Goal: Task Accomplishment & Management: Manage account settings

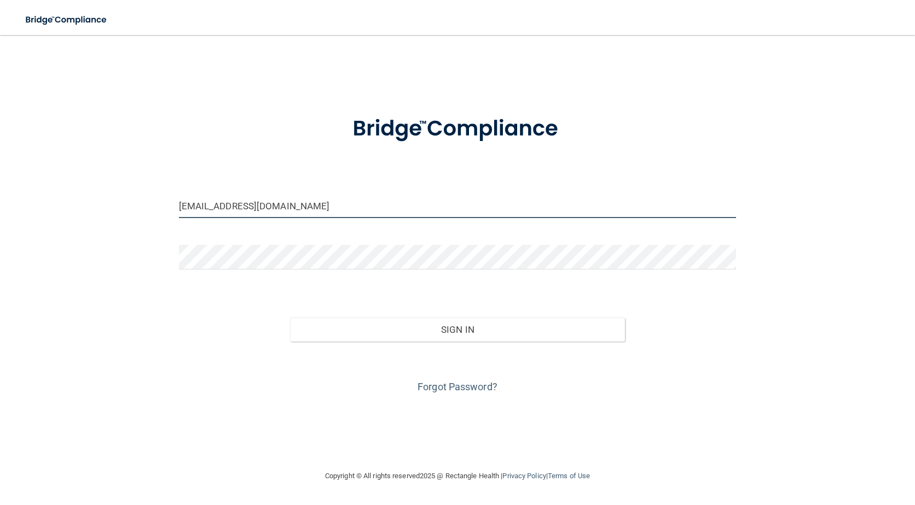
drag, startPoint x: 264, startPoint y: 201, endPoint x: 135, endPoint y: 206, distance: 129.2
click at [135, 206] on div "[EMAIL_ADDRESS][DOMAIN_NAME] Invalid email/password. You don't have permission …" at bounding box center [457, 252] width 871 height 413
type input "[EMAIL_ADDRESS][DOMAIN_NAME]"
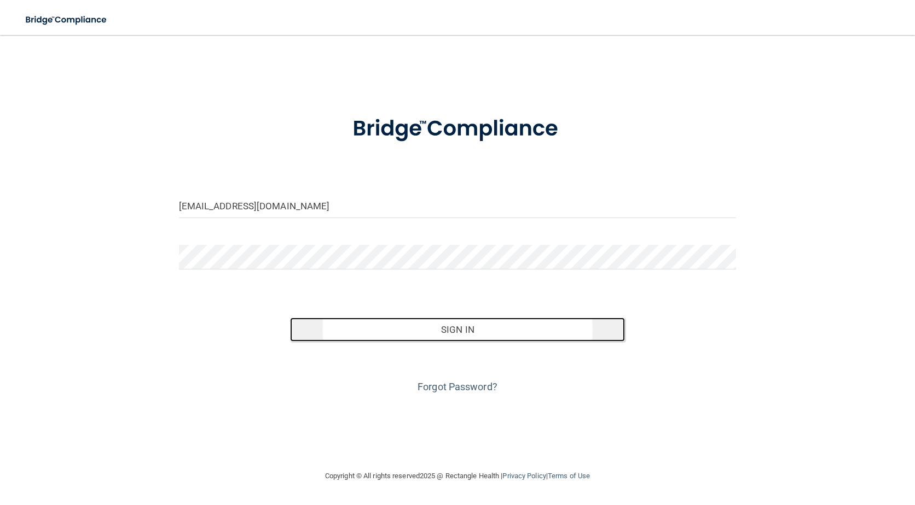
click at [451, 330] on button "Sign In" at bounding box center [457, 330] width 334 height 24
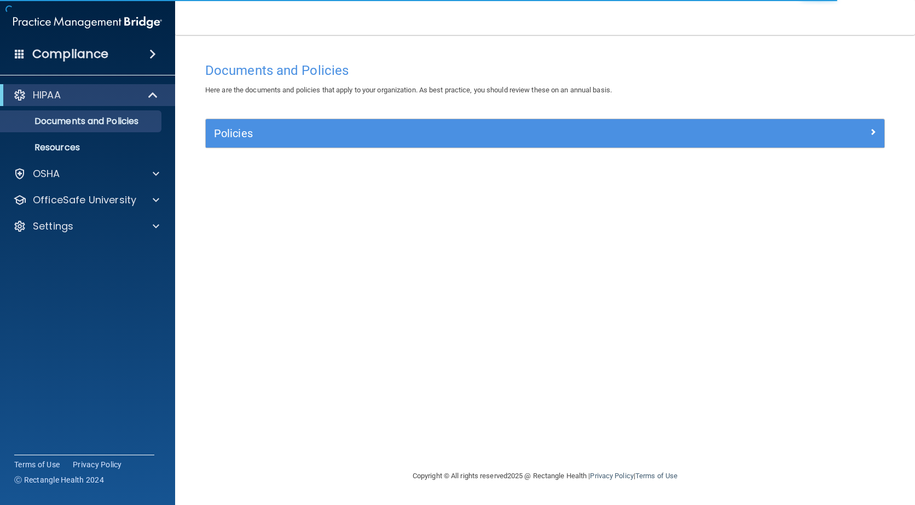
click at [149, 58] on span at bounding box center [152, 54] width 7 height 13
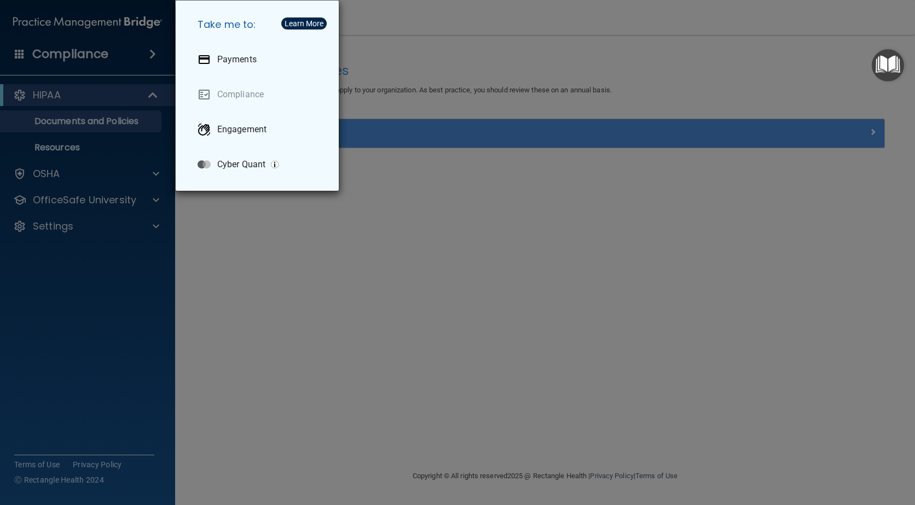
click at [107, 95] on div "Take me to: Payments Compliance Engagement Cyber Quant" at bounding box center [457, 252] width 915 height 505
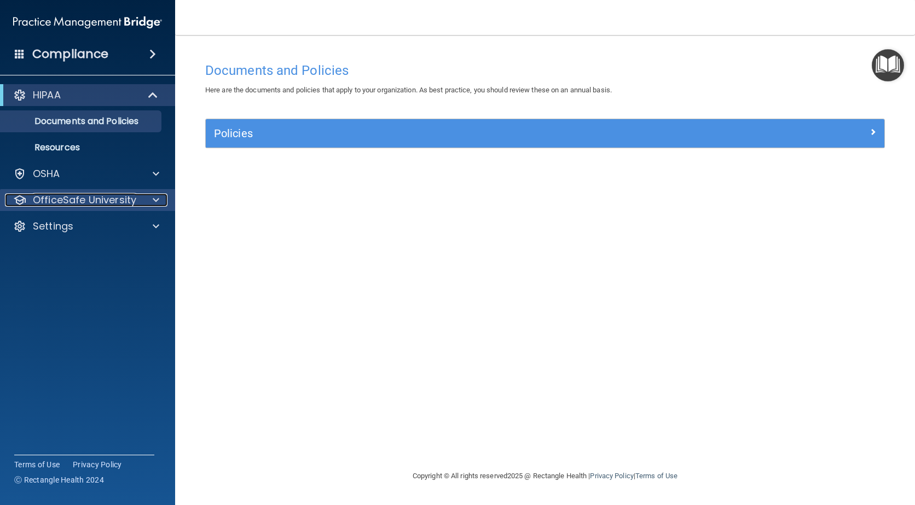
click at [120, 196] on p "OfficeSafe University" at bounding box center [84, 200] width 103 height 13
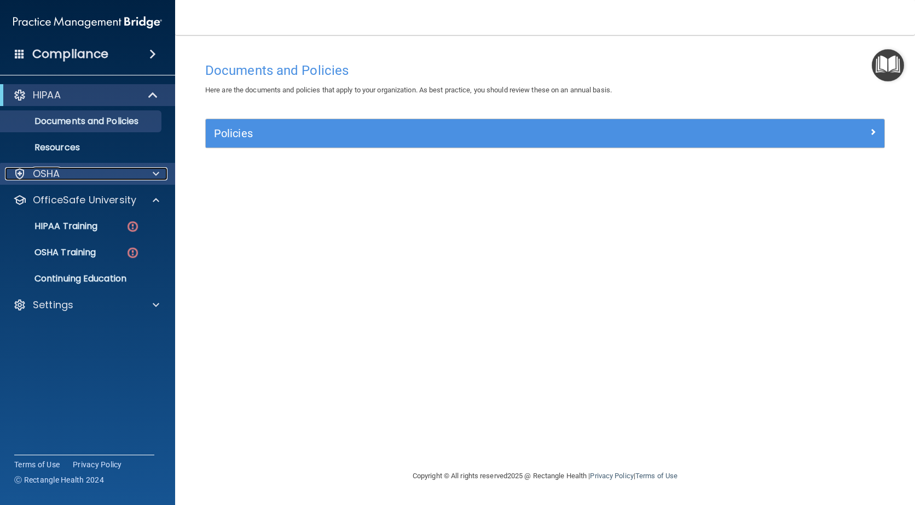
click at [131, 178] on div "OSHA" at bounding box center [73, 173] width 136 height 13
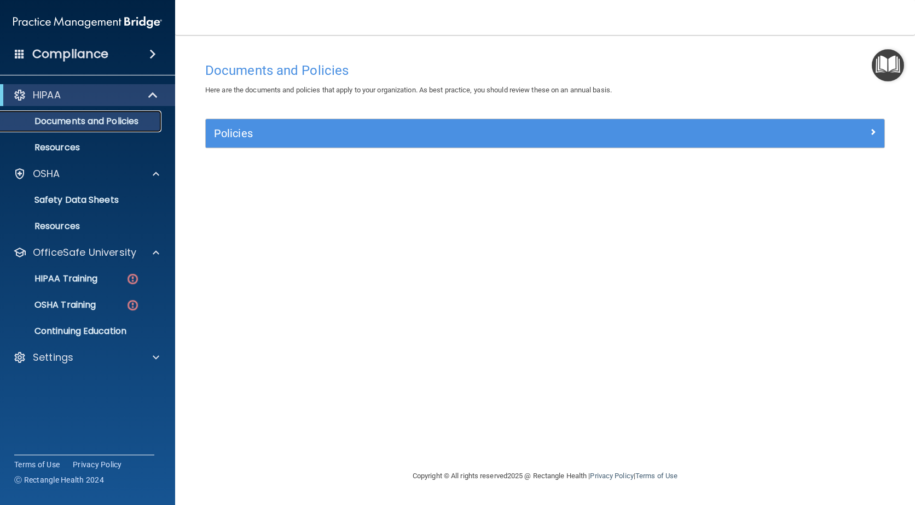
click at [85, 117] on p "Documents and Policies" at bounding box center [81, 121] width 149 height 11
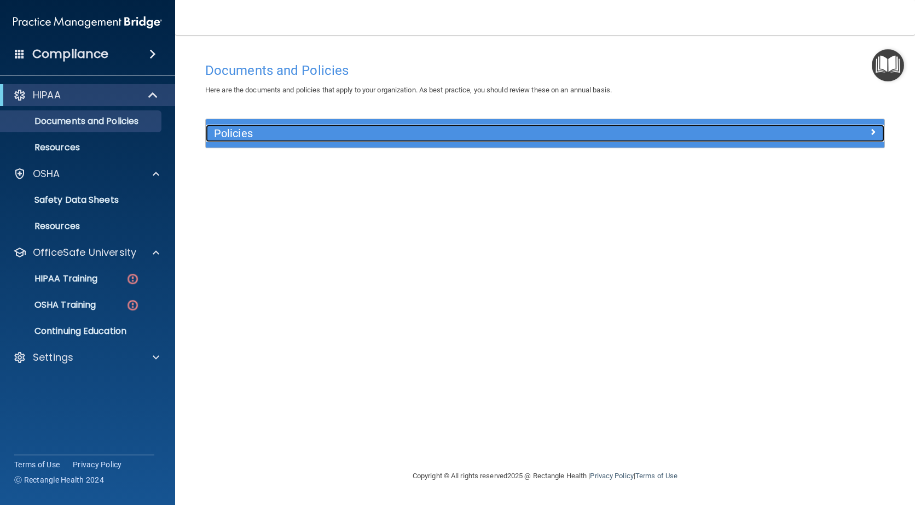
click at [837, 139] on div "Policies" at bounding box center [545, 134] width 678 height 18
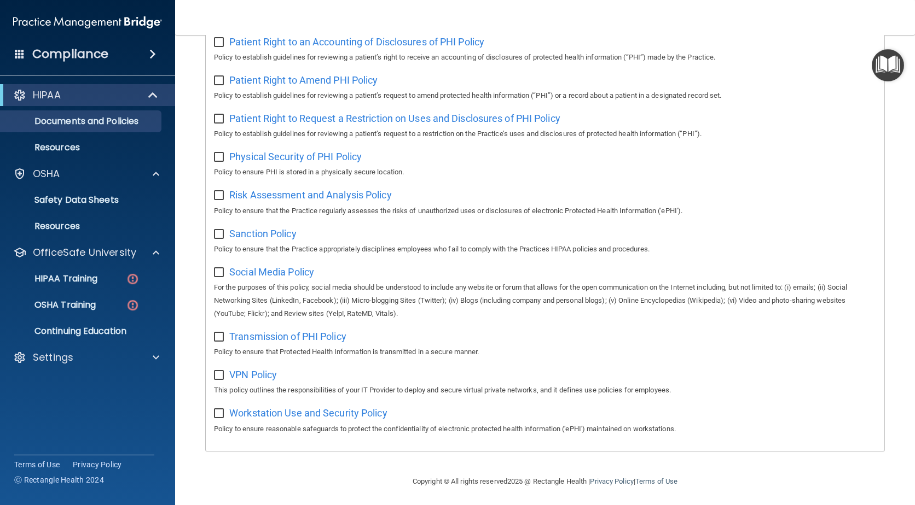
scroll to position [605, 0]
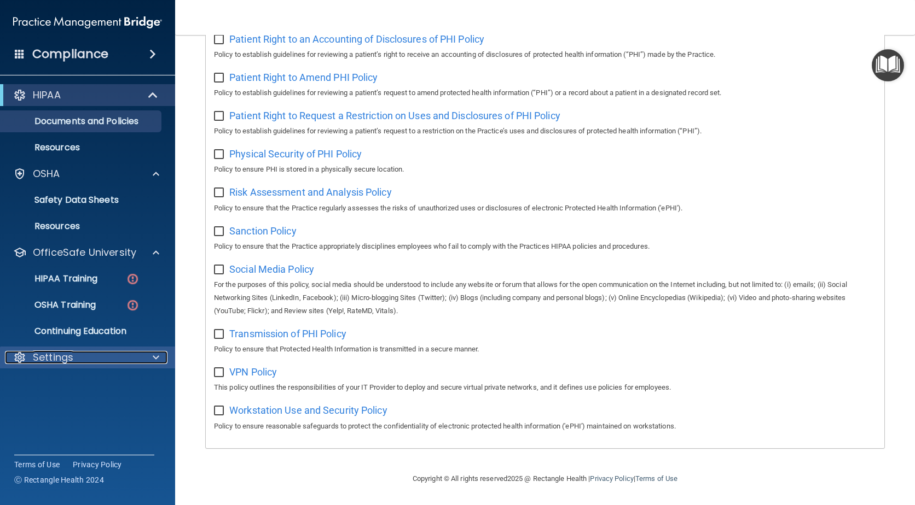
click at [95, 360] on div "Settings" at bounding box center [73, 357] width 136 height 13
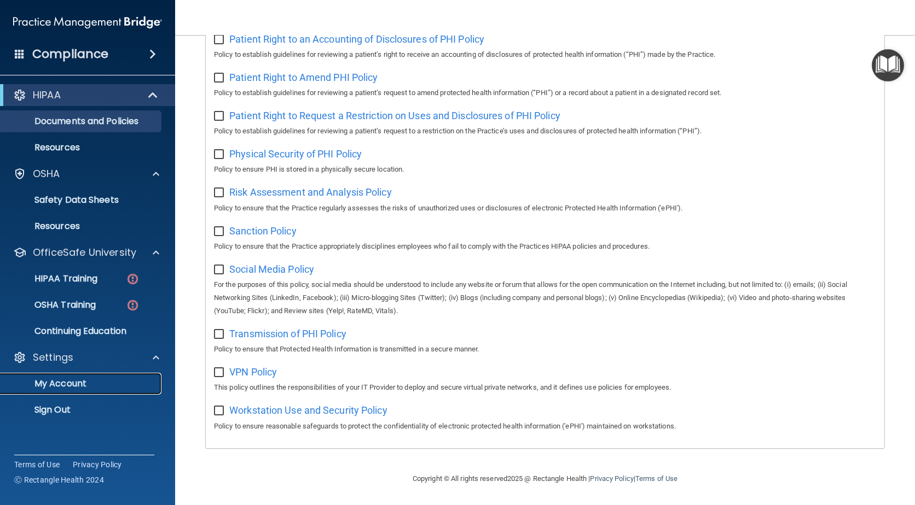
click at [83, 382] on p "My Account" at bounding box center [81, 384] width 149 height 11
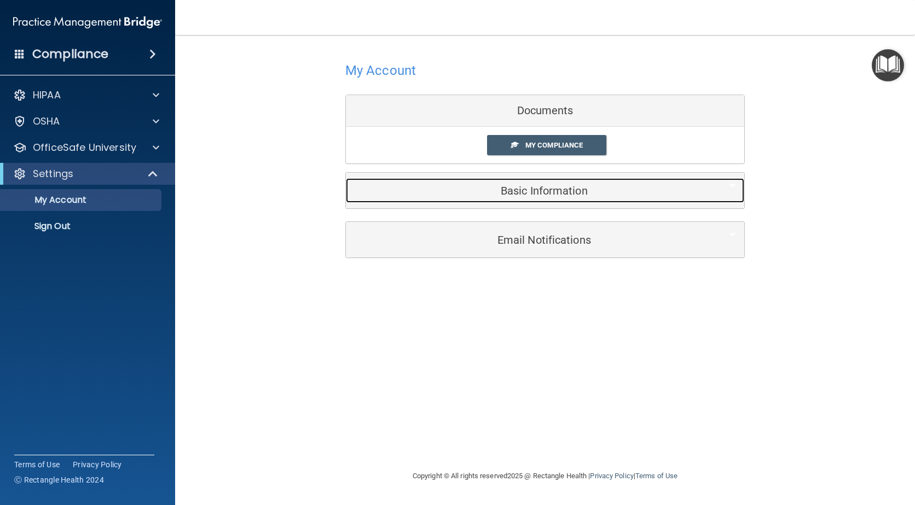
click at [542, 195] on h5 "Basic Information" at bounding box center [528, 191] width 348 height 12
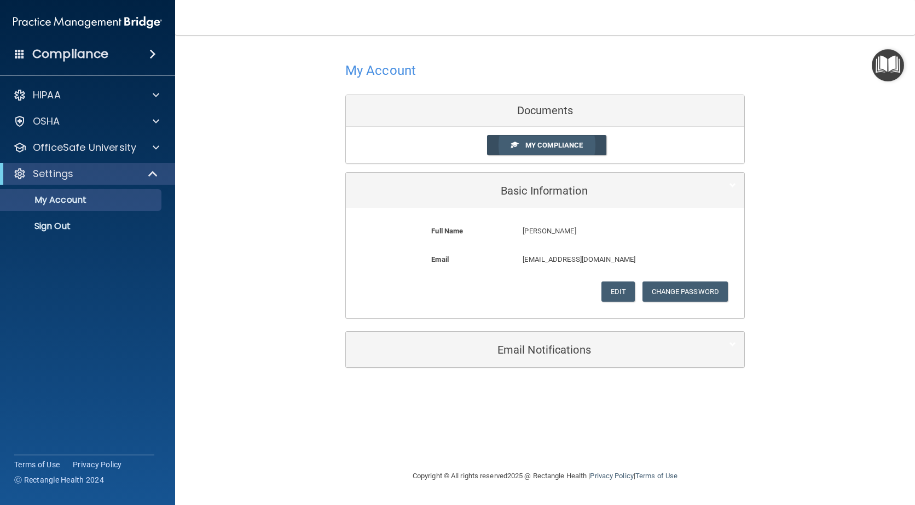
click at [543, 148] on span "My Compliance" at bounding box center [553, 145] width 57 height 8
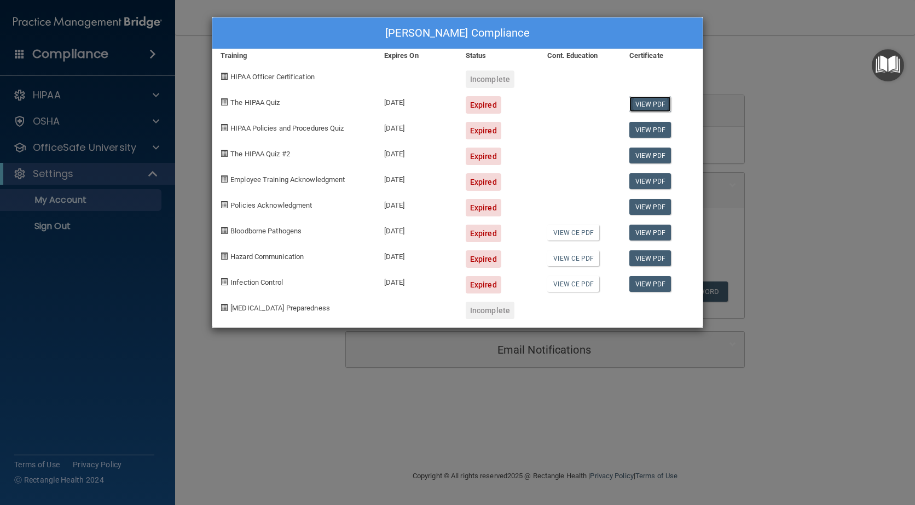
click at [638, 103] on link "View PDF" at bounding box center [650, 104] width 42 height 16
click at [773, 83] on div "Amber Pohl's Compliance Training Expires On Status Cont. Education Certificate …" at bounding box center [457, 252] width 915 height 505
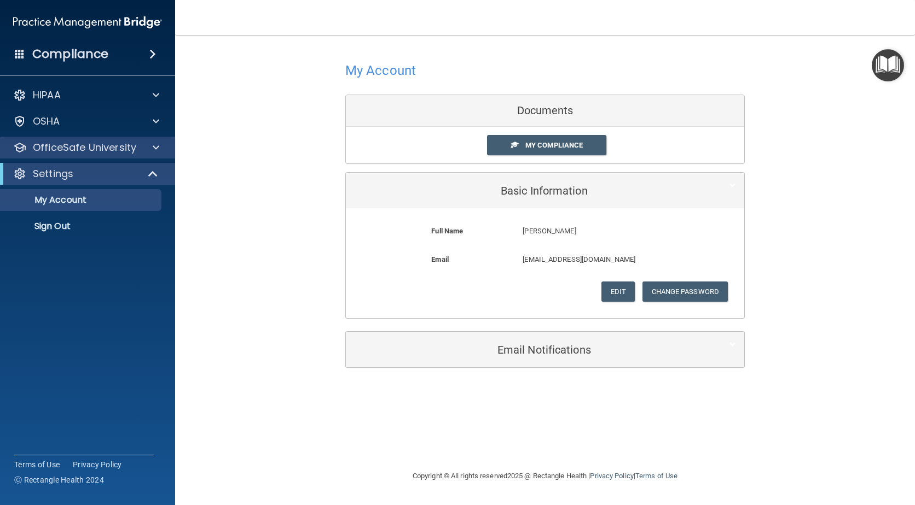
click at [83, 139] on div "OfficeSafe University" at bounding box center [88, 148] width 176 height 22
click at [152, 149] on div at bounding box center [154, 147] width 27 height 13
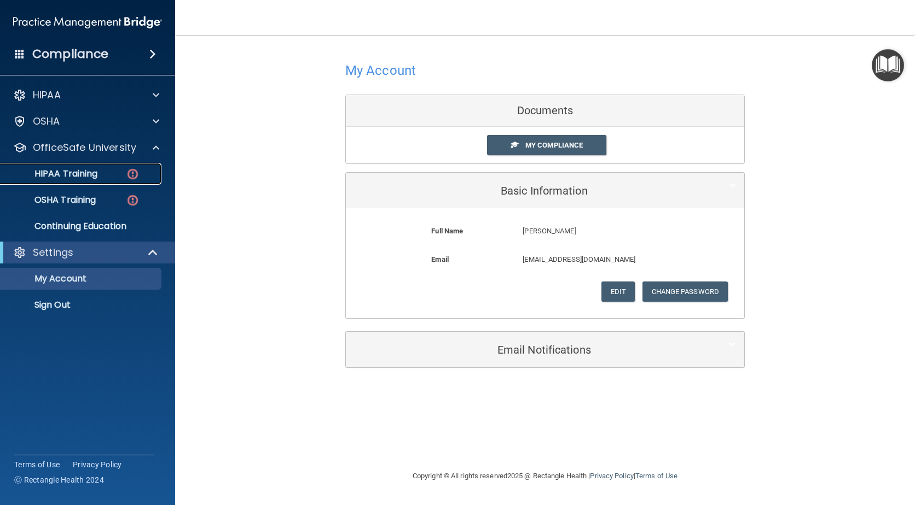
click at [70, 176] on p "HIPAA Training" at bounding box center [52, 173] width 90 height 11
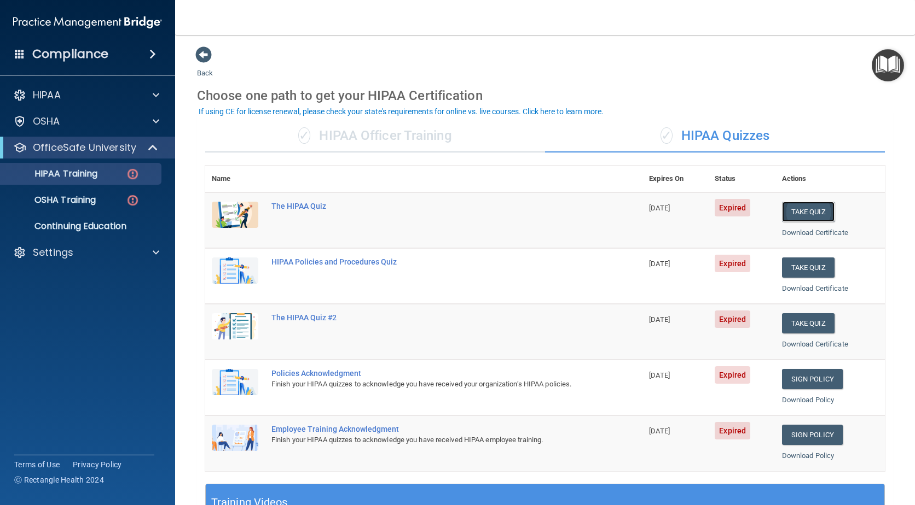
click at [812, 211] on button "Take Quiz" at bounding box center [808, 212] width 53 height 20
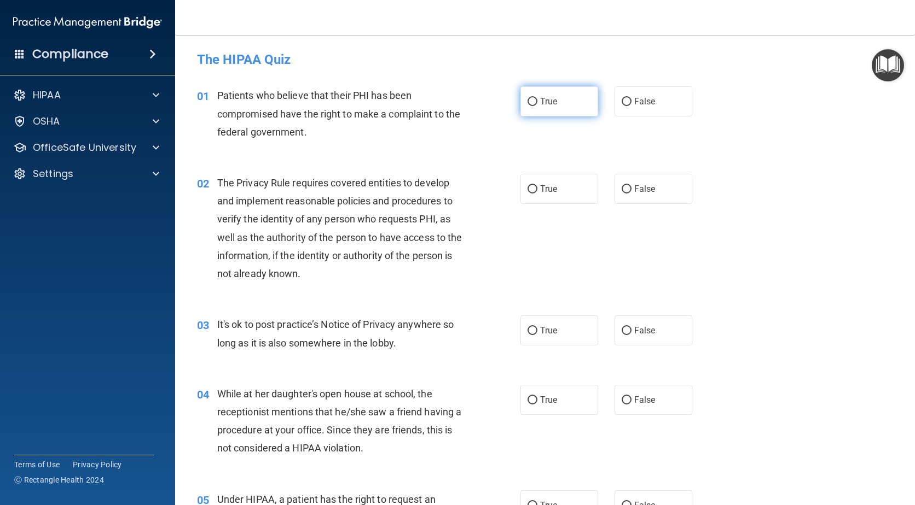
drag, startPoint x: 541, startPoint y: 97, endPoint x: 539, endPoint y: 103, distance: 6.9
click at [541, 97] on span "True" at bounding box center [548, 101] width 17 height 10
click at [537, 98] on input "True" at bounding box center [532, 102] width 10 height 8
radio input "true"
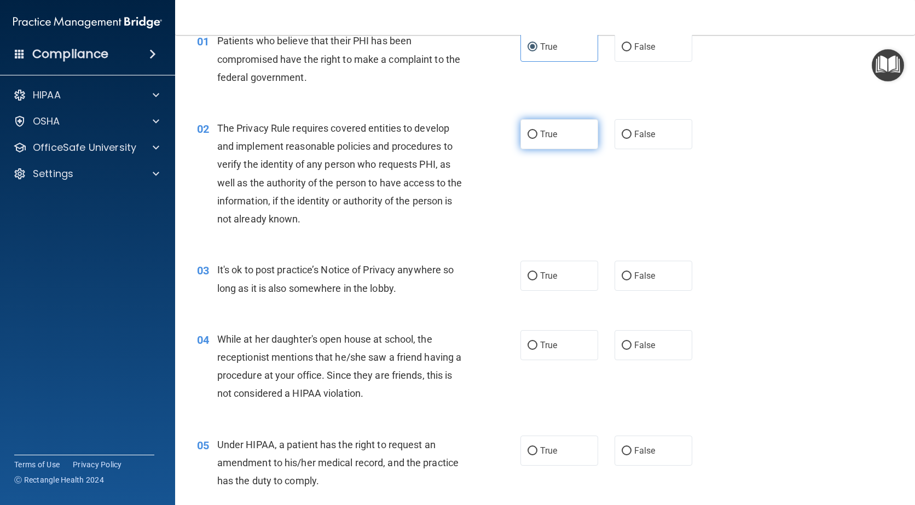
click at [530, 135] on input "True" at bounding box center [532, 135] width 10 height 8
radio input "true"
click at [523, 285] on label "True" at bounding box center [559, 276] width 78 height 30
click at [527, 281] on input "True" at bounding box center [532, 276] width 10 height 8
radio input "true"
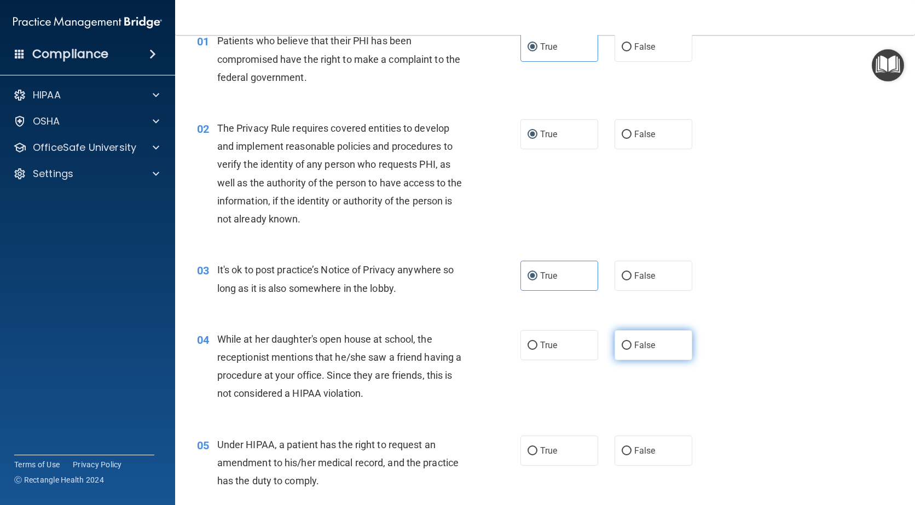
click at [626, 351] on label "False" at bounding box center [653, 345] width 78 height 30
click at [626, 350] on input "False" at bounding box center [626, 346] width 10 height 8
radio input "true"
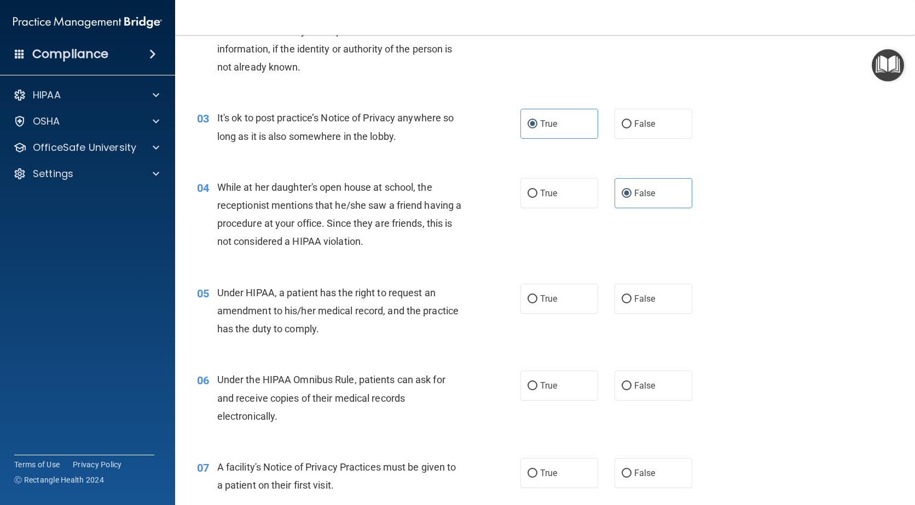
scroll to position [219, 0]
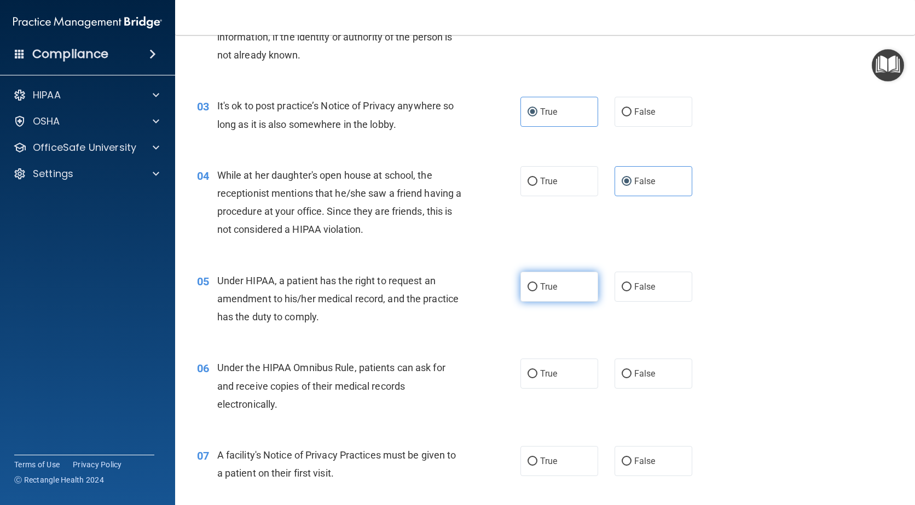
click at [529, 287] on input "True" at bounding box center [532, 287] width 10 height 8
radio input "true"
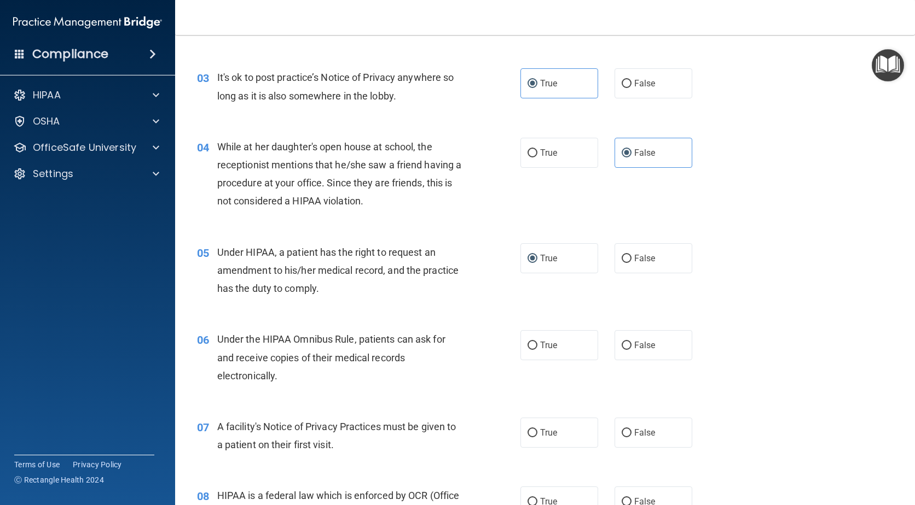
scroll to position [274, 0]
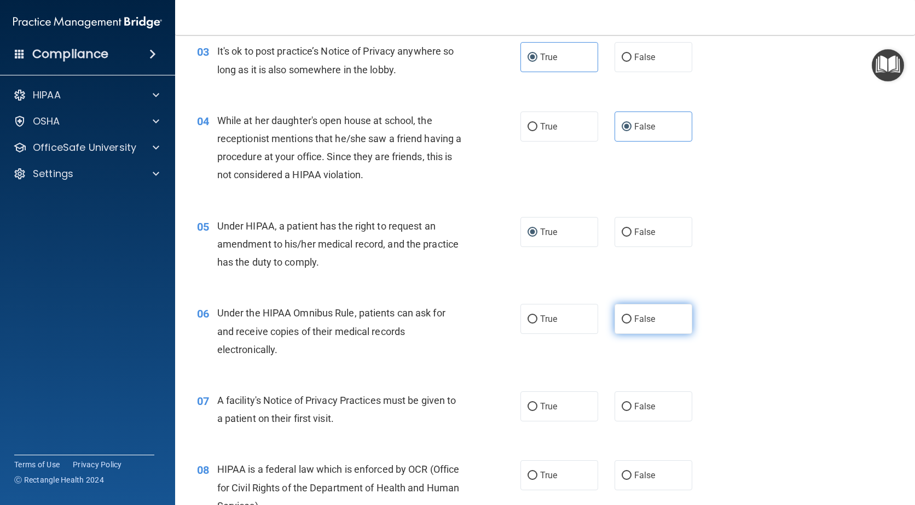
click at [635, 317] on span "False" at bounding box center [644, 319] width 21 height 10
click at [631, 317] on input "False" at bounding box center [626, 320] width 10 height 8
radio input "true"
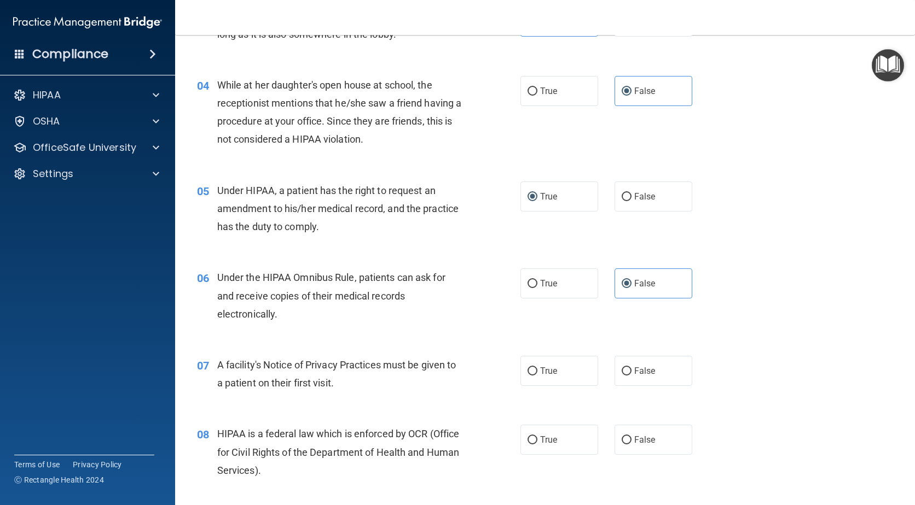
scroll to position [328, 0]
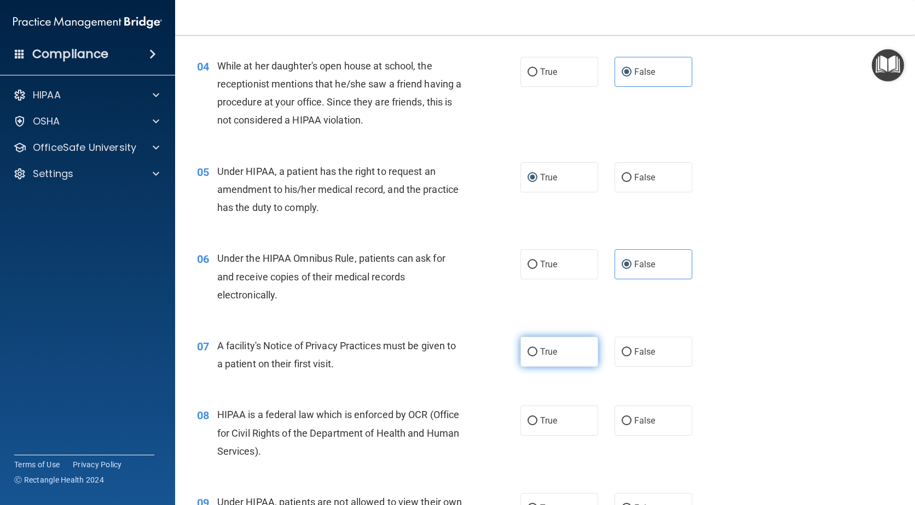
click at [535, 348] on label "True" at bounding box center [559, 352] width 78 height 30
click at [535, 348] on input "True" at bounding box center [532, 352] width 10 height 8
radio input "true"
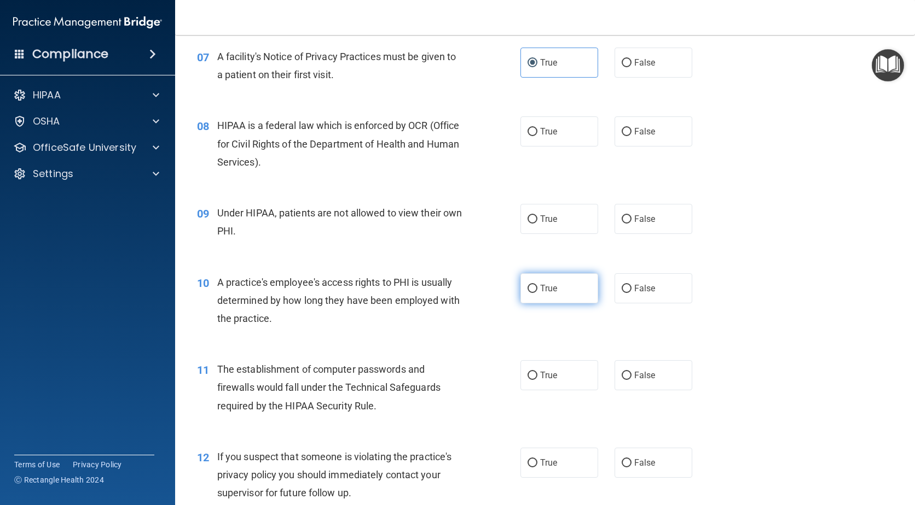
scroll to position [656, 0]
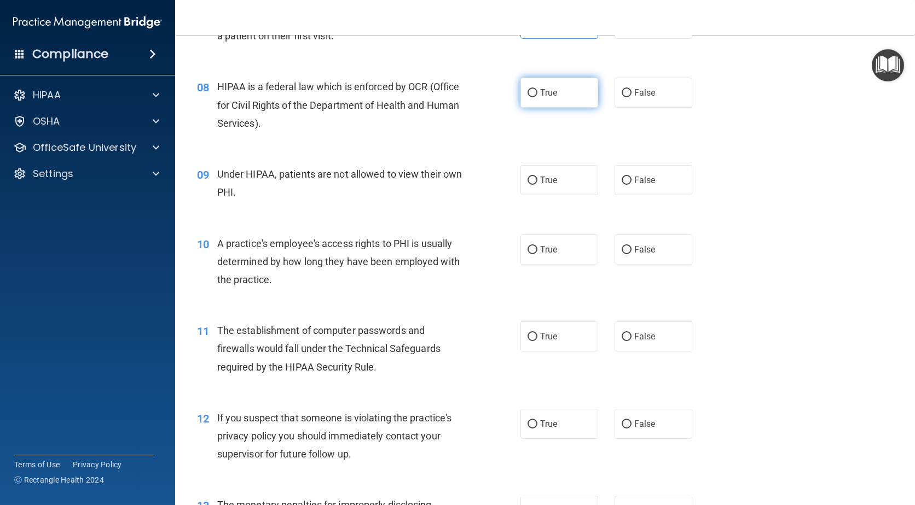
click at [527, 90] on input "True" at bounding box center [532, 93] width 10 height 8
radio input "true"
click at [623, 188] on label "False" at bounding box center [653, 180] width 78 height 30
click at [623, 185] on input "False" at bounding box center [626, 181] width 10 height 8
radio input "true"
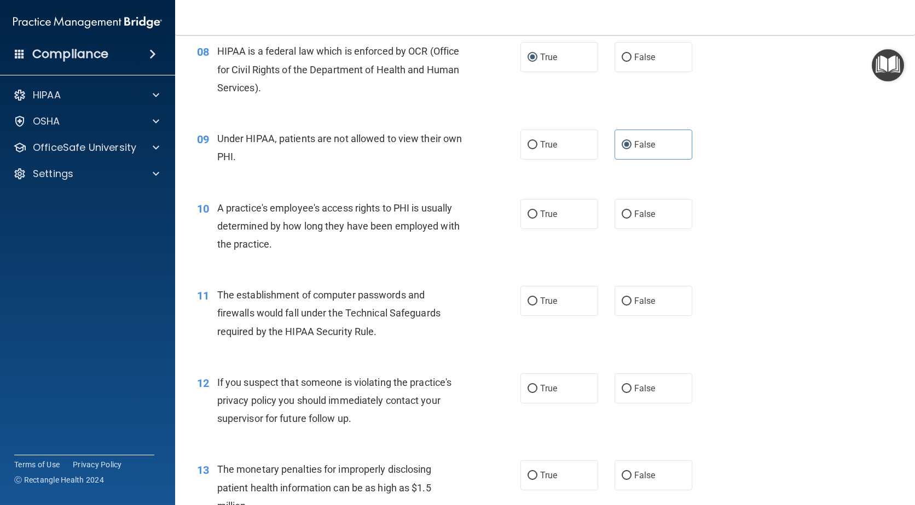
scroll to position [711, 0]
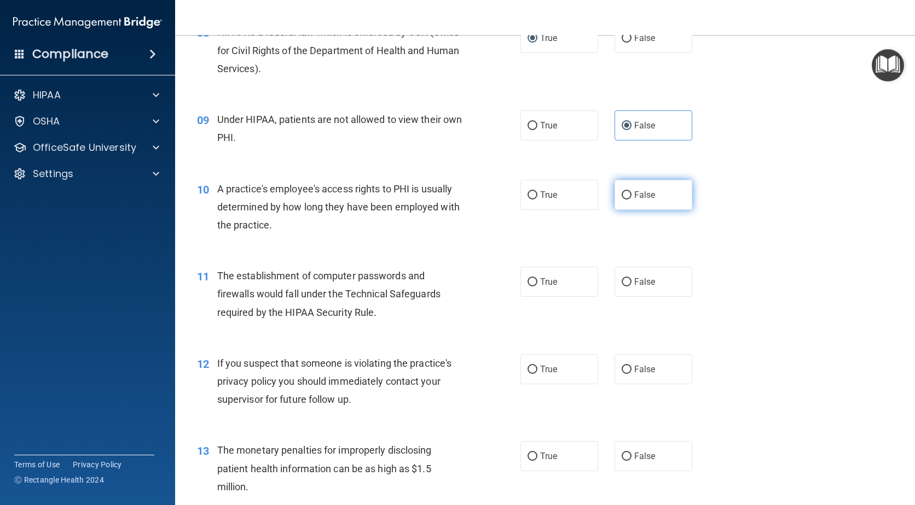
click at [623, 191] on input "False" at bounding box center [626, 195] width 10 height 8
radio input "true"
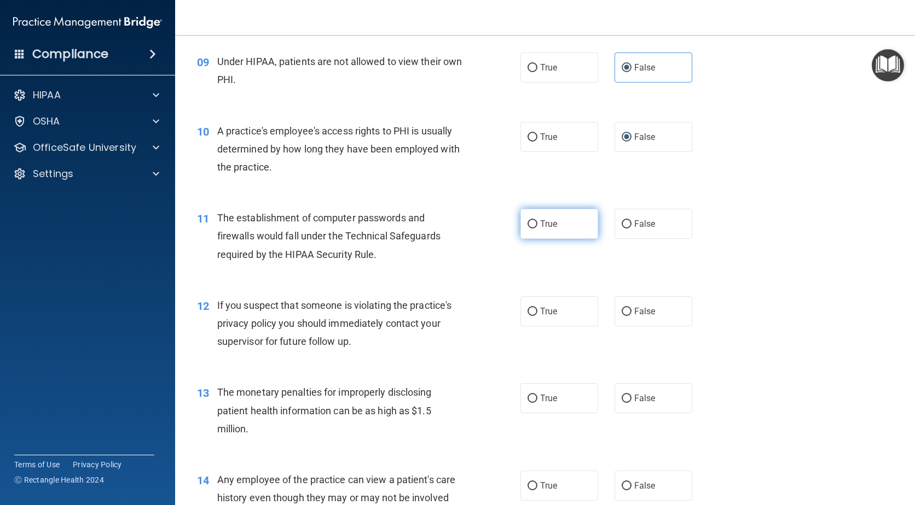
scroll to position [875, 0]
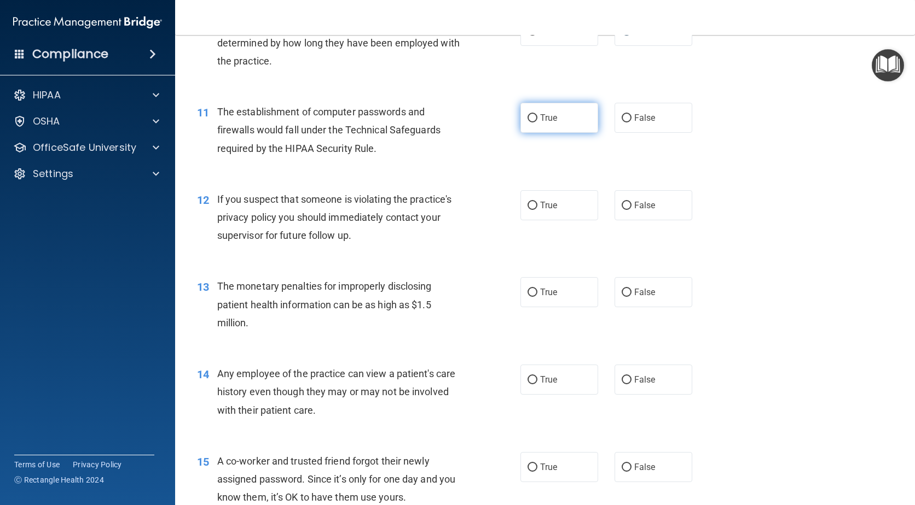
click at [548, 131] on label "True" at bounding box center [559, 118] width 78 height 30
click at [537, 123] on input "True" at bounding box center [532, 118] width 10 height 8
radio input "true"
click at [542, 202] on span "True" at bounding box center [548, 205] width 17 height 10
click at [537, 202] on input "True" at bounding box center [532, 206] width 10 height 8
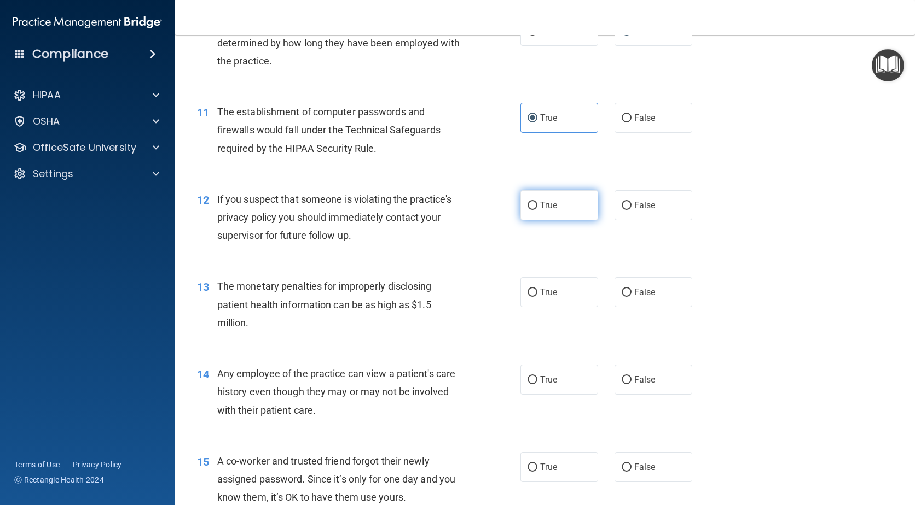
radio input "true"
click at [542, 296] on span "True" at bounding box center [548, 292] width 17 height 10
click at [537, 296] on input "True" at bounding box center [532, 293] width 10 height 8
radio input "true"
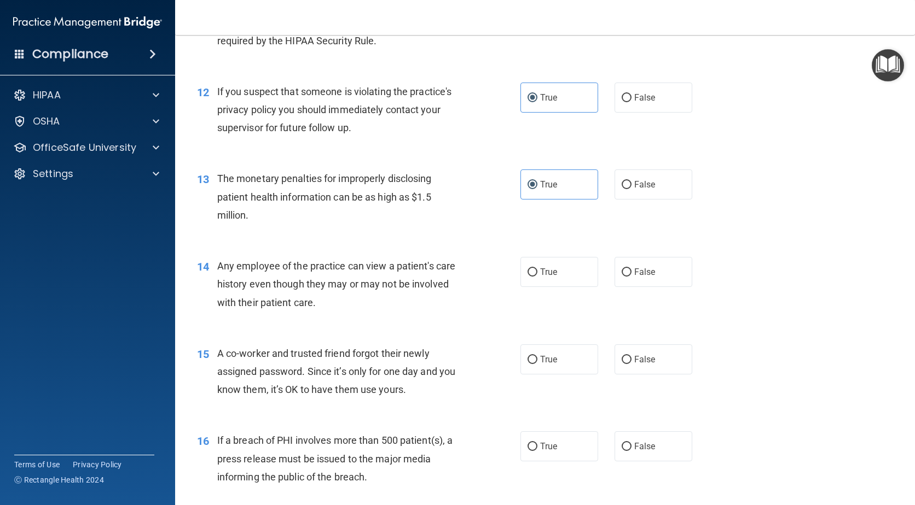
scroll to position [985, 0]
click at [644, 272] on span "False" at bounding box center [644, 270] width 21 height 10
click at [631, 272] on input "False" at bounding box center [626, 271] width 10 height 8
radio input "true"
click at [636, 360] on span "False" at bounding box center [644, 358] width 21 height 10
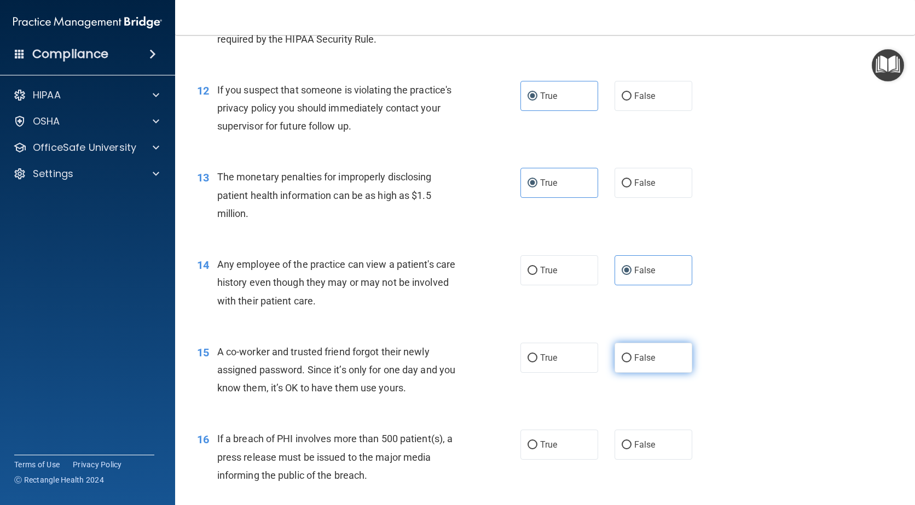
click at [631, 360] on input "False" at bounding box center [626, 358] width 10 height 8
radio input "true"
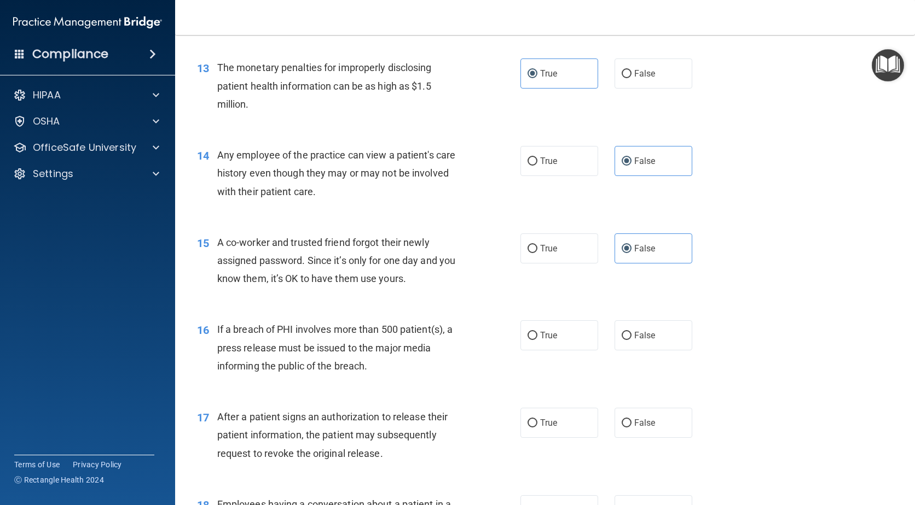
scroll to position [1149, 0]
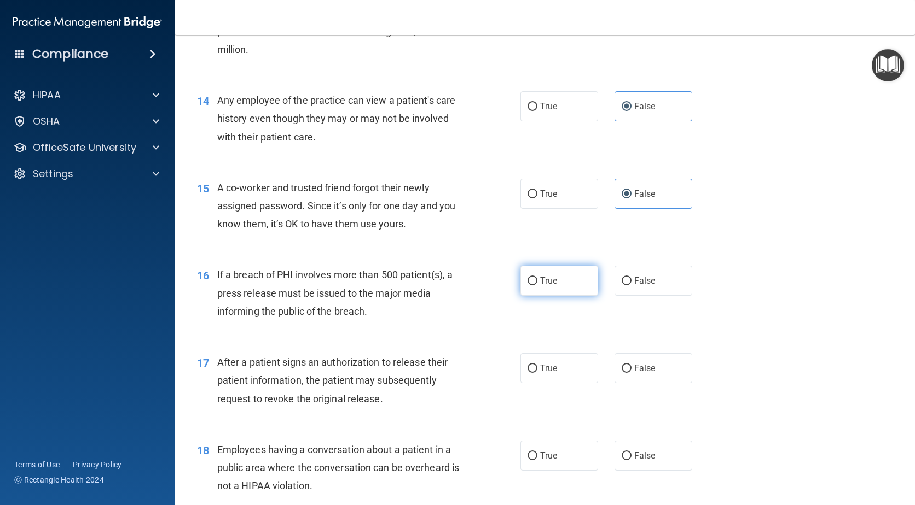
click at [536, 280] on label "True" at bounding box center [559, 281] width 78 height 30
click at [536, 280] on input "True" at bounding box center [532, 281] width 10 height 8
radio input "true"
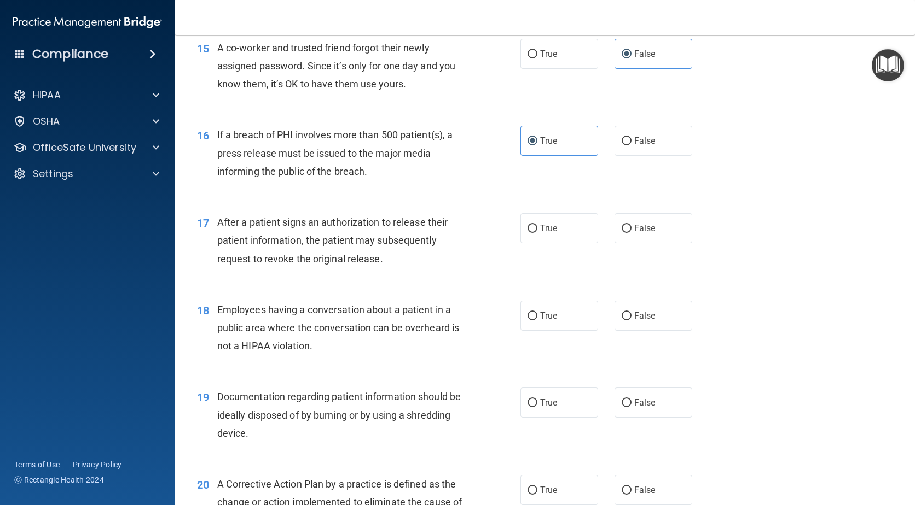
scroll to position [1313, 0]
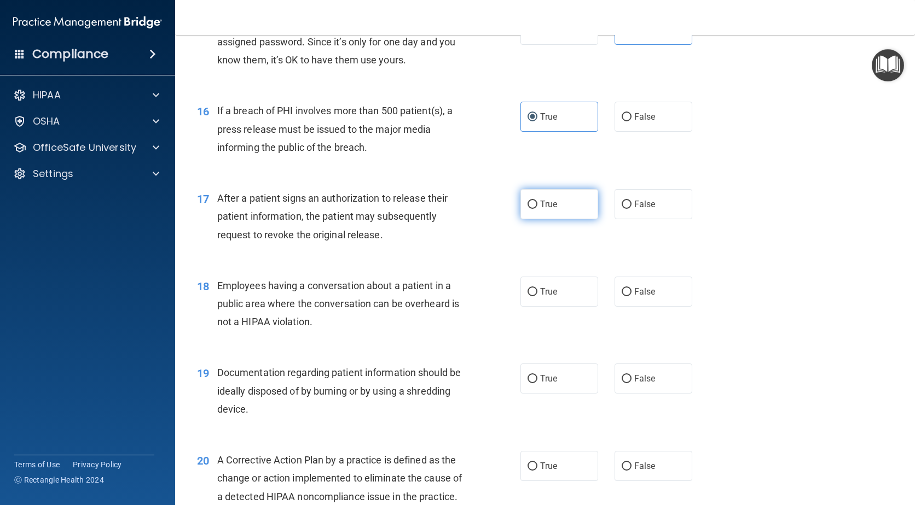
click at [529, 211] on label "True" at bounding box center [559, 204] width 78 height 30
click at [529, 209] on input "True" at bounding box center [532, 205] width 10 height 8
radio input "true"
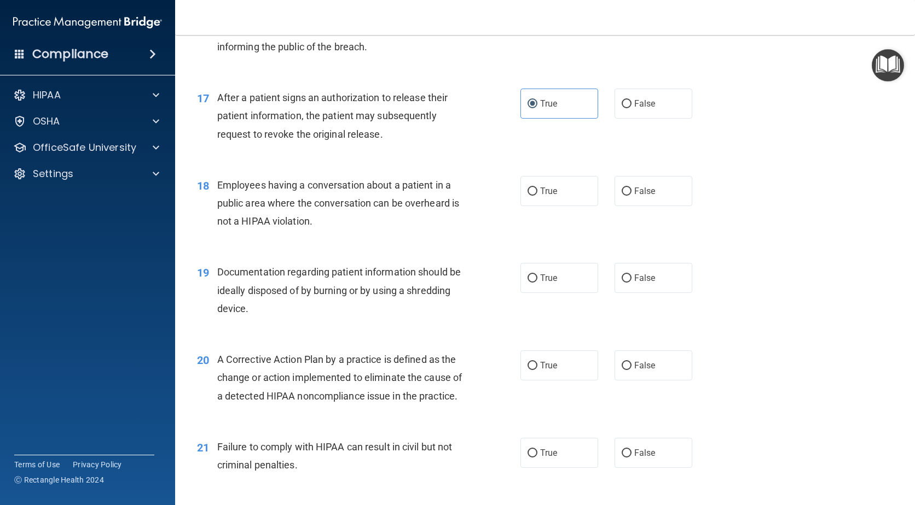
scroll to position [1422, 0]
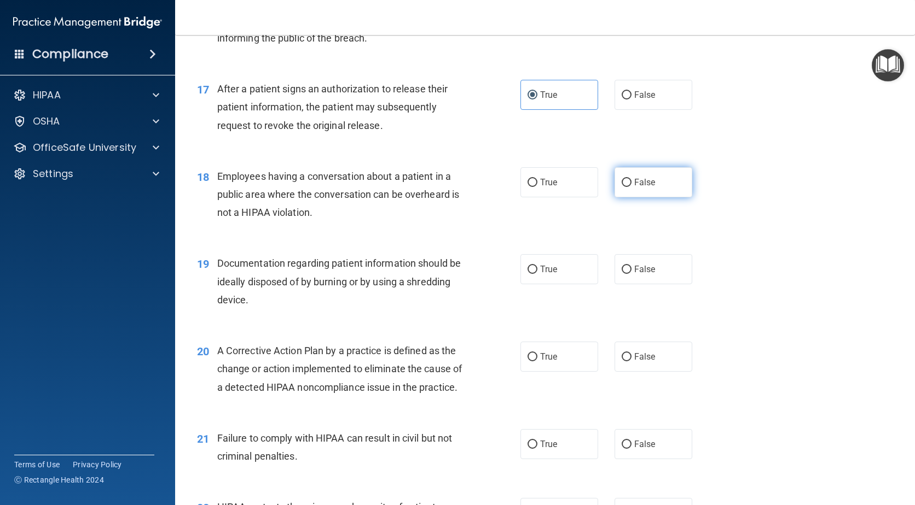
click at [623, 191] on label "False" at bounding box center [653, 182] width 78 height 30
click at [623, 187] on input "False" at bounding box center [626, 183] width 10 height 8
radio input "true"
click at [548, 278] on label "True" at bounding box center [559, 269] width 78 height 30
click at [537, 274] on input "True" at bounding box center [532, 270] width 10 height 8
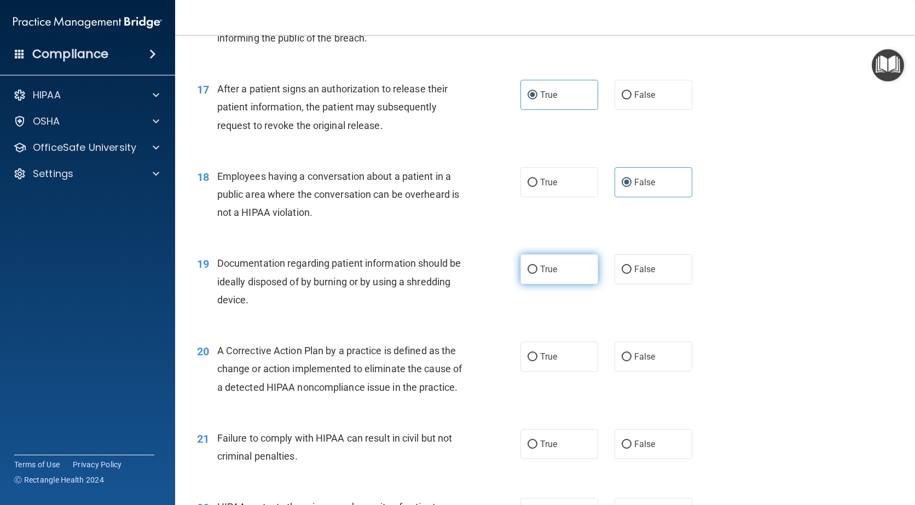
radio input "true"
click at [528, 357] on input "True" at bounding box center [532, 357] width 10 height 8
radio input "true"
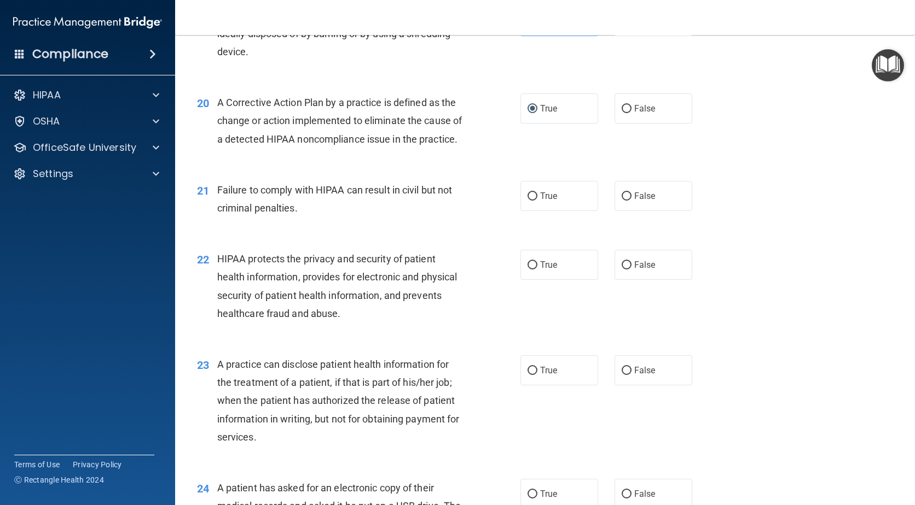
scroll to position [1696, 0]
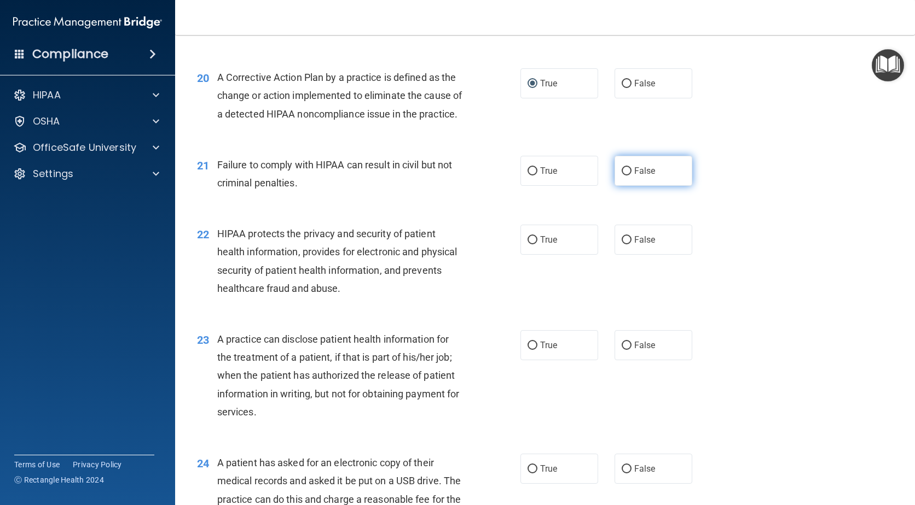
click at [639, 176] on span "False" at bounding box center [644, 171] width 21 height 10
click at [631, 176] on input "False" at bounding box center [626, 171] width 10 height 8
radio input "true"
click at [538, 255] on label "True" at bounding box center [559, 240] width 78 height 30
click at [537, 245] on input "True" at bounding box center [532, 240] width 10 height 8
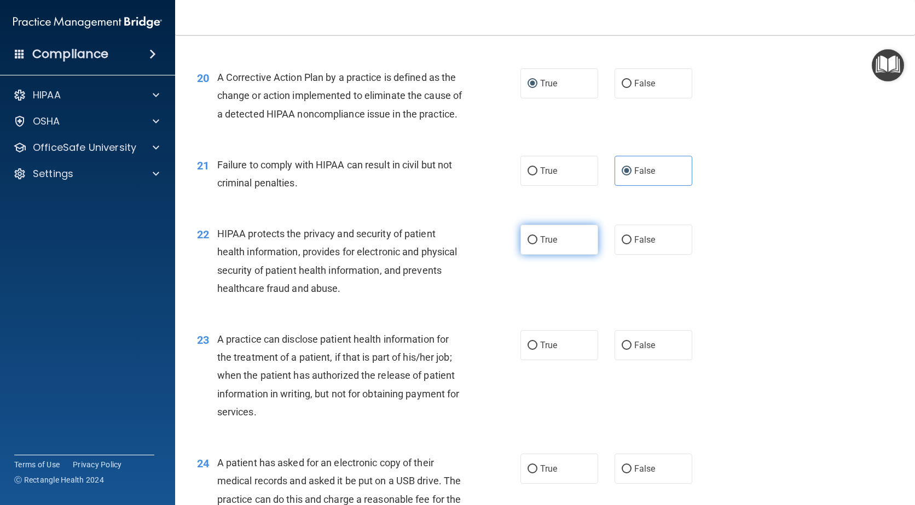
radio input "true"
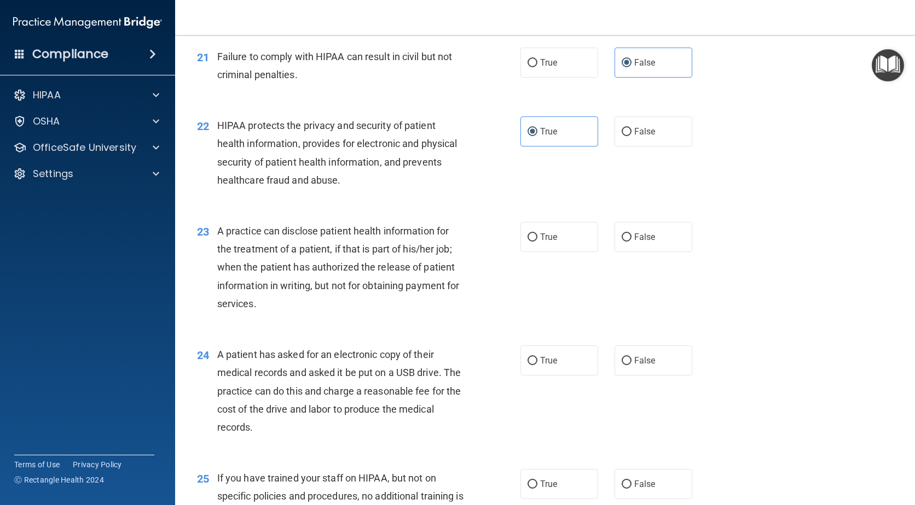
scroll to position [1860, 0]
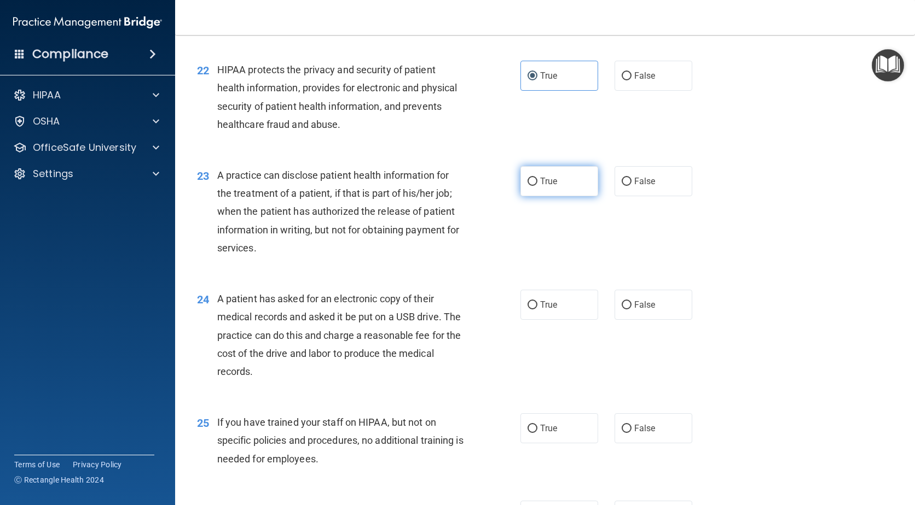
click at [541, 187] on span "True" at bounding box center [548, 181] width 17 height 10
click at [537, 186] on input "True" at bounding box center [532, 182] width 10 height 8
radio input "true"
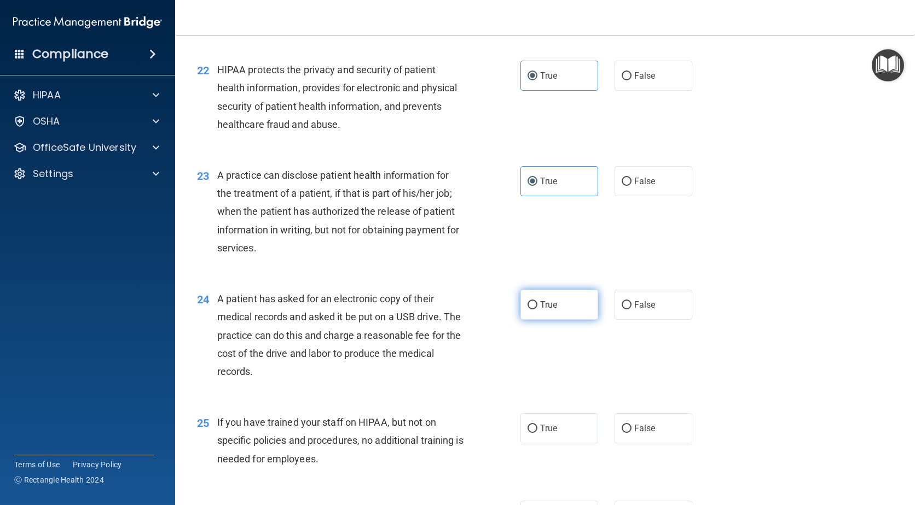
click at [545, 310] on span "True" at bounding box center [548, 305] width 17 height 10
click at [537, 310] on input "True" at bounding box center [532, 305] width 10 height 8
radio input "true"
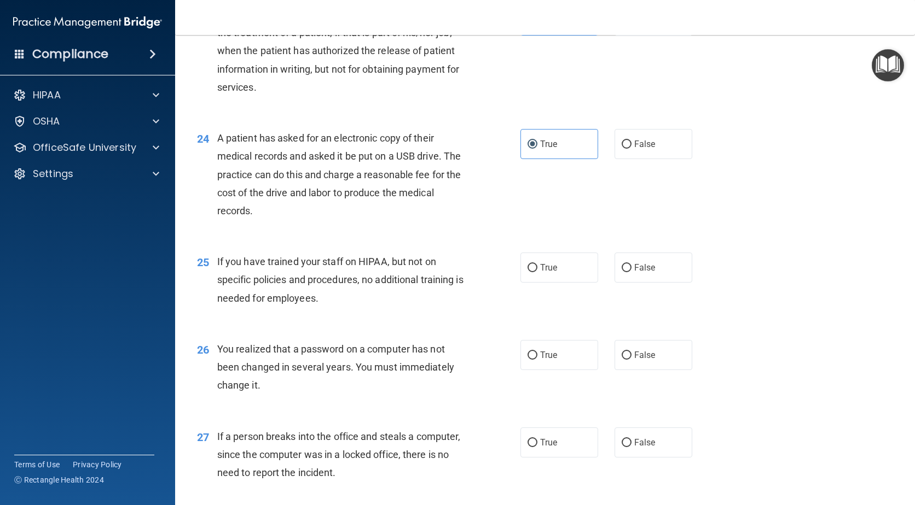
scroll to position [2024, 0]
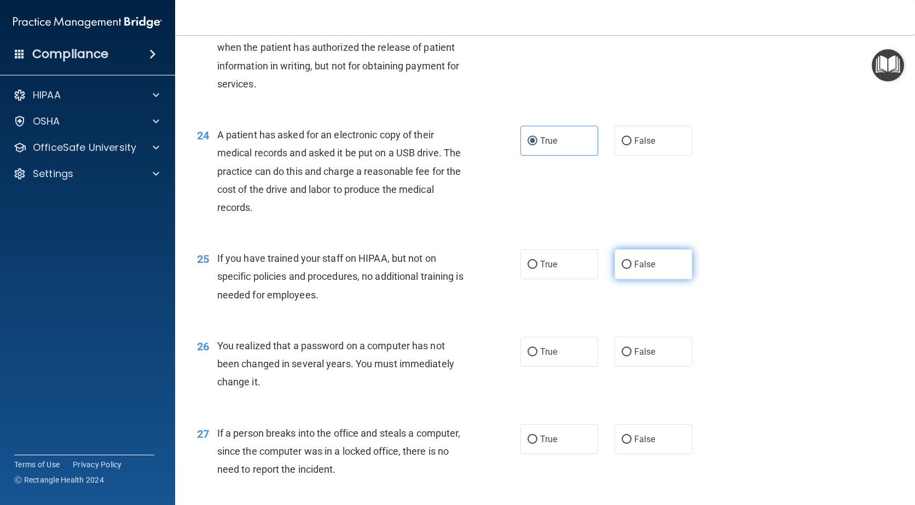
click at [639, 280] on label "False" at bounding box center [653, 264] width 78 height 30
click at [631, 269] on input "False" at bounding box center [626, 265] width 10 height 8
radio input "true"
click at [530, 357] on input "True" at bounding box center [532, 352] width 10 height 8
radio input "true"
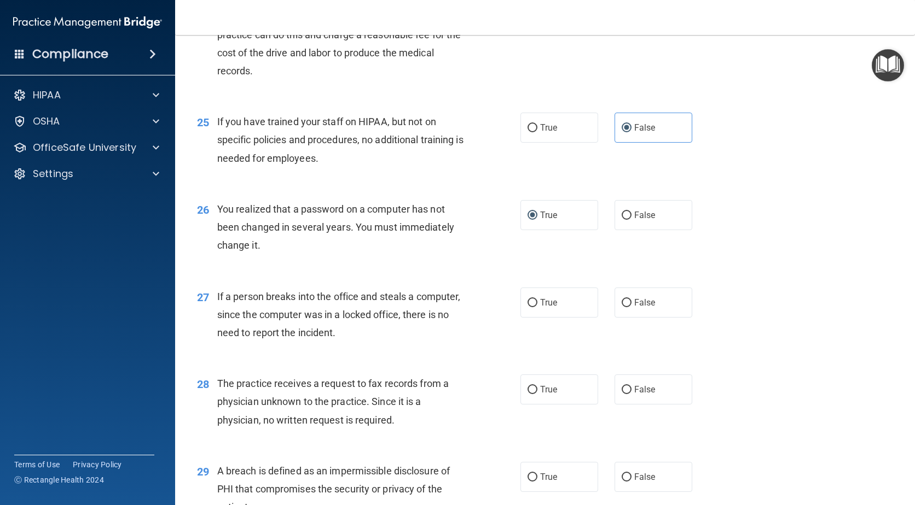
scroll to position [2188, 0]
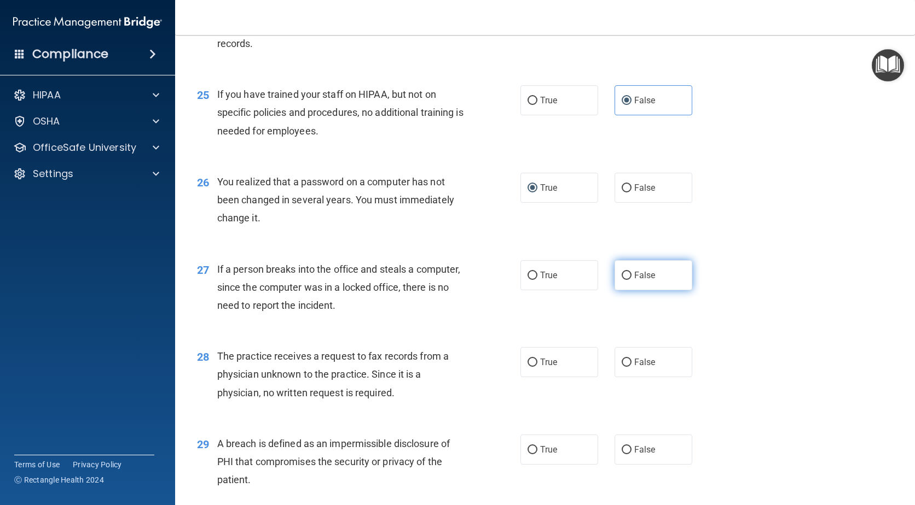
click at [644, 290] on label "False" at bounding box center [653, 275] width 78 height 30
click at [631, 280] on input "False" at bounding box center [626, 276] width 10 height 8
radio input "true"
click at [627, 377] on label "False" at bounding box center [653, 362] width 78 height 30
click at [627, 367] on input "False" at bounding box center [626, 363] width 10 height 8
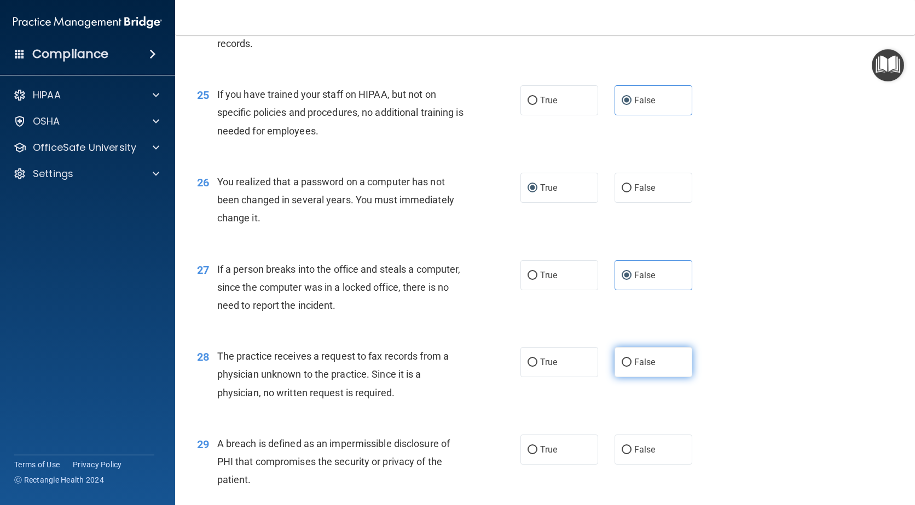
radio input "true"
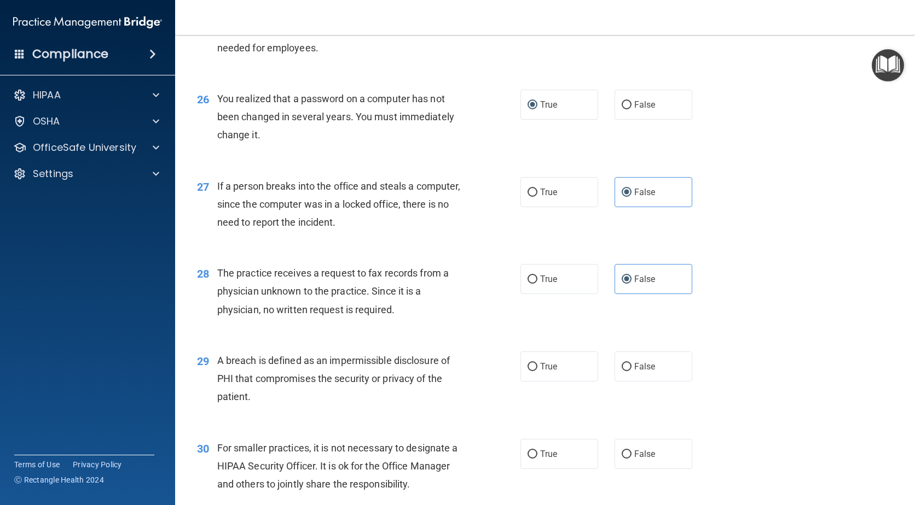
scroll to position [2352, 0]
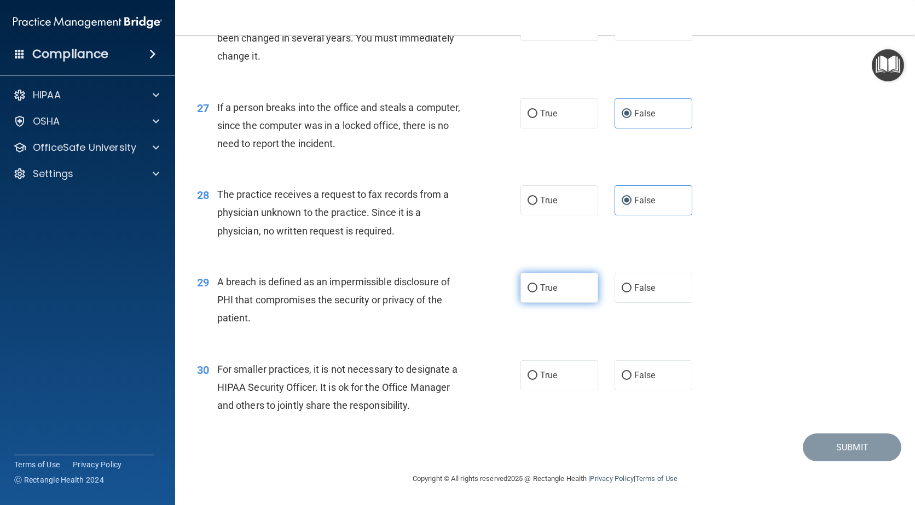
click at [520, 303] on label "True" at bounding box center [559, 288] width 78 height 30
click at [527, 293] on input "True" at bounding box center [532, 288] width 10 height 8
radio input "true"
click at [665, 377] on label "False" at bounding box center [653, 375] width 78 height 30
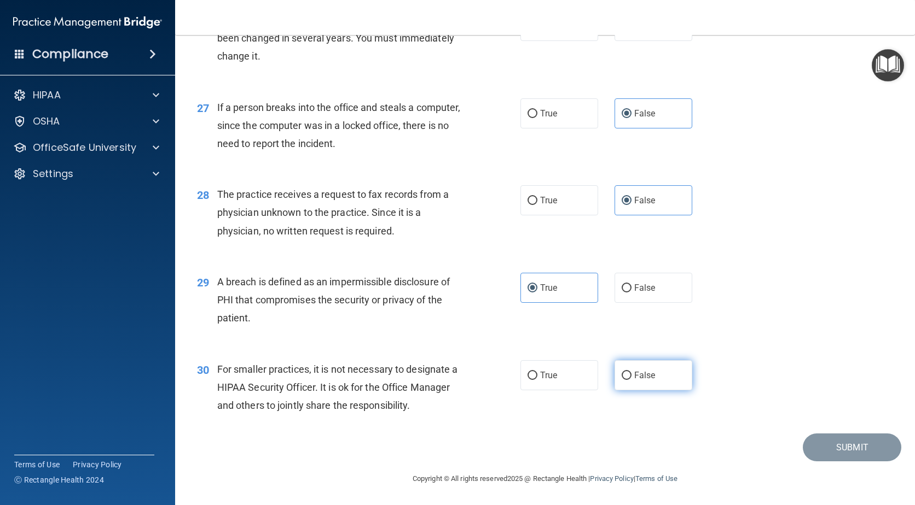
click at [631, 377] on input "False" at bounding box center [626, 376] width 10 height 8
radio input "true"
click at [825, 446] on button "Submit" at bounding box center [851, 448] width 98 height 28
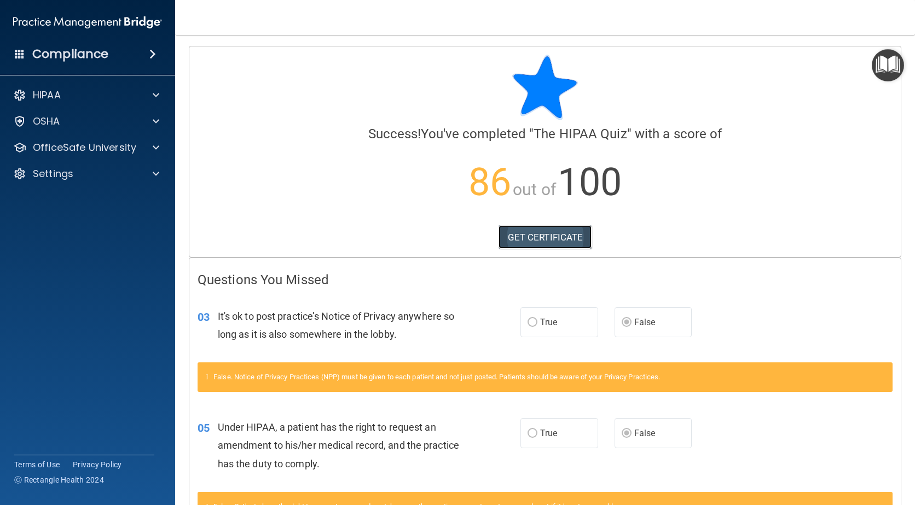
click at [568, 242] on link "GET CERTIFICATE" at bounding box center [545, 237] width 94 height 24
click at [882, 72] on img "Open Resource Center" at bounding box center [887, 65] width 32 height 32
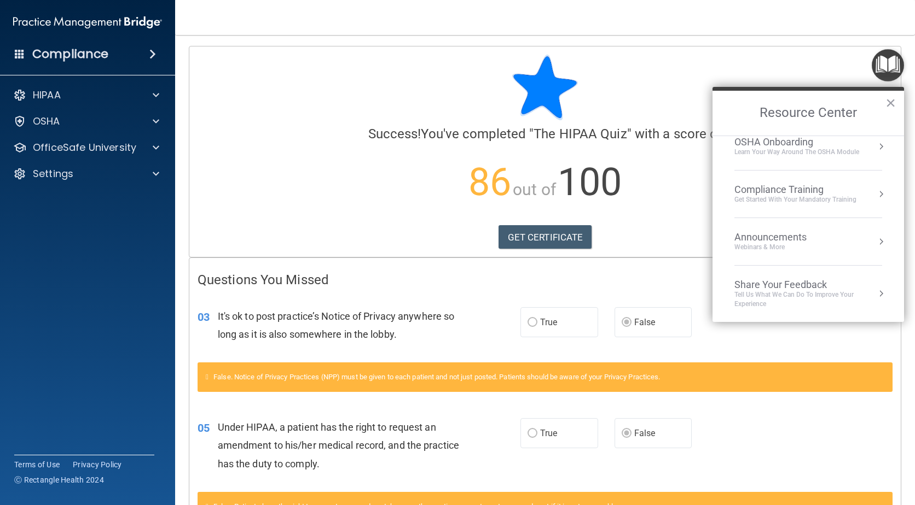
scroll to position [61, 0]
click at [292, 156] on p "86 out of 100" at bounding box center [544, 182] width 695 height 71
click at [78, 100] on div "HIPAA" at bounding box center [73, 95] width 136 height 13
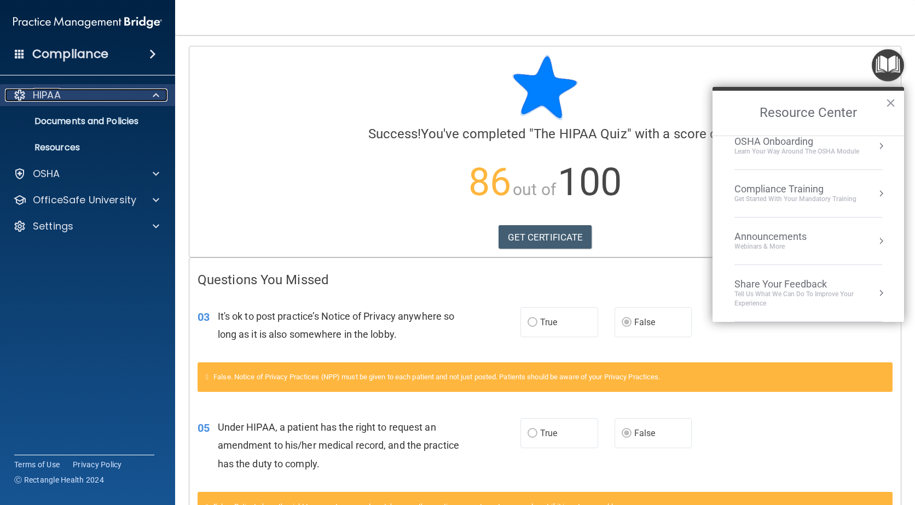
click at [78, 100] on div "HIPAA" at bounding box center [73, 95] width 136 height 13
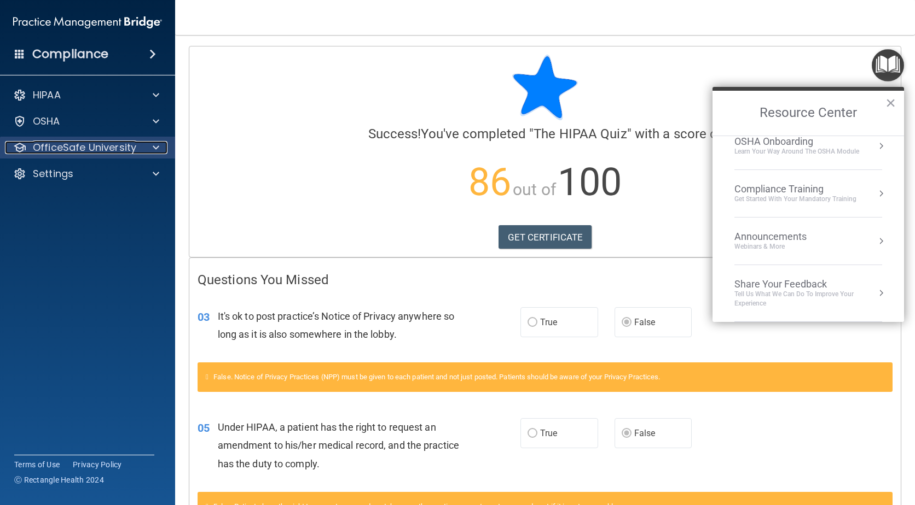
click at [129, 152] on p "OfficeSafe University" at bounding box center [84, 147] width 103 height 13
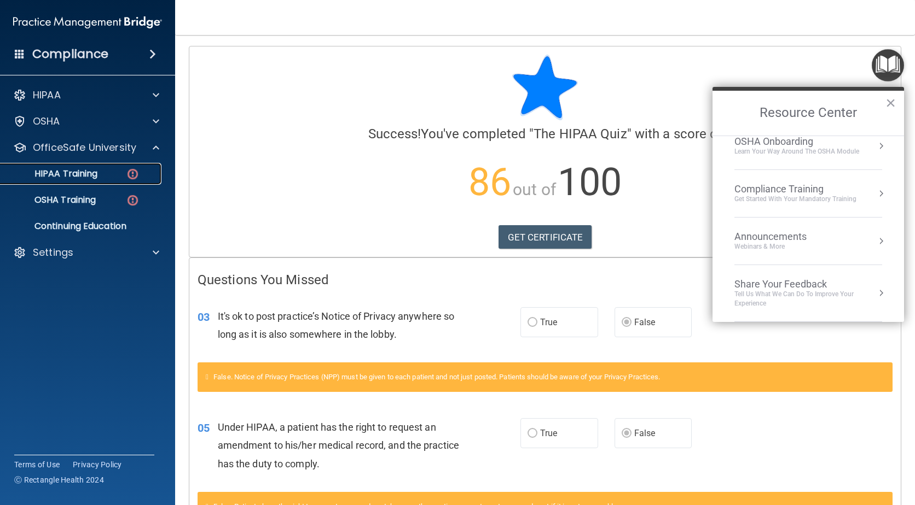
click at [95, 172] on p "HIPAA Training" at bounding box center [52, 173] width 90 height 11
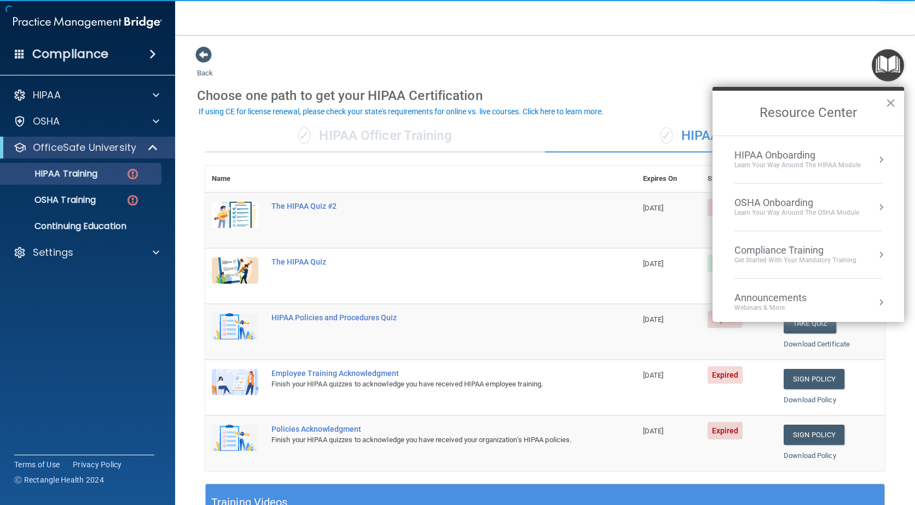
click at [484, 212] on td "The HIPAA Quiz #2" at bounding box center [450, 221] width 371 height 56
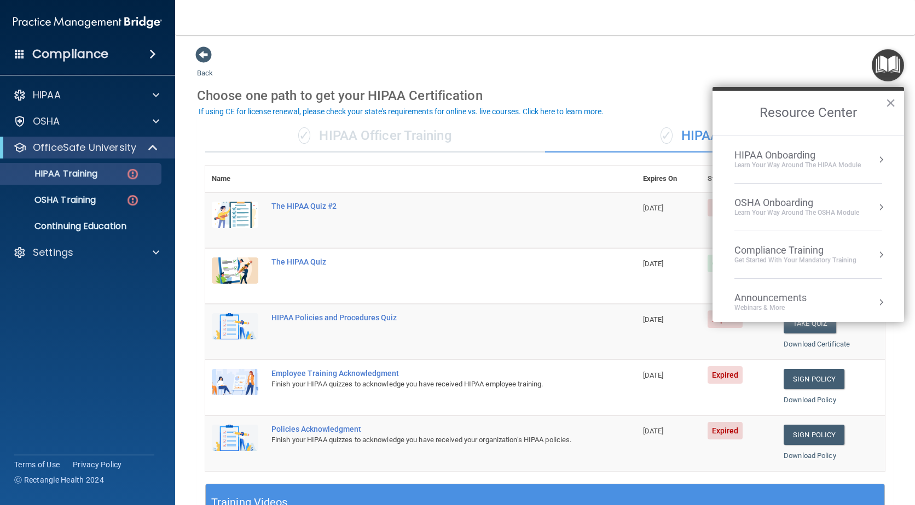
click at [889, 103] on button "×" at bounding box center [890, 103] width 10 height 18
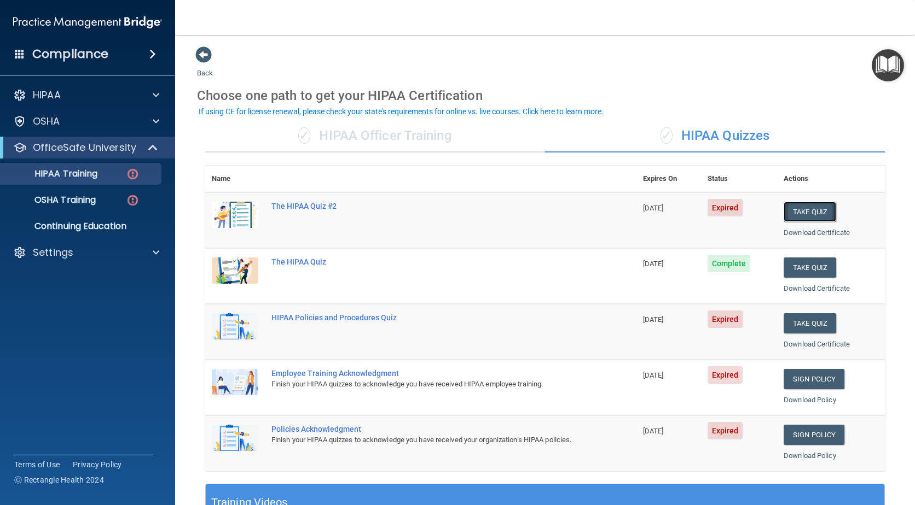
click at [799, 210] on button "Take Quiz" at bounding box center [809, 212] width 53 height 20
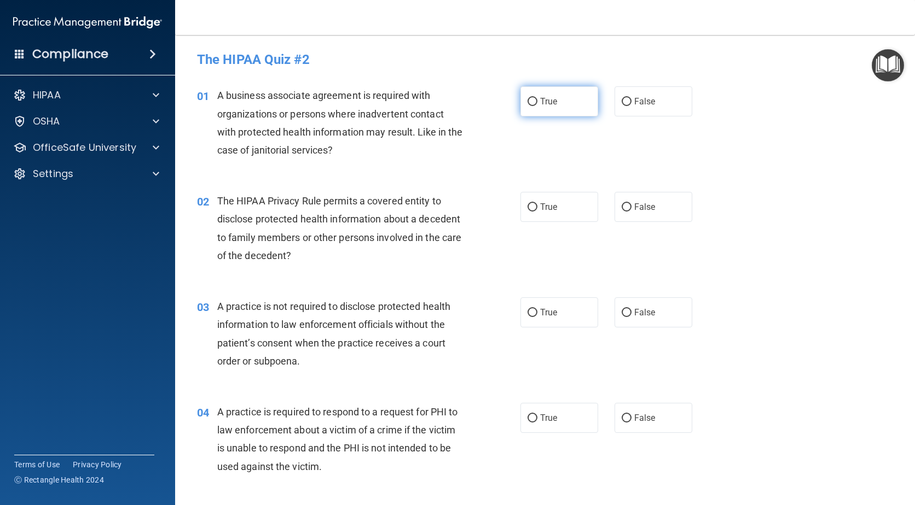
click at [554, 103] on label "True" at bounding box center [559, 101] width 78 height 30
click at [537, 103] on input "True" at bounding box center [532, 102] width 10 height 8
radio input "true"
click at [540, 205] on span "True" at bounding box center [548, 207] width 17 height 10
click at [537, 205] on input "True" at bounding box center [532, 207] width 10 height 8
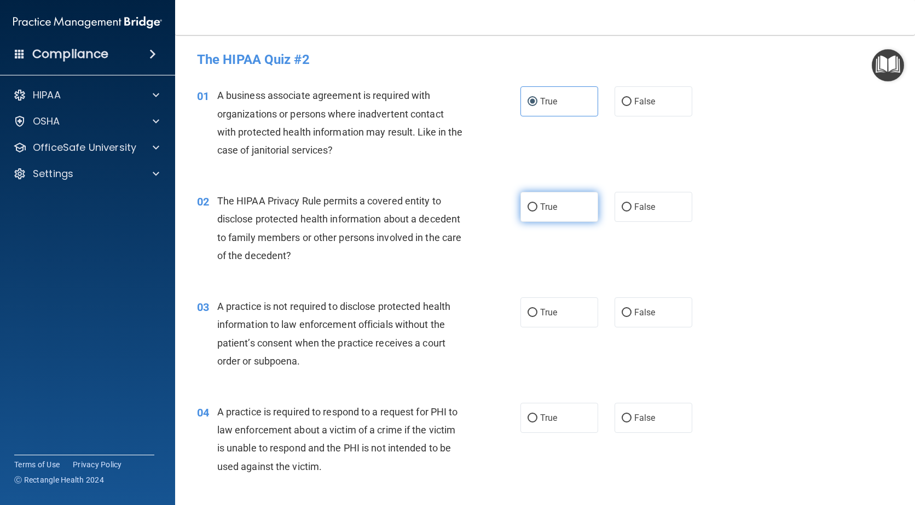
radio input "true"
click at [568, 314] on label "True" at bounding box center [559, 313] width 78 height 30
click at [537, 314] on input "True" at bounding box center [532, 313] width 10 height 8
radio input "true"
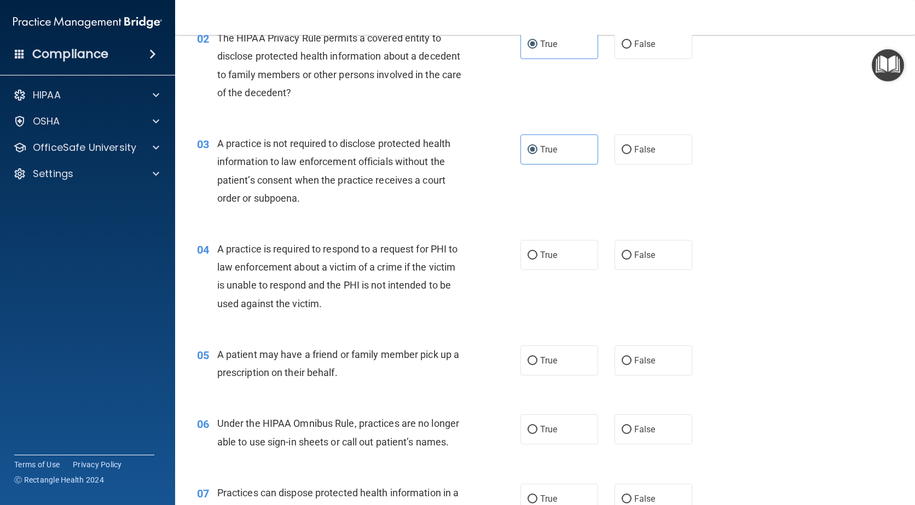
scroll to position [164, 0]
click at [528, 261] on label "True" at bounding box center [559, 254] width 78 height 30
click at [528, 259] on input "True" at bounding box center [532, 255] width 10 height 8
radio input "true"
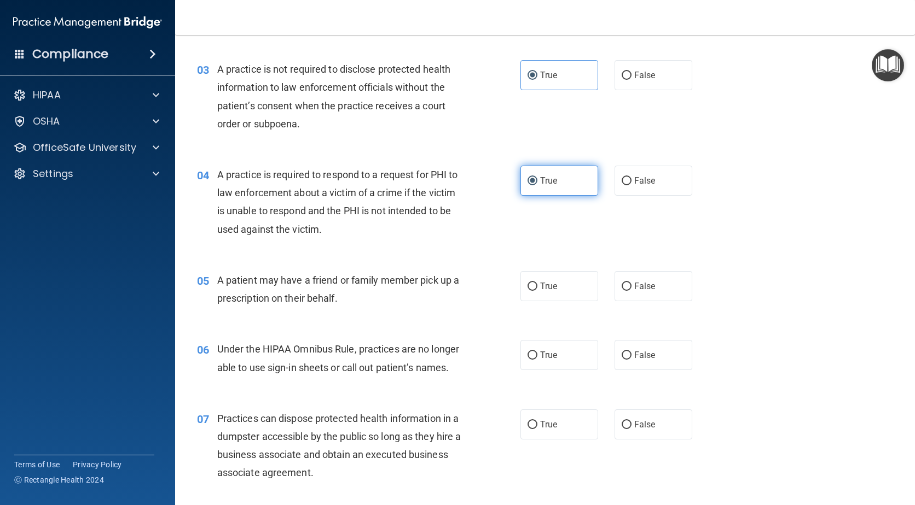
scroll to position [274, 0]
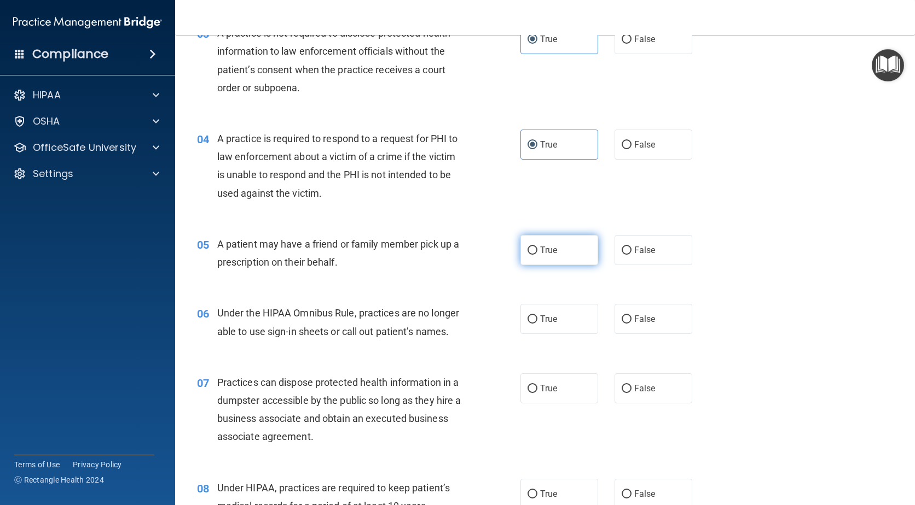
click at [542, 258] on label "True" at bounding box center [559, 250] width 78 height 30
click at [537, 255] on input "True" at bounding box center [532, 251] width 10 height 8
radio input "true"
click at [551, 322] on span "True" at bounding box center [548, 319] width 17 height 10
click at [537, 322] on input "True" at bounding box center [532, 320] width 10 height 8
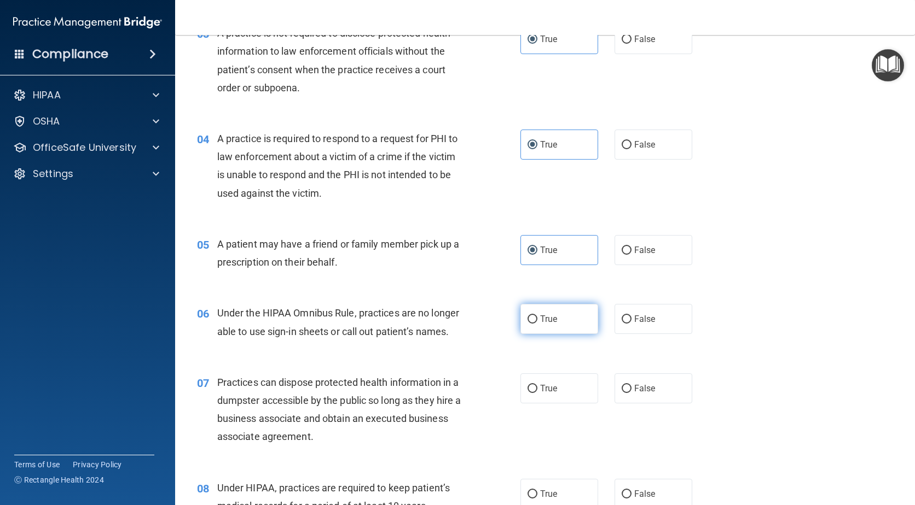
radio input "true"
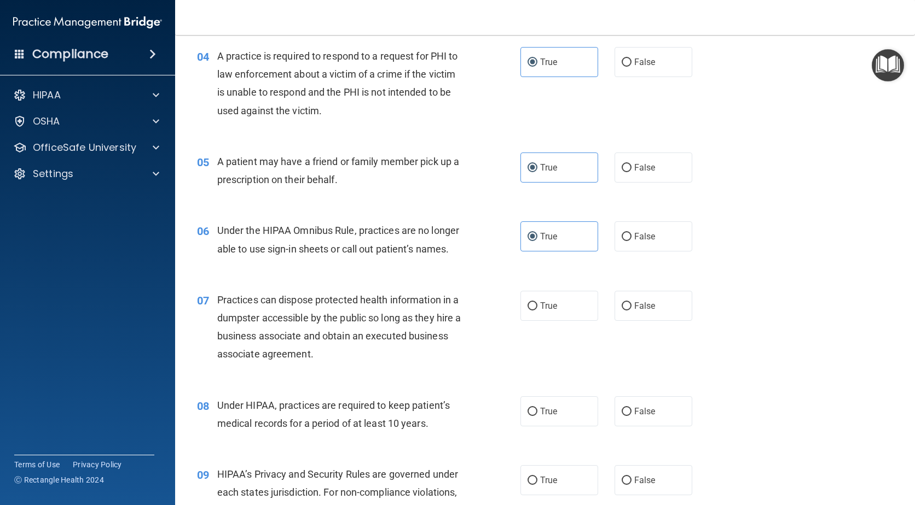
scroll to position [383, 0]
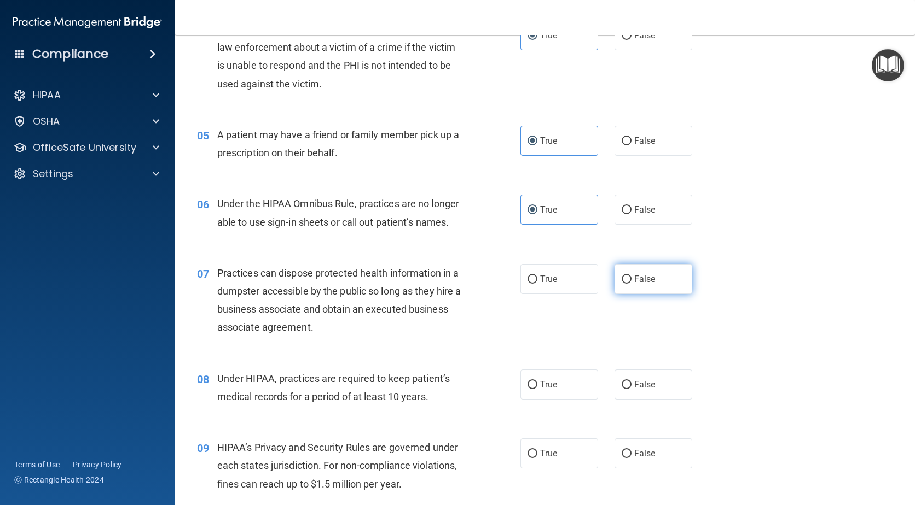
click at [635, 283] on span "False" at bounding box center [644, 279] width 21 height 10
click at [631, 283] on input "False" at bounding box center [626, 280] width 10 height 8
radio input "true"
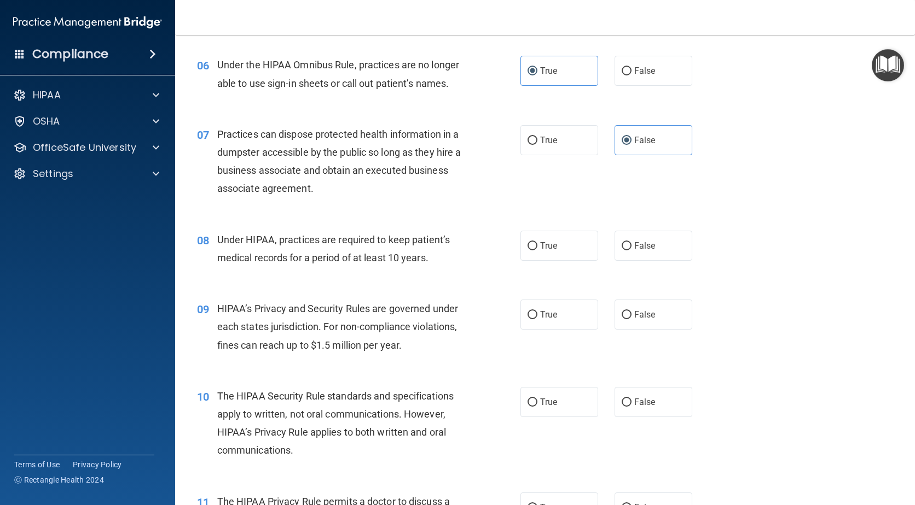
scroll to position [547, 0]
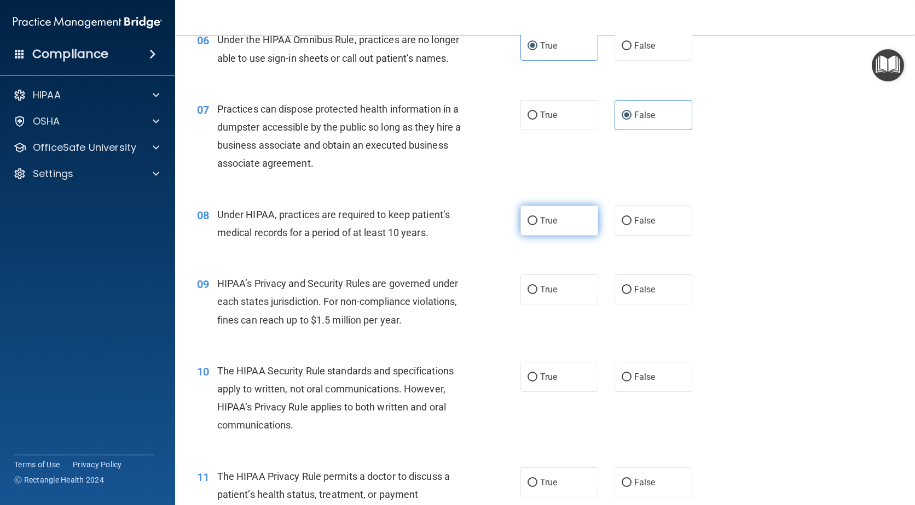
click at [536, 228] on label "True" at bounding box center [559, 221] width 78 height 30
click at [536, 225] on input "True" at bounding box center [532, 221] width 10 height 8
radio input "true"
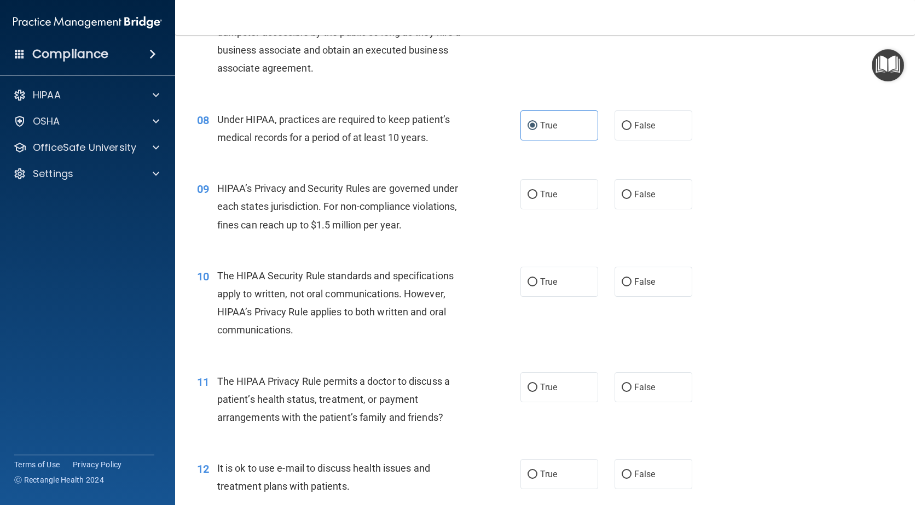
scroll to position [656, 0]
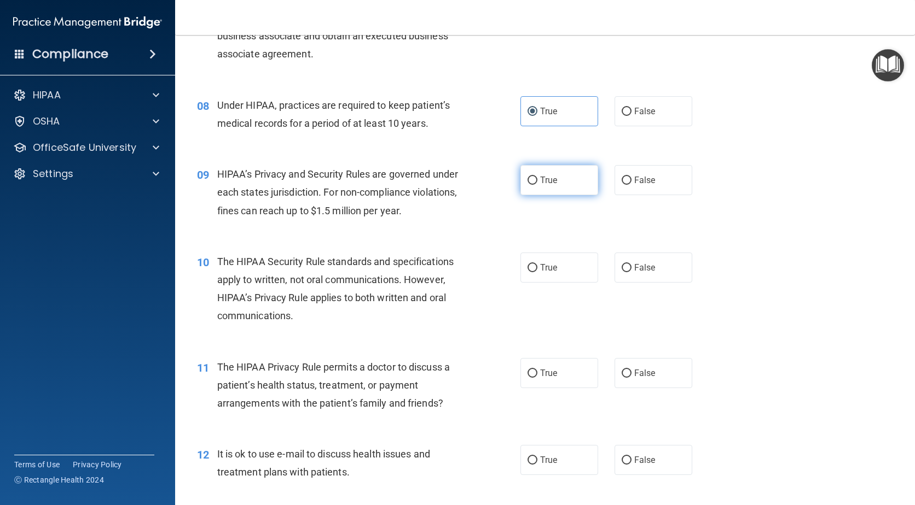
click at [522, 184] on label "True" at bounding box center [559, 180] width 78 height 30
click at [527, 184] on input "True" at bounding box center [532, 181] width 10 height 8
radio input "true"
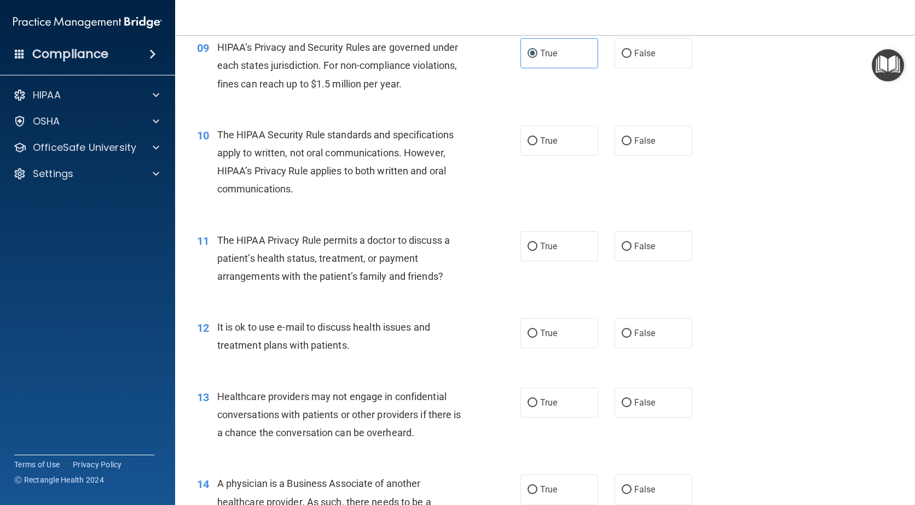
scroll to position [821, 0]
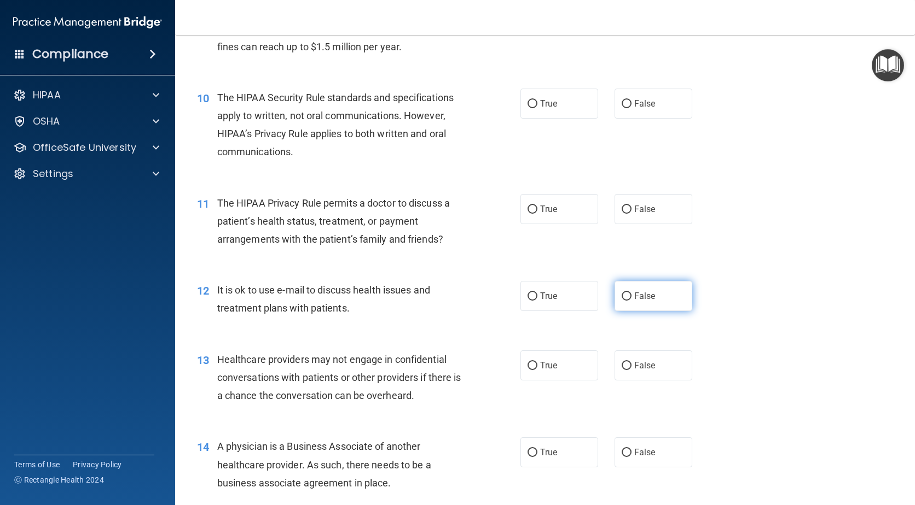
click at [642, 293] on span "False" at bounding box center [644, 296] width 21 height 10
click at [631, 293] on input "False" at bounding box center [626, 297] width 10 height 8
radio input "true"
click at [528, 375] on label "True" at bounding box center [559, 366] width 78 height 30
click at [528, 370] on input "True" at bounding box center [532, 366] width 10 height 8
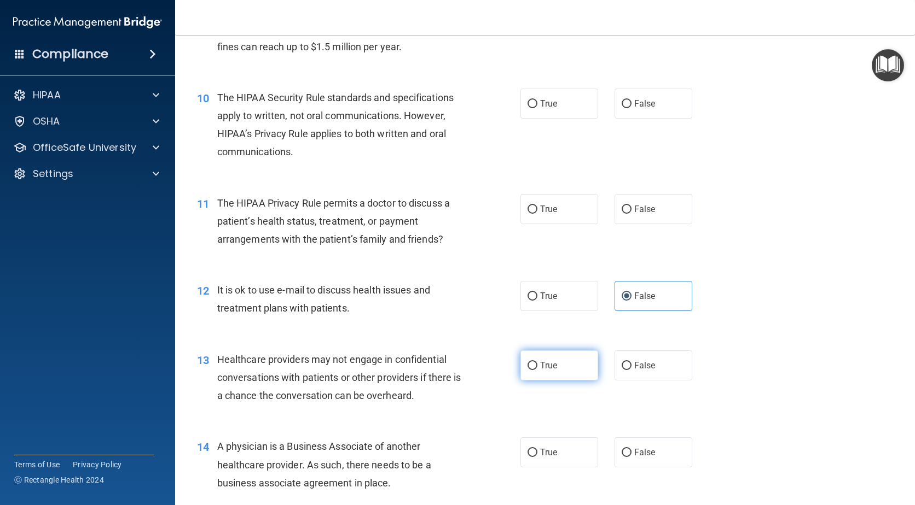
radio input "true"
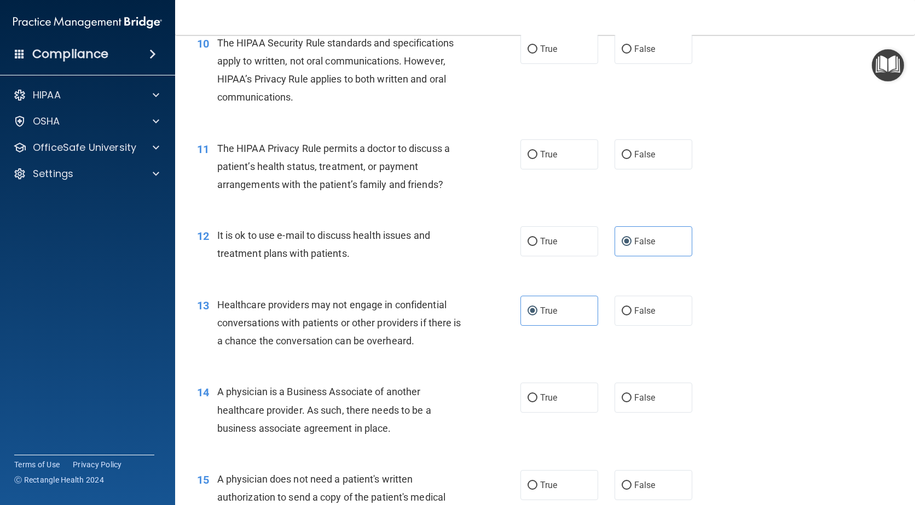
scroll to position [930, 0]
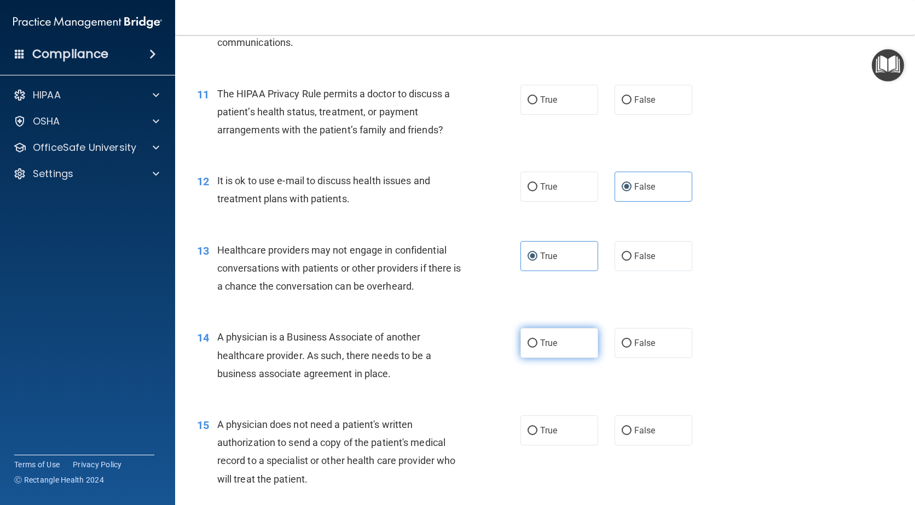
click at [533, 352] on label "True" at bounding box center [559, 343] width 78 height 30
click at [533, 348] on input "True" at bounding box center [532, 344] width 10 height 8
radio input "true"
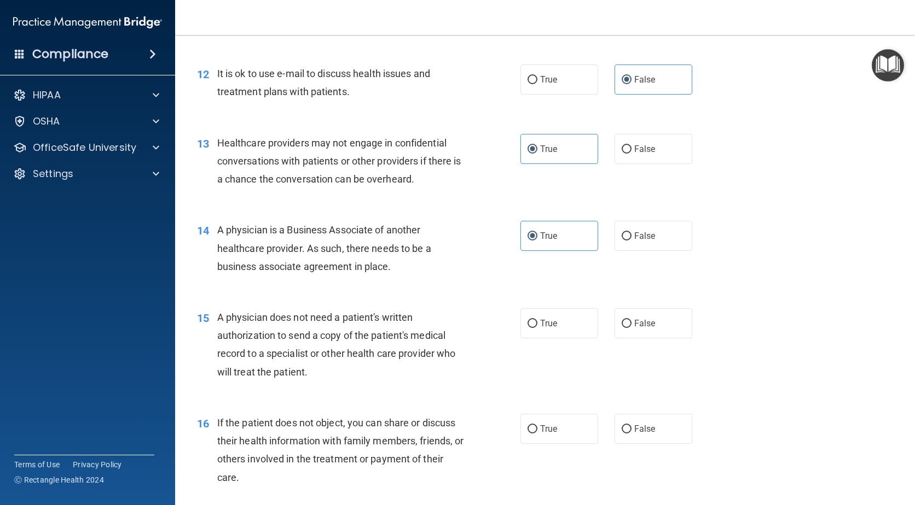
scroll to position [1039, 0]
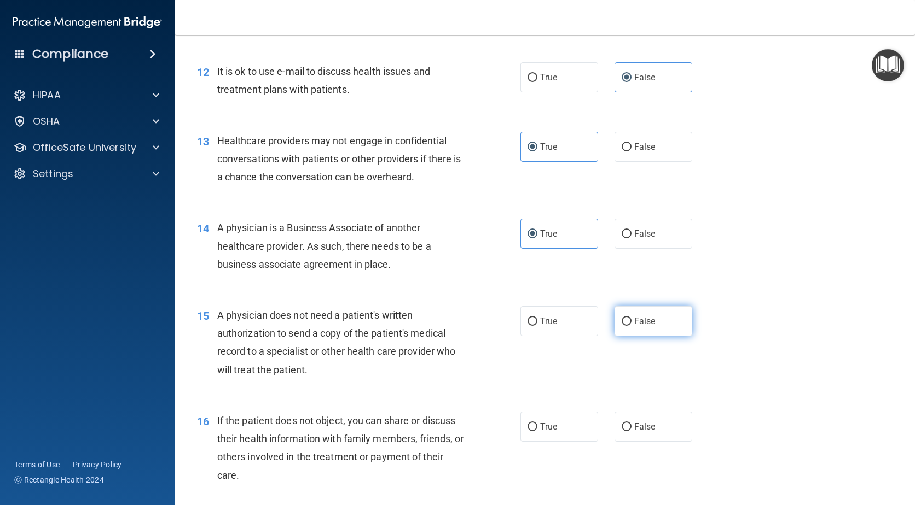
click at [623, 331] on label "False" at bounding box center [653, 321] width 78 height 30
click at [623, 326] on input "False" at bounding box center [626, 322] width 10 height 8
radio input "true"
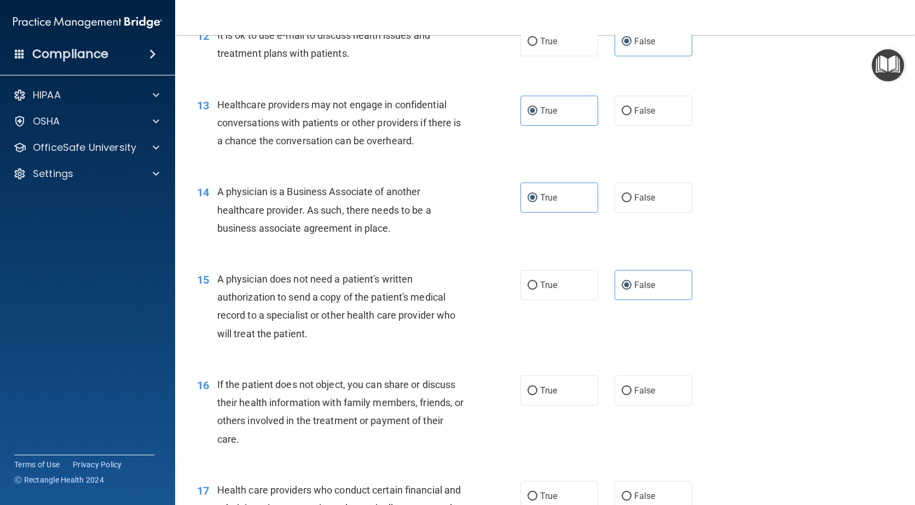
scroll to position [1094, 0]
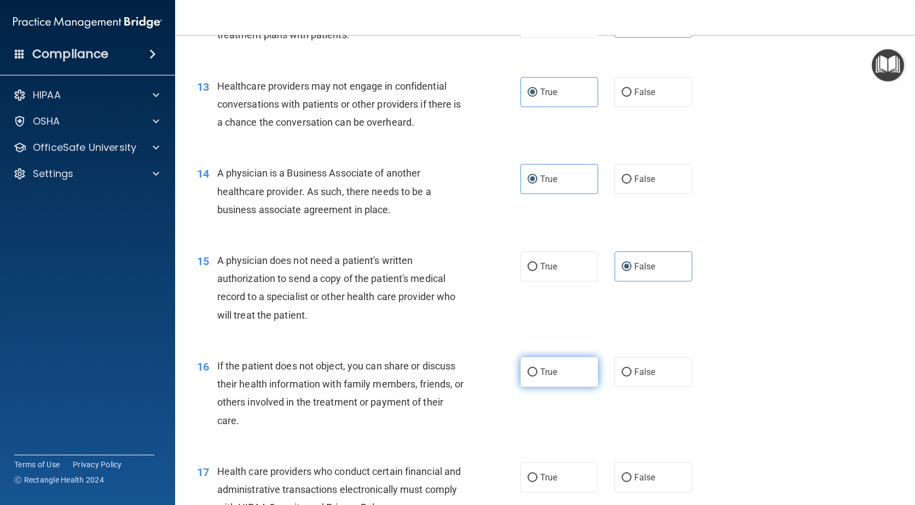
click at [543, 380] on label "True" at bounding box center [559, 372] width 78 height 30
click at [537, 377] on input "True" at bounding box center [532, 373] width 10 height 8
radio input "true"
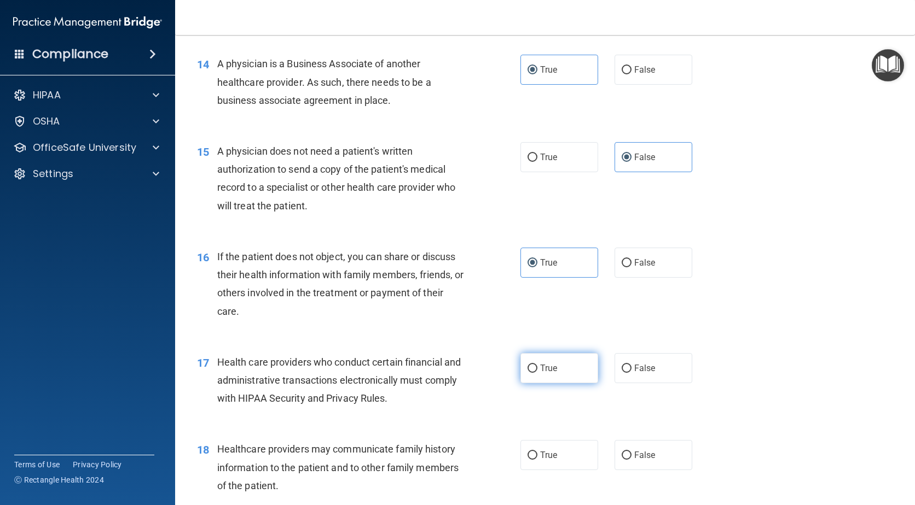
click at [543, 380] on label "True" at bounding box center [559, 368] width 78 height 30
click at [537, 373] on input "True" at bounding box center [532, 369] width 10 height 8
radio input "true"
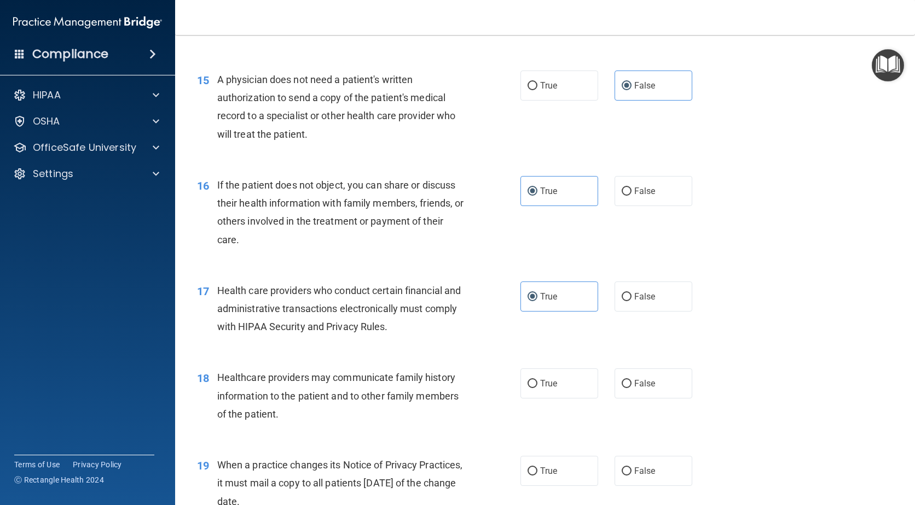
scroll to position [1313, 0]
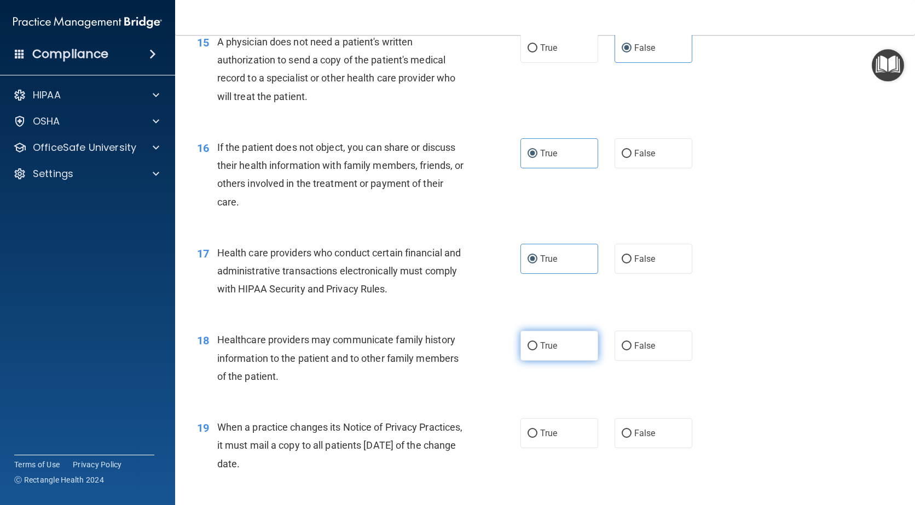
click at [534, 348] on label "True" at bounding box center [559, 346] width 78 height 30
click at [534, 348] on input "True" at bounding box center [532, 346] width 10 height 8
radio input "true"
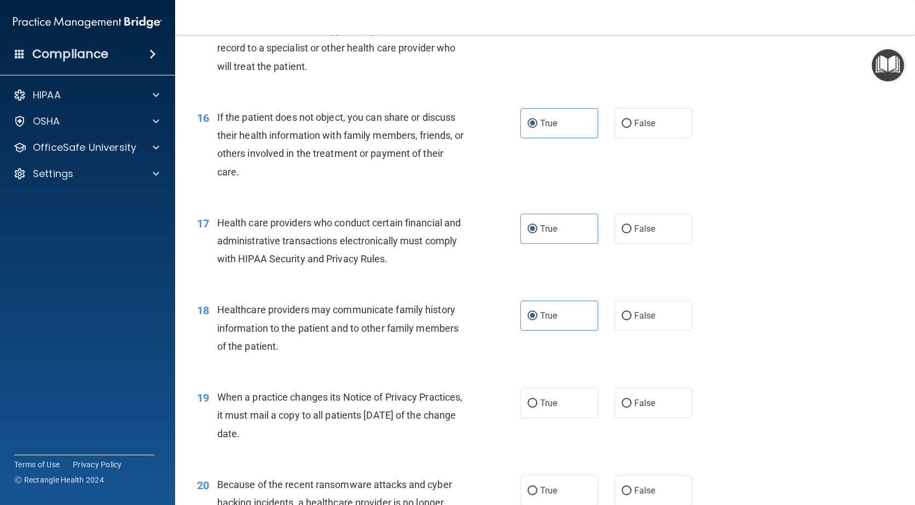
scroll to position [1368, 0]
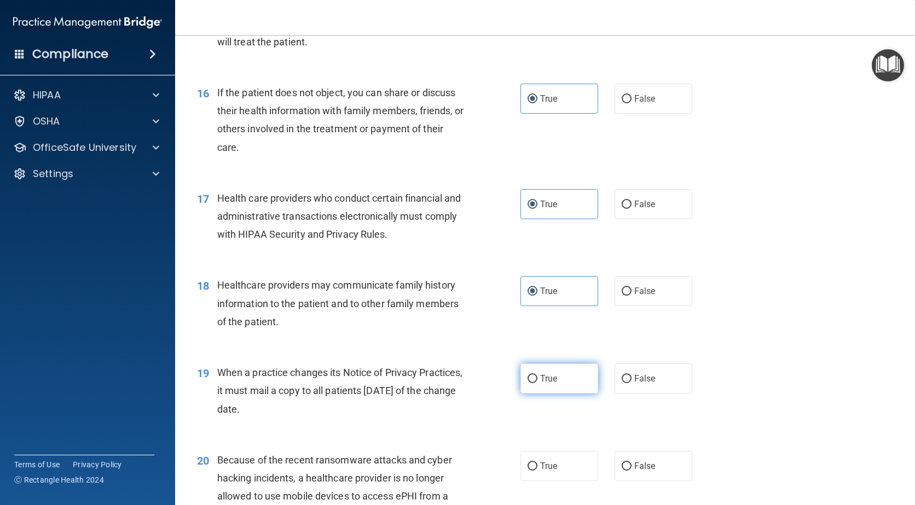
click at [534, 383] on label "True" at bounding box center [559, 379] width 78 height 30
click at [534, 383] on input "True" at bounding box center [532, 379] width 10 height 8
radio input "true"
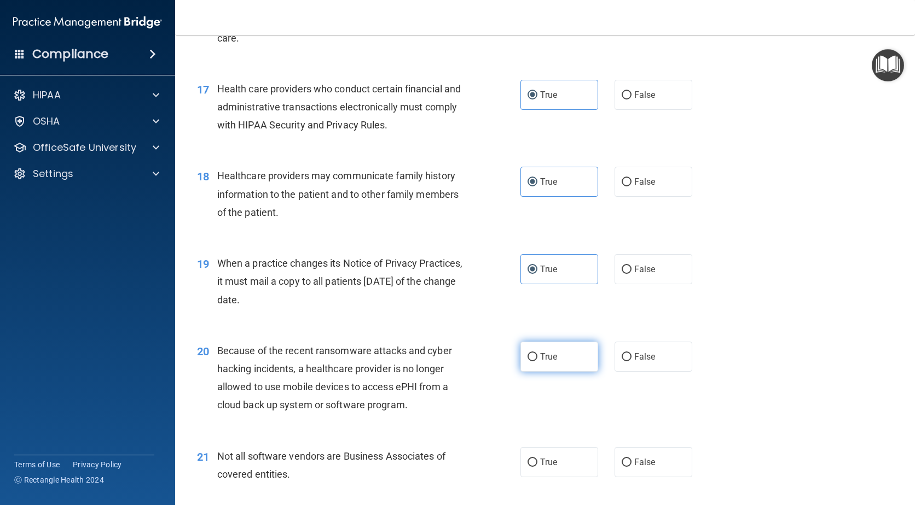
click at [571, 353] on label "True" at bounding box center [559, 357] width 78 height 30
click at [537, 353] on input "True" at bounding box center [532, 357] width 10 height 8
radio input "true"
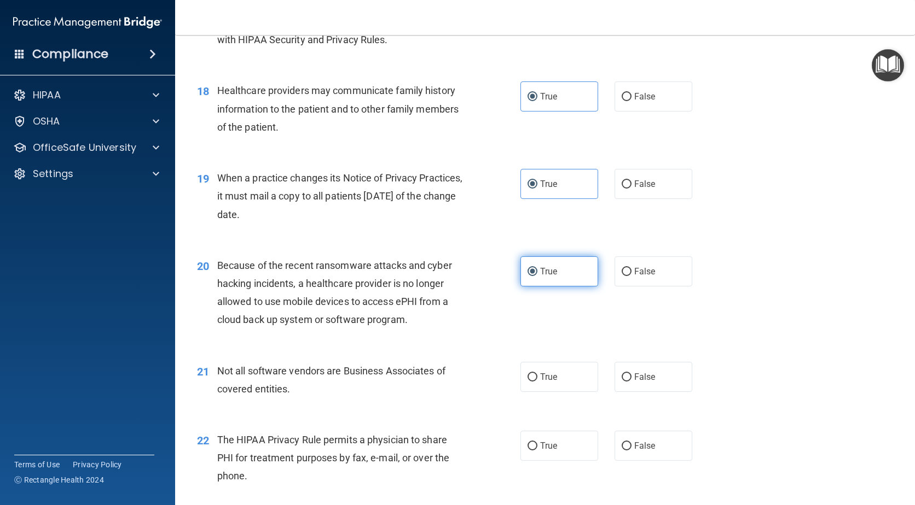
scroll to position [1586, 0]
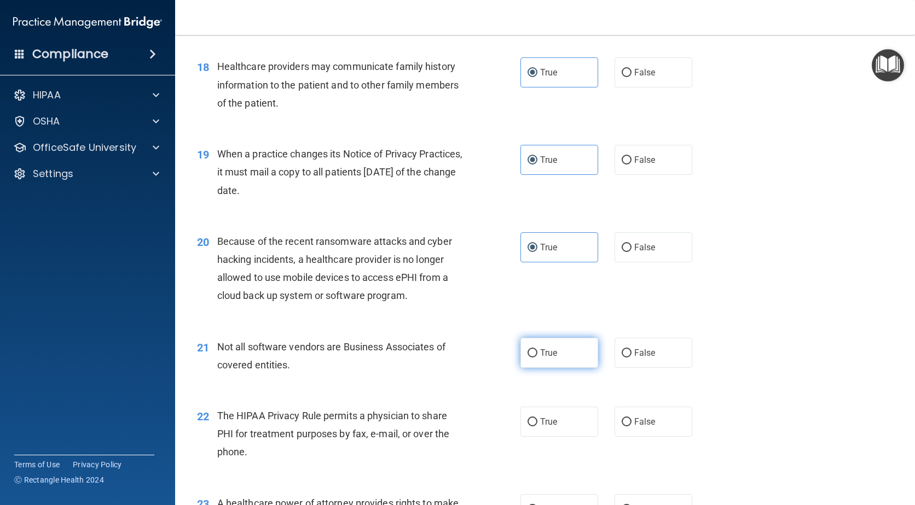
click at [557, 354] on label "True" at bounding box center [559, 353] width 78 height 30
click at [537, 354] on input "True" at bounding box center [532, 354] width 10 height 8
radio input "true"
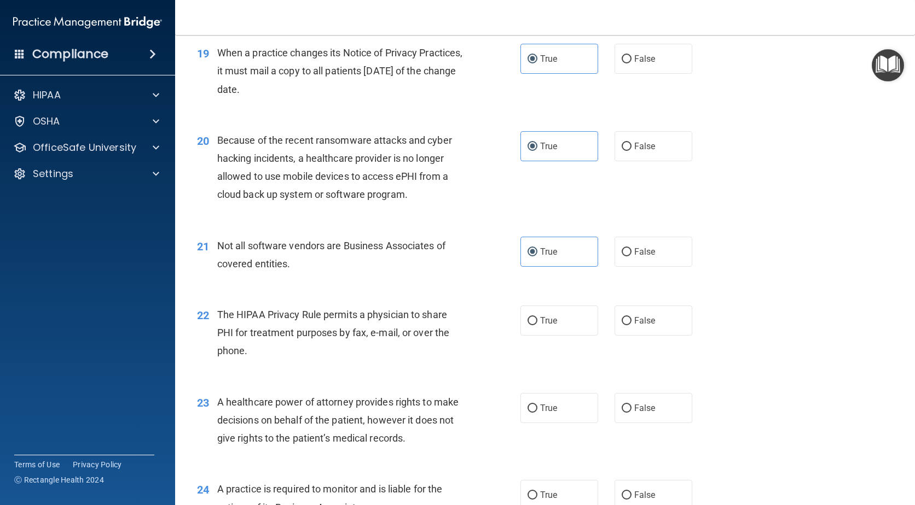
scroll to position [1696, 0]
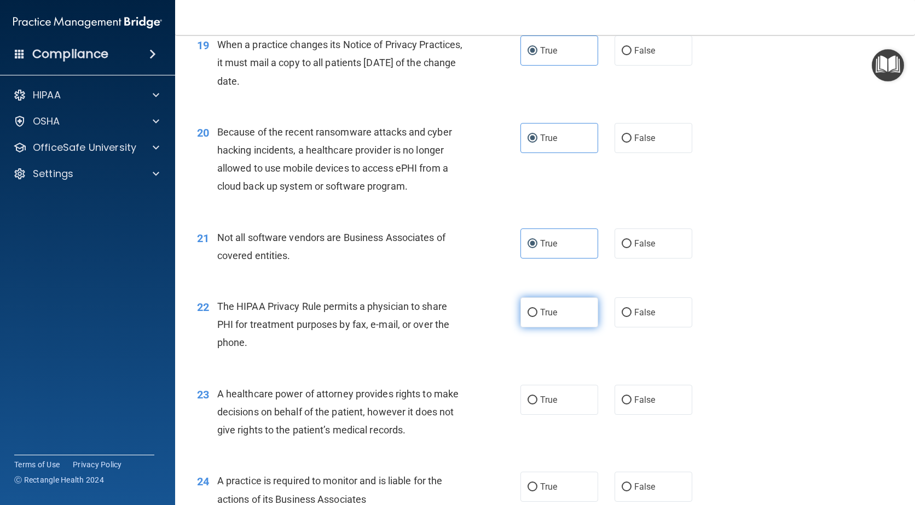
click at [552, 317] on span "True" at bounding box center [548, 312] width 17 height 10
click at [537, 317] on input "True" at bounding box center [532, 313] width 10 height 8
radio input "true"
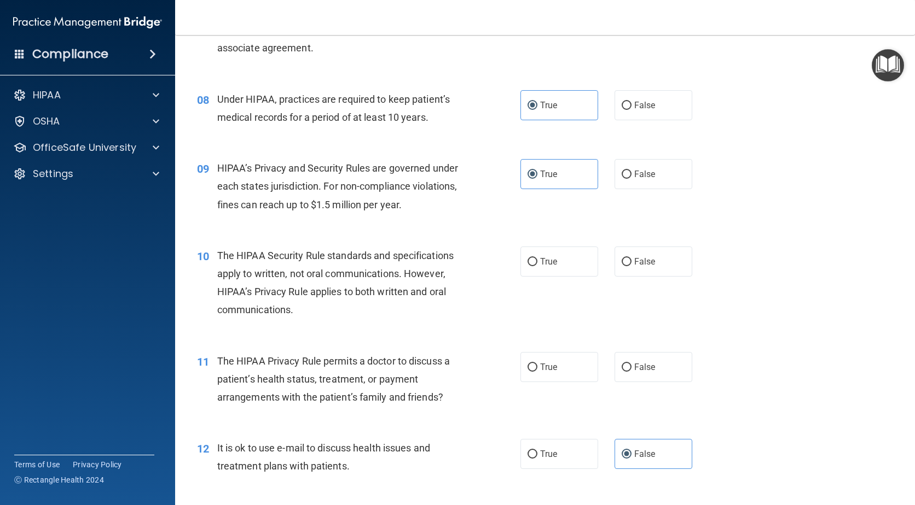
scroll to position [656, 0]
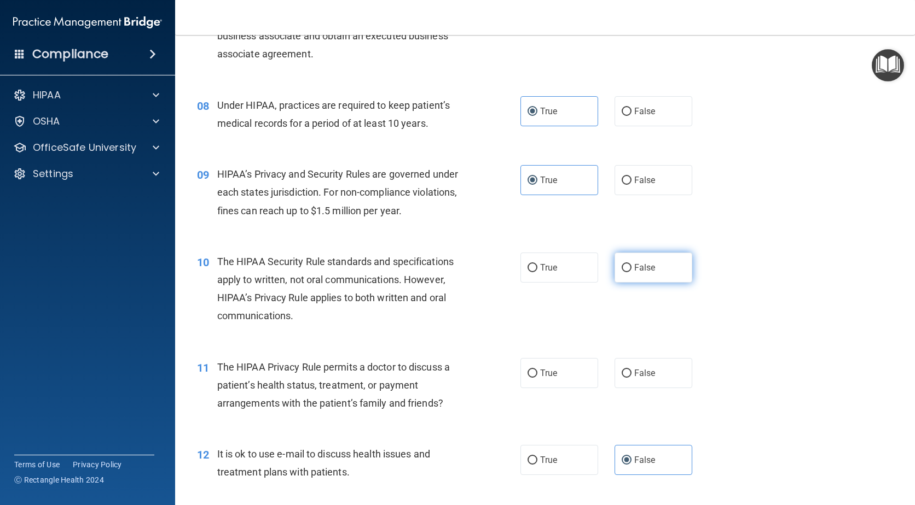
click at [676, 273] on label "False" at bounding box center [653, 268] width 78 height 30
click at [631, 272] on input "False" at bounding box center [626, 268] width 10 height 8
radio input "true"
click at [634, 368] on span "False" at bounding box center [644, 373] width 21 height 10
click at [630, 370] on input "False" at bounding box center [626, 374] width 10 height 8
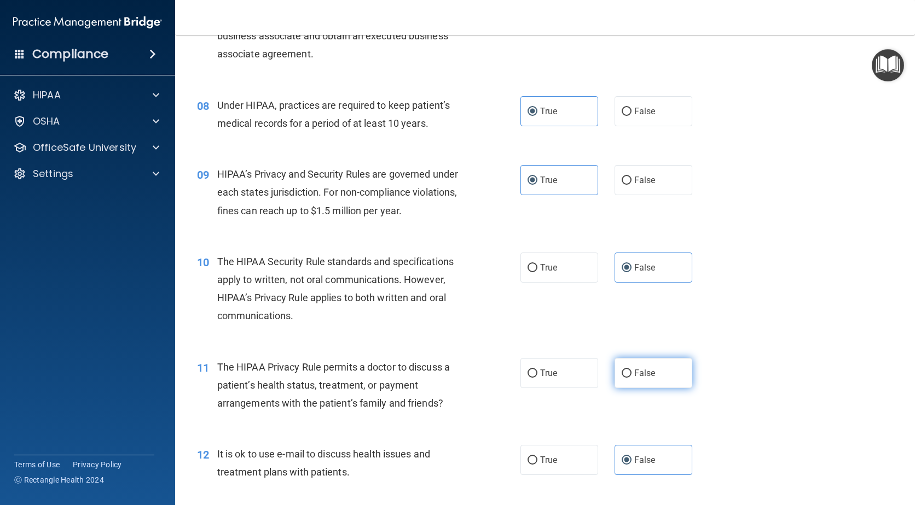
radio input "true"
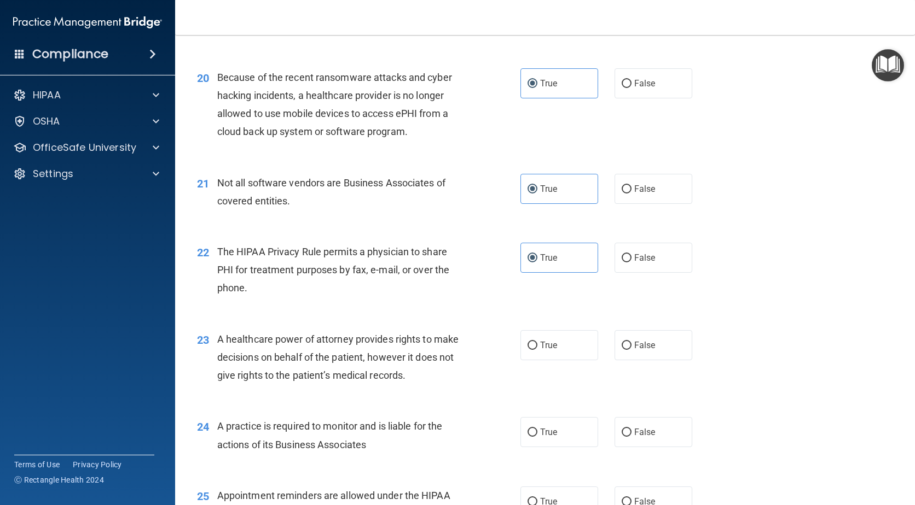
scroll to position [1805, 0]
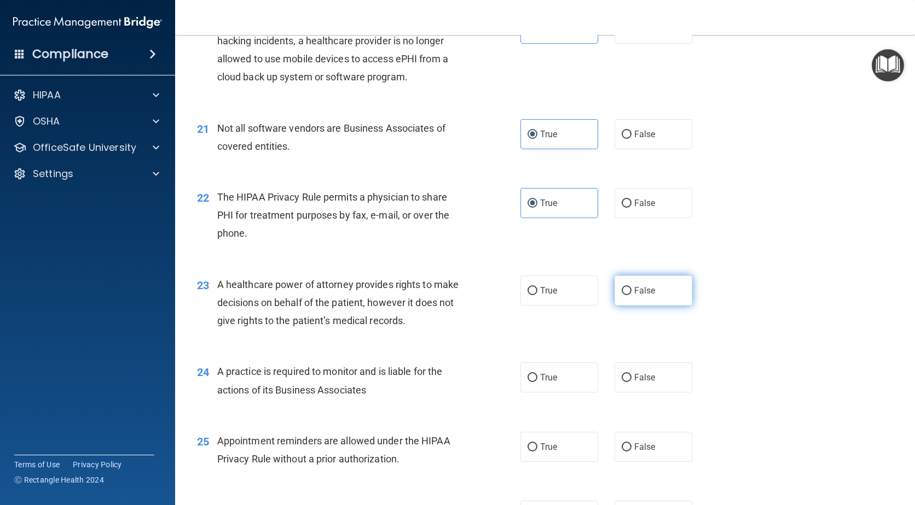
click at [619, 301] on label "False" at bounding box center [653, 291] width 78 height 30
click at [621, 295] on input "False" at bounding box center [626, 291] width 10 height 8
radio input "true"
click at [558, 380] on label "True" at bounding box center [559, 378] width 78 height 30
click at [537, 380] on input "True" at bounding box center [532, 378] width 10 height 8
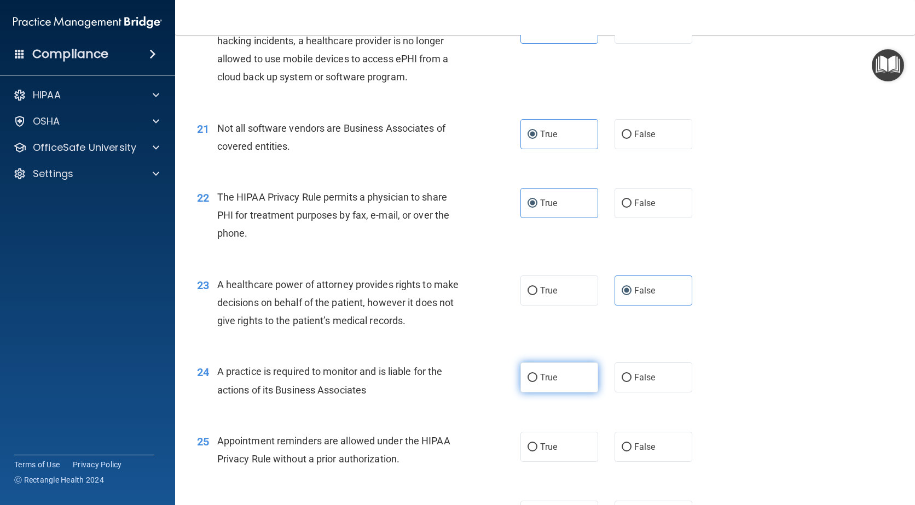
radio input "true"
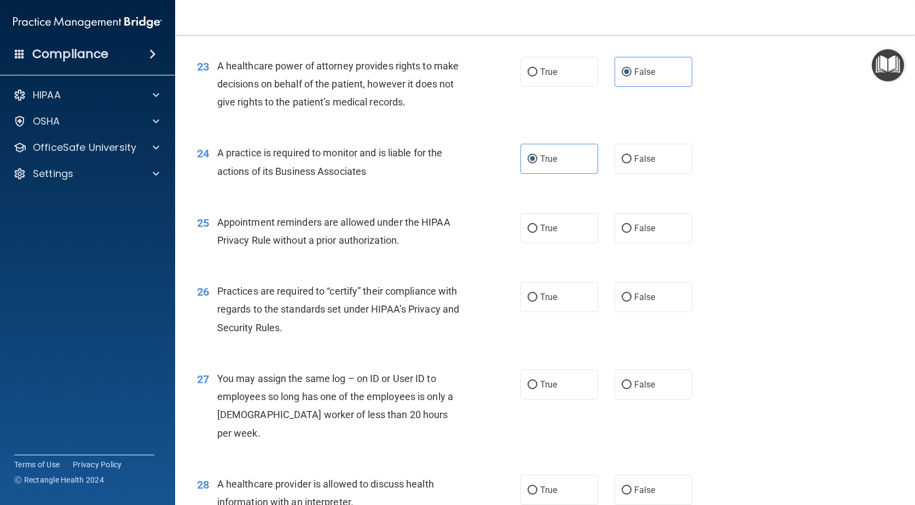
scroll to position [2079, 0]
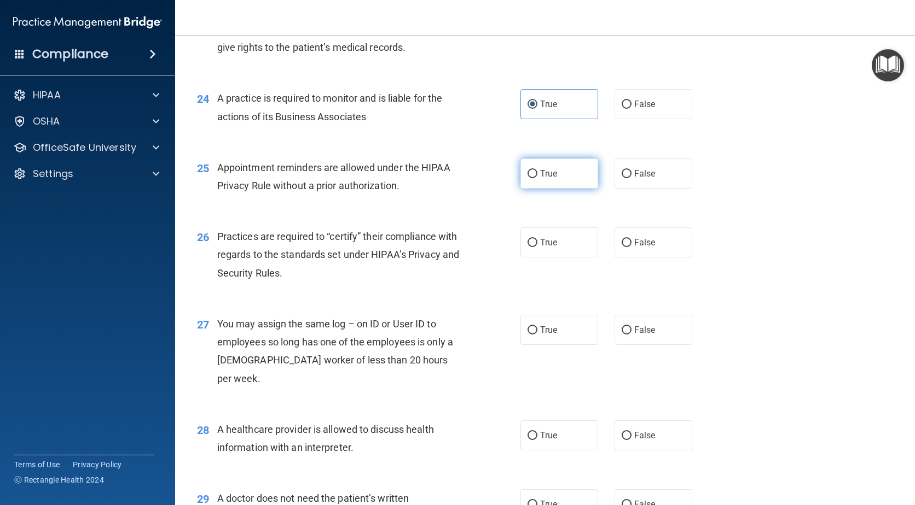
click at [535, 177] on label "True" at bounding box center [559, 174] width 78 height 30
click at [535, 177] on input "True" at bounding box center [532, 174] width 10 height 8
radio input "true"
click at [565, 254] on label "True" at bounding box center [559, 243] width 78 height 30
click at [537, 247] on input "True" at bounding box center [532, 243] width 10 height 8
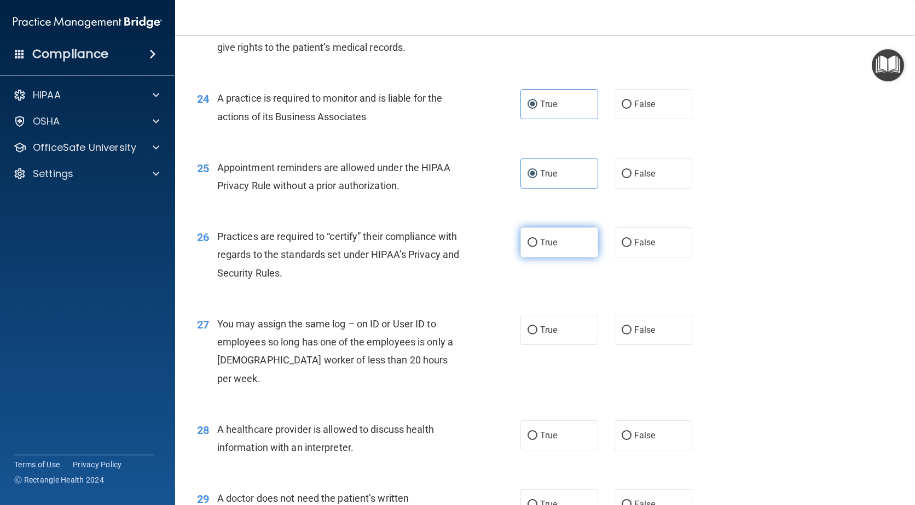
radio input "true"
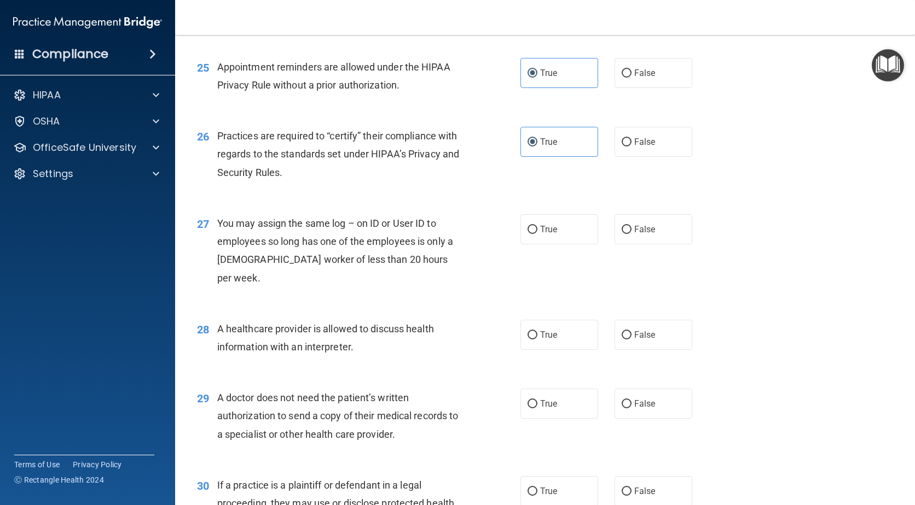
scroll to position [2188, 0]
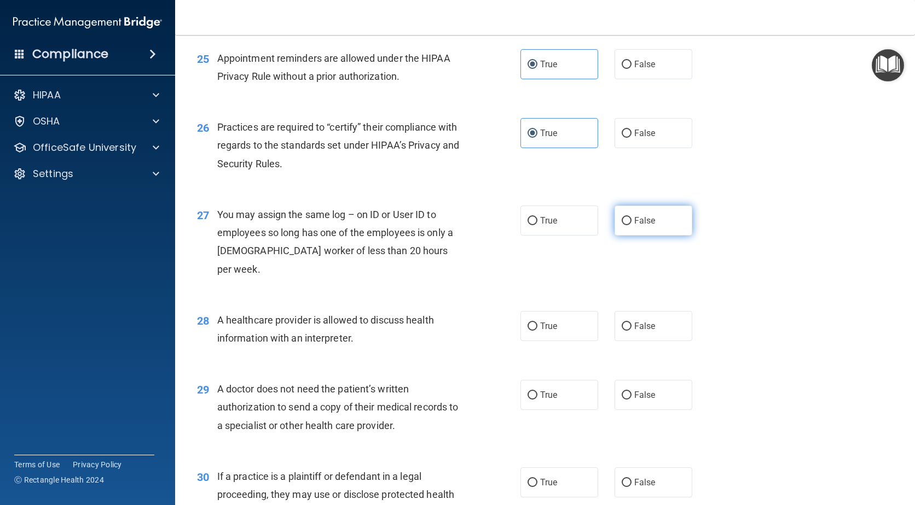
click at [650, 232] on label "False" at bounding box center [653, 221] width 78 height 30
click at [631, 225] on input "False" at bounding box center [626, 221] width 10 height 8
radio input "true"
click at [535, 312] on label "True" at bounding box center [559, 326] width 78 height 30
click at [535, 323] on input "True" at bounding box center [532, 327] width 10 height 8
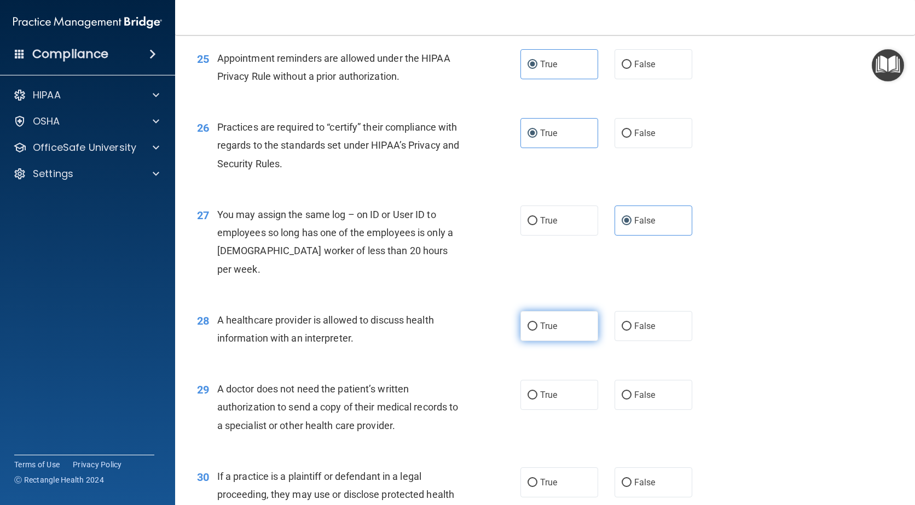
radio input "true"
click at [634, 390] on span "False" at bounding box center [644, 395] width 21 height 10
click at [629, 392] on input "False" at bounding box center [626, 396] width 10 height 8
radio input "true"
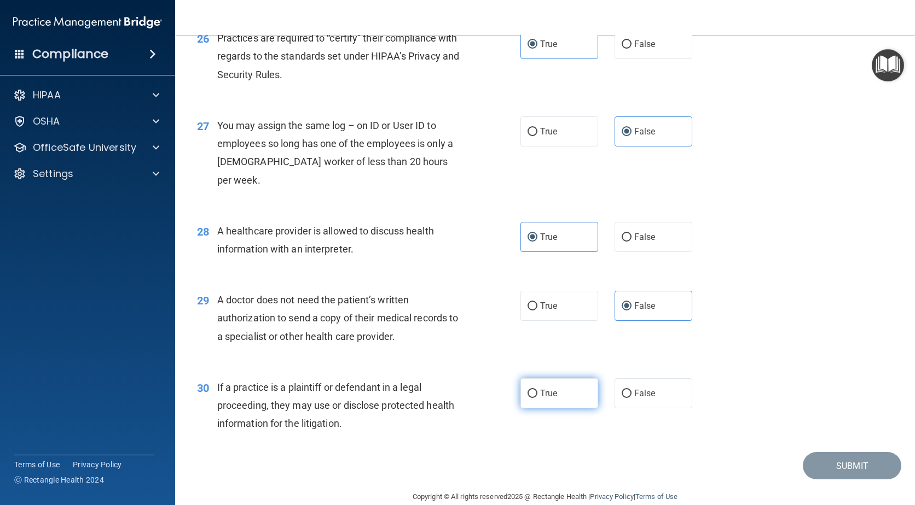
click at [527, 390] on input "True" at bounding box center [532, 394] width 10 height 8
radio input "true"
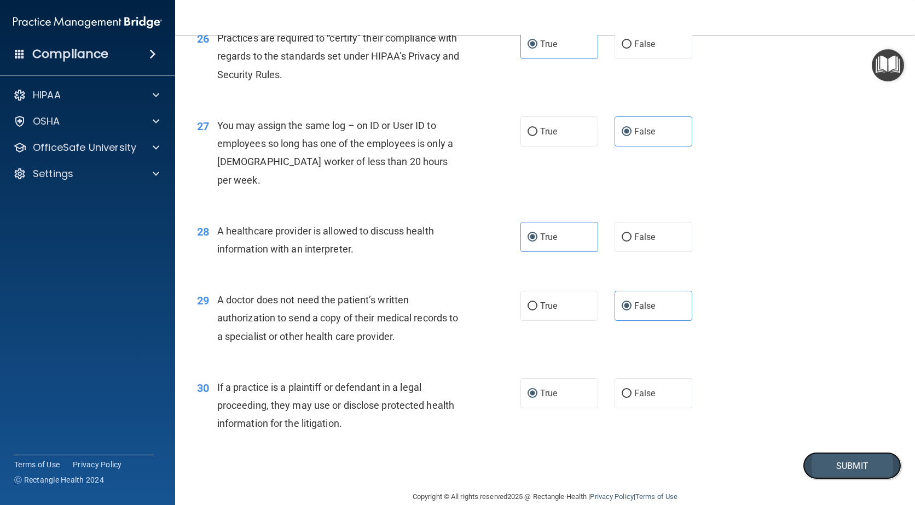
click at [854, 452] on button "Submit" at bounding box center [851, 466] width 98 height 28
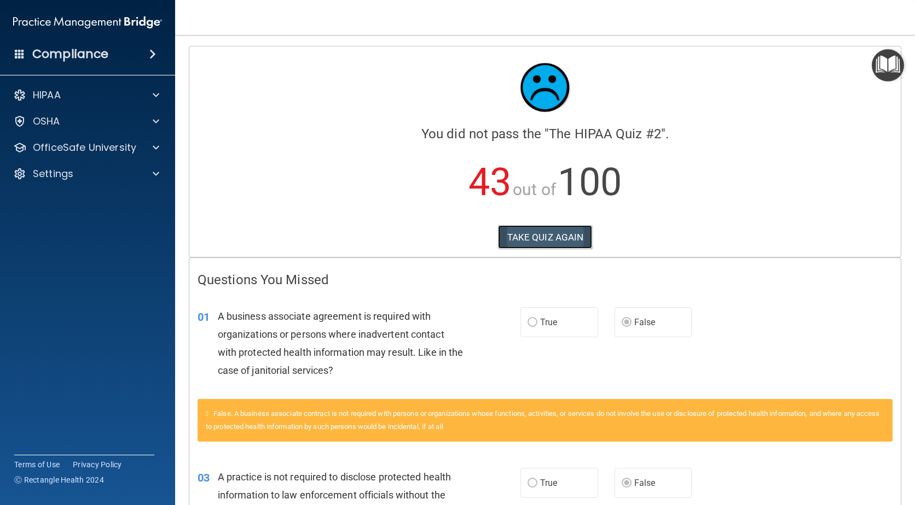
click at [557, 240] on button "TAKE QUIZ AGAIN" at bounding box center [545, 237] width 95 height 24
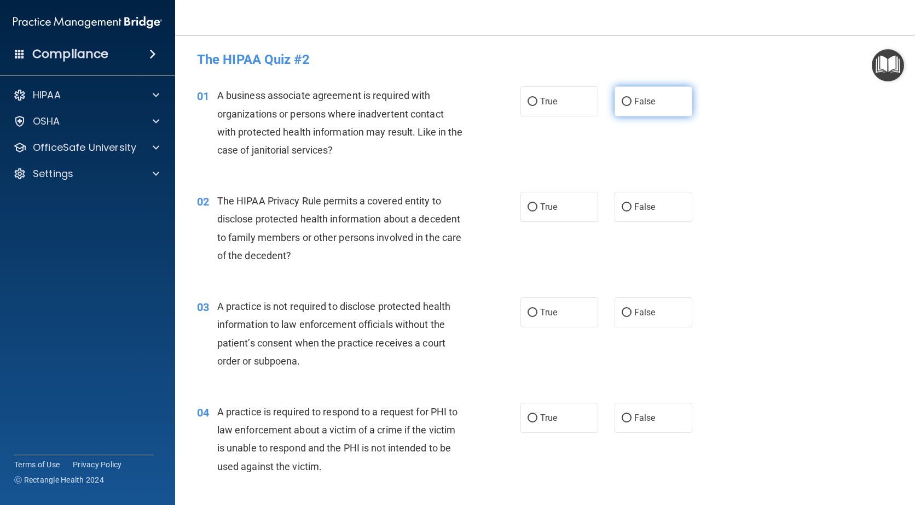
click at [639, 107] on label "False" at bounding box center [653, 101] width 78 height 30
click at [631, 106] on input "False" at bounding box center [626, 102] width 10 height 8
radio input "true"
click at [540, 206] on span "True" at bounding box center [548, 207] width 17 height 10
click at [537, 206] on input "True" at bounding box center [532, 207] width 10 height 8
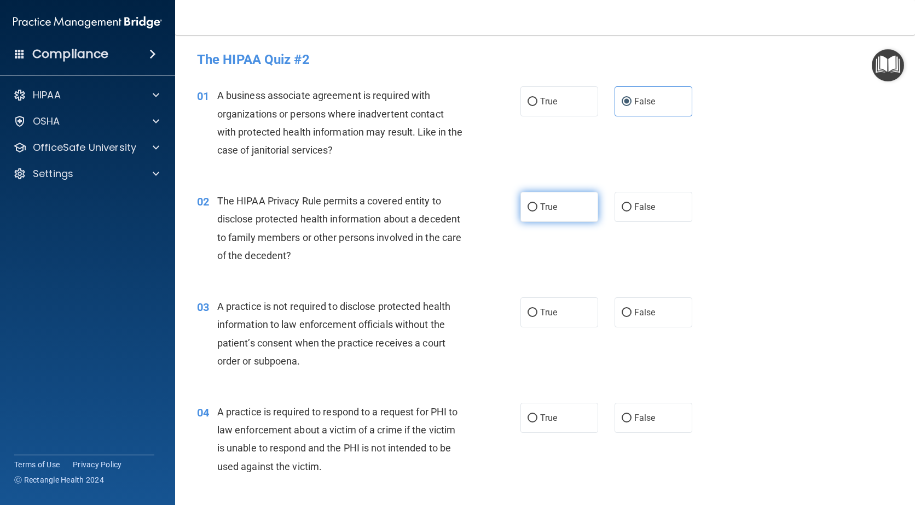
radio input "true"
click at [628, 317] on label "False" at bounding box center [653, 313] width 78 height 30
click at [628, 317] on input "False" at bounding box center [626, 313] width 10 height 8
radio input "true"
click at [546, 420] on span "True" at bounding box center [548, 418] width 17 height 10
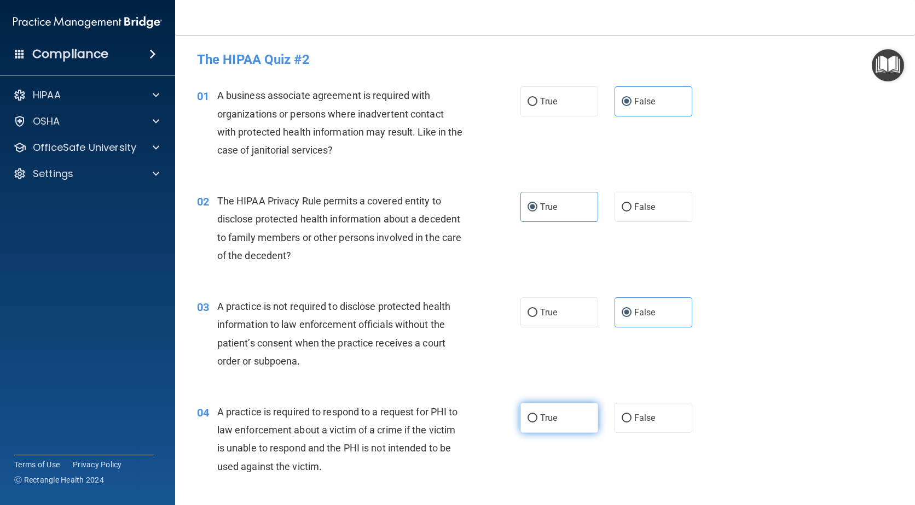
click at [537, 420] on input "True" at bounding box center [532, 419] width 10 height 8
radio input "true"
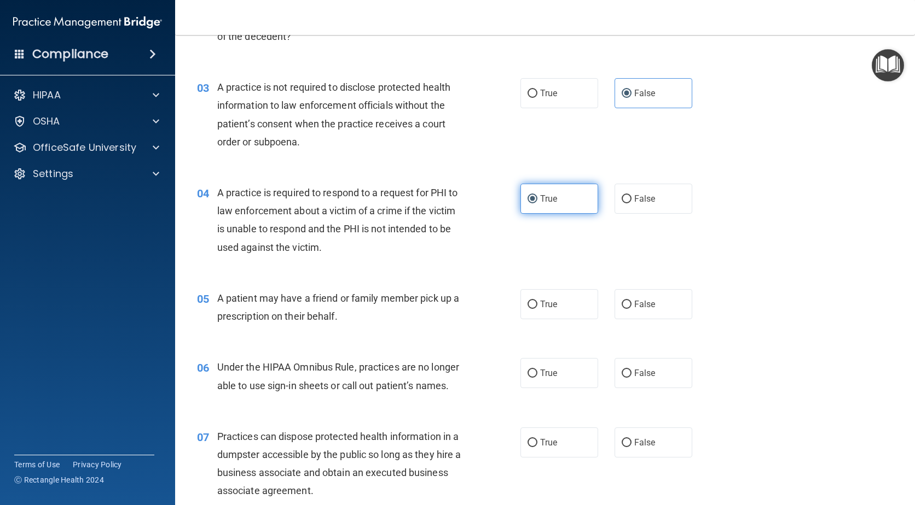
scroll to position [274, 0]
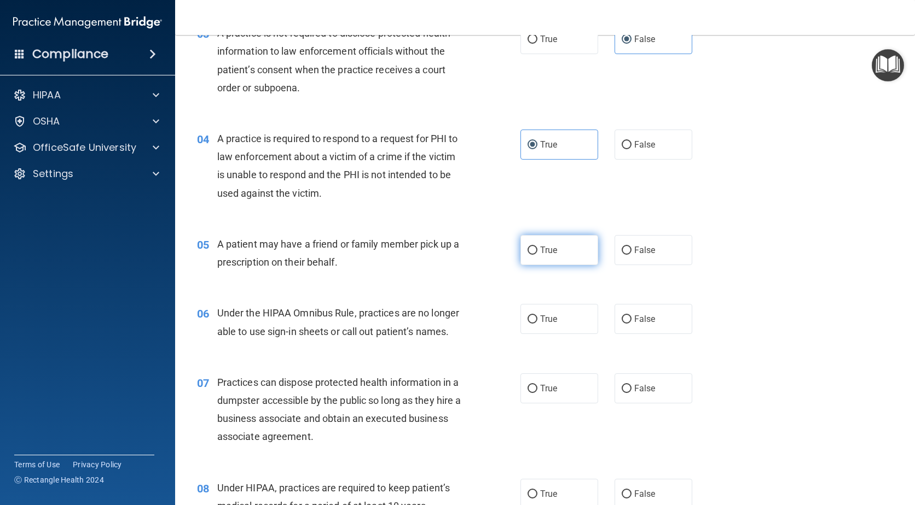
click at [536, 257] on label "True" at bounding box center [559, 250] width 78 height 30
click at [536, 255] on input "True" at bounding box center [532, 251] width 10 height 8
radio input "true"
click at [634, 321] on span "False" at bounding box center [644, 319] width 21 height 10
click at [629, 321] on input "False" at bounding box center [626, 320] width 10 height 8
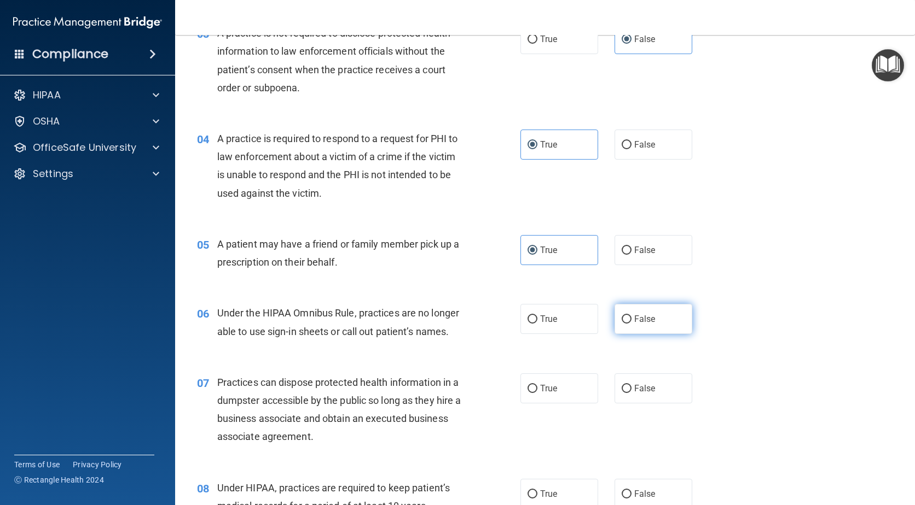
radio input "true"
click at [631, 376] on label "False" at bounding box center [653, 389] width 78 height 30
click at [631, 385] on input "False" at bounding box center [626, 389] width 10 height 8
radio input "true"
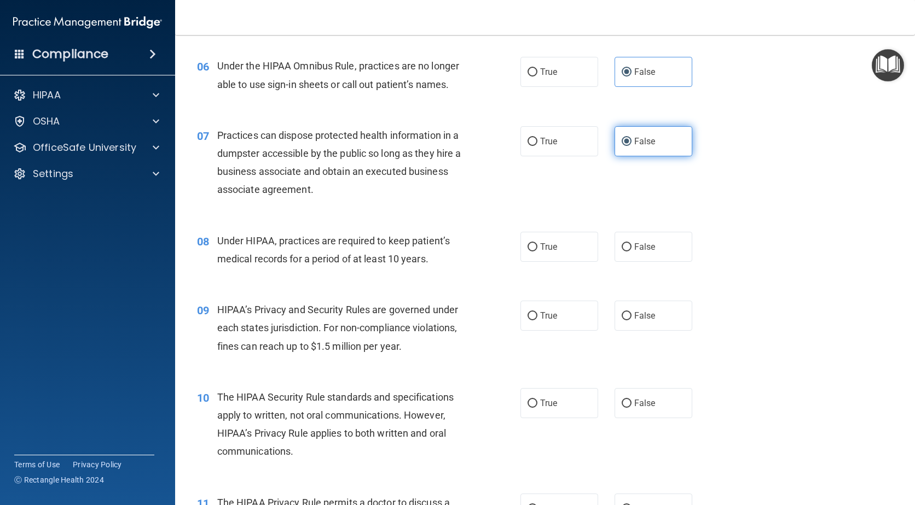
scroll to position [547, 0]
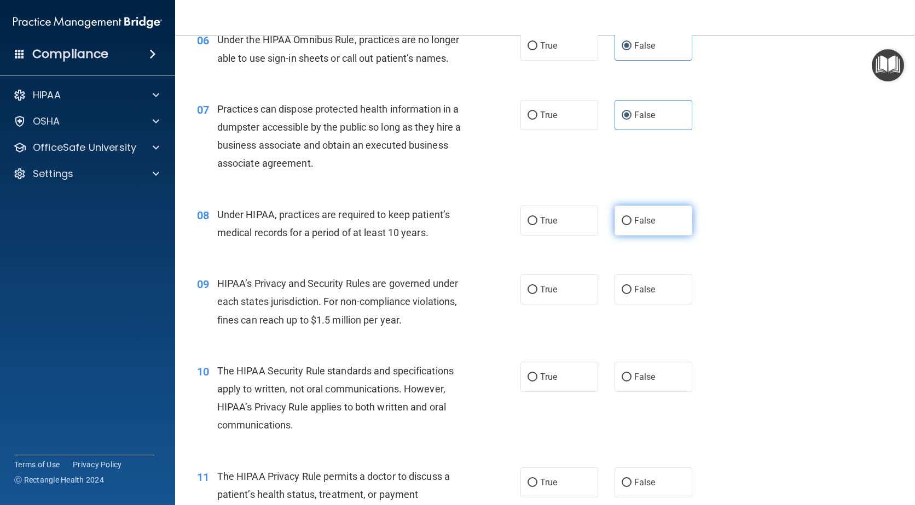
click at [639, 230] on label "False" at bounding box center [653, 221] width 78 height 30
click at [631, 225] on input "False" at bounding box center [626, 221] width 10 height 8
radio input "true"
click at [637, 297] on label "False" at bounding box center [653, 290] width 78 height 30
click at [631, 294] on input "False" at bounding box center [626, 290] width 10 height 8
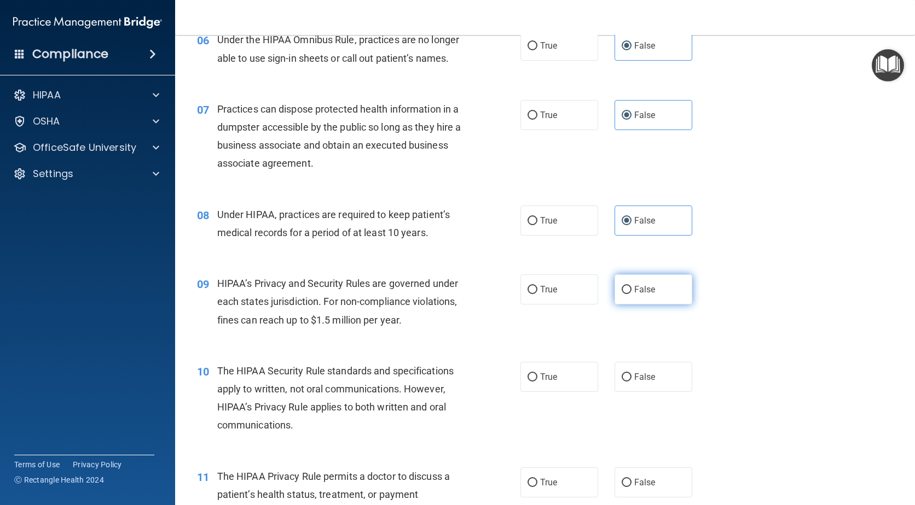
radio input "true"
click at [528, 379] on input "True" at bounding box center [532, 378] width 10 height 8
radio input "true"
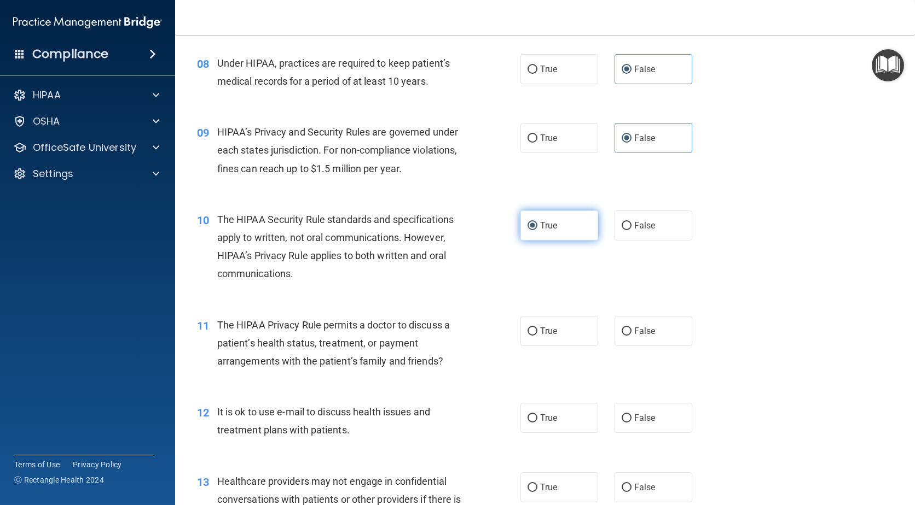
scroll to position [711, 0]
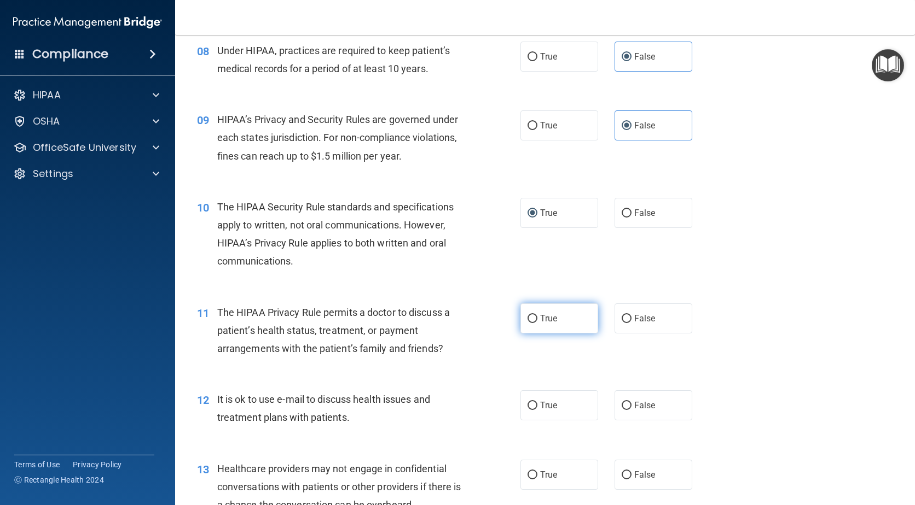
click at [563, 310] on label "True" at bounding box center [559, 319] width 78 height 30
click at [537, 315] on input "True" at bounding box center [532, 319] width 10 height 8
radio input "true"
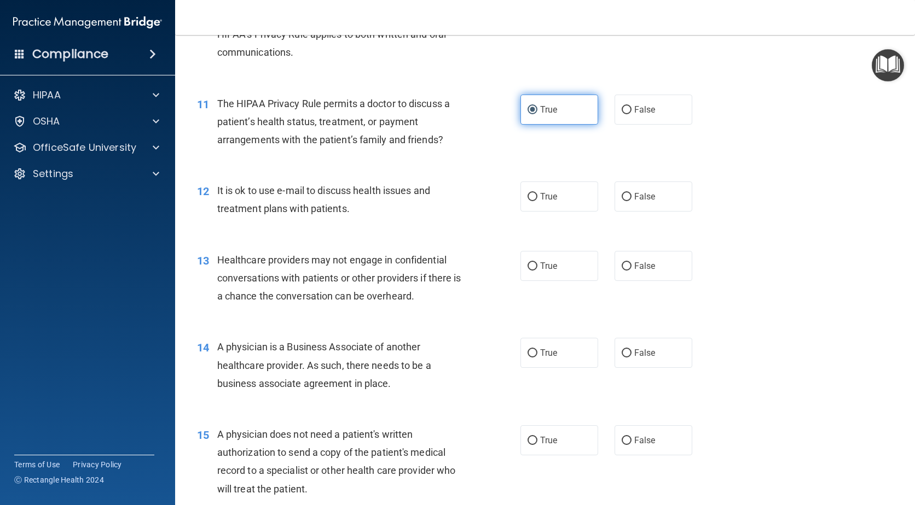
scroll to position [930, 0]
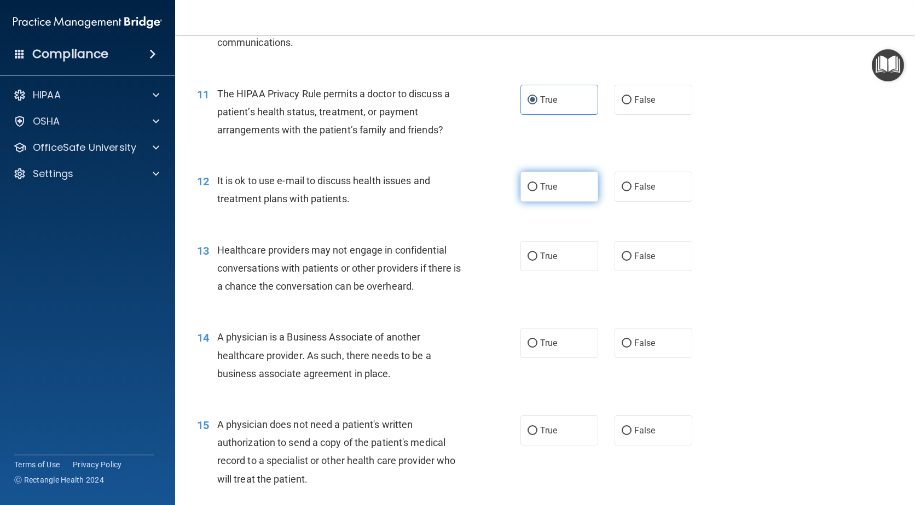
click at [561, 176] on label "True" at bounding box center [559, 187] width 78 height 30
click at [537, 183] on input "True" at bounding box center [532, 187] width 10 height 8
radio input "true"
click at [625, 249] on label "False" at bounding box center [653, 256] width 78 height 30
click at [625, 253] on input "False" at bounding box center [626, 257] width 10 height 8
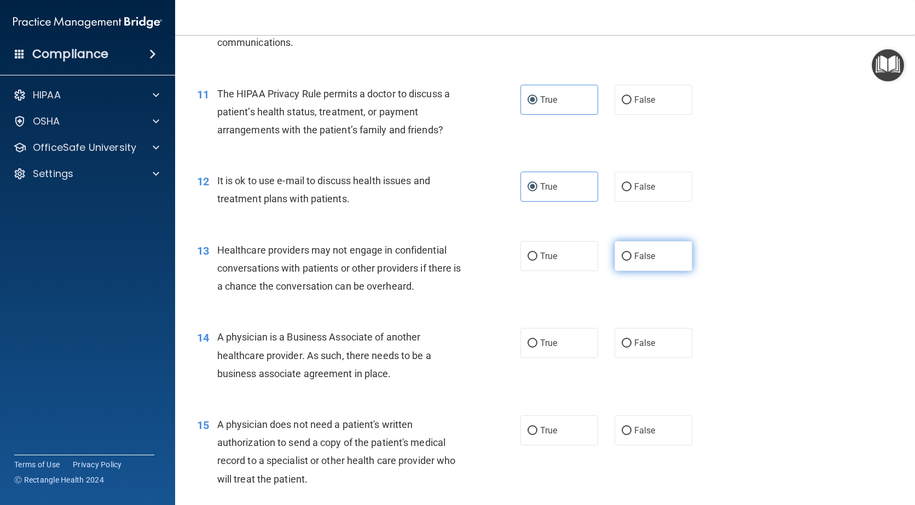
radio input "true"
click at [650, 345] on label "False" at bounding box center [653, 343] width 78 height 30
click at [631, 345] on input "False" at bounding box center [626, 344] width 10 height 8
radio input "true"
click at [543, 425] on label "True" at bounding box center [559, 431] width 78 height 30
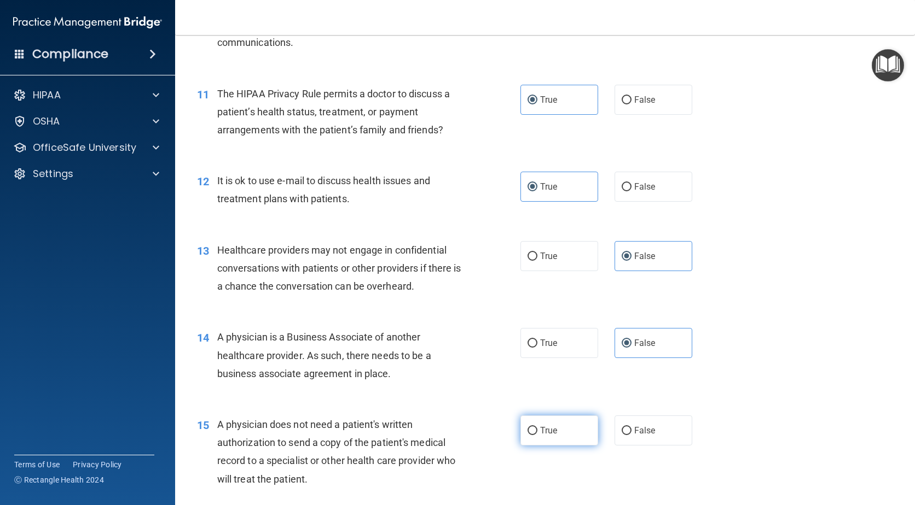
click at [537, 427] on input "True" at bounding box center [532, 431] width 10 height 8
radio input "true"
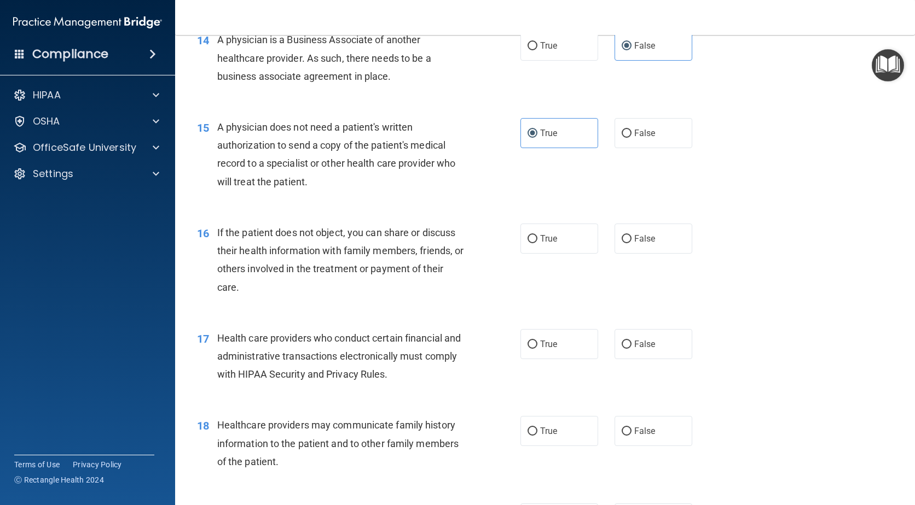
scroll to position [1258, 0]
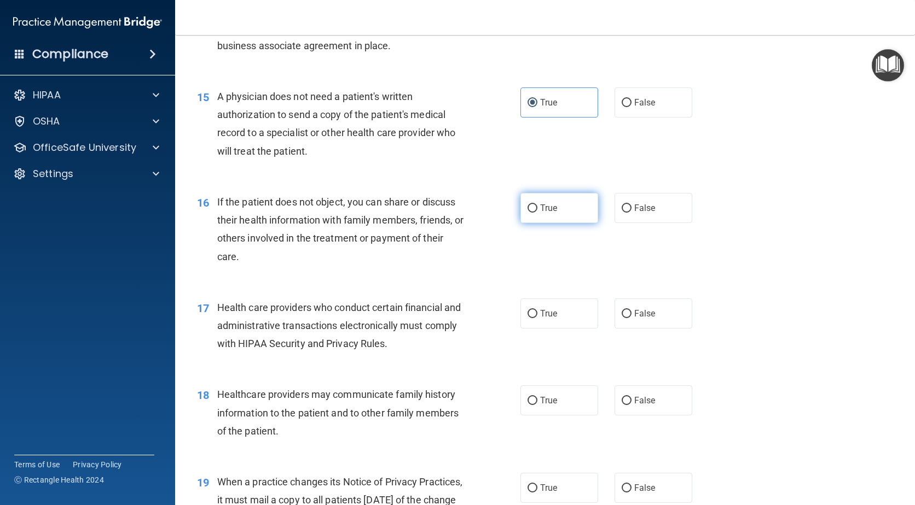
click at [530, 205] on input "True" at bounding box center [532, 209] width 10 height 8
radio input "true"
click at [542, 319] on label "True" at bounding box center [559, 314] width 78 height 30
click at [537, 318] on input "True" at bounding box center [532, 314] width 10 height 8
radio input "true"
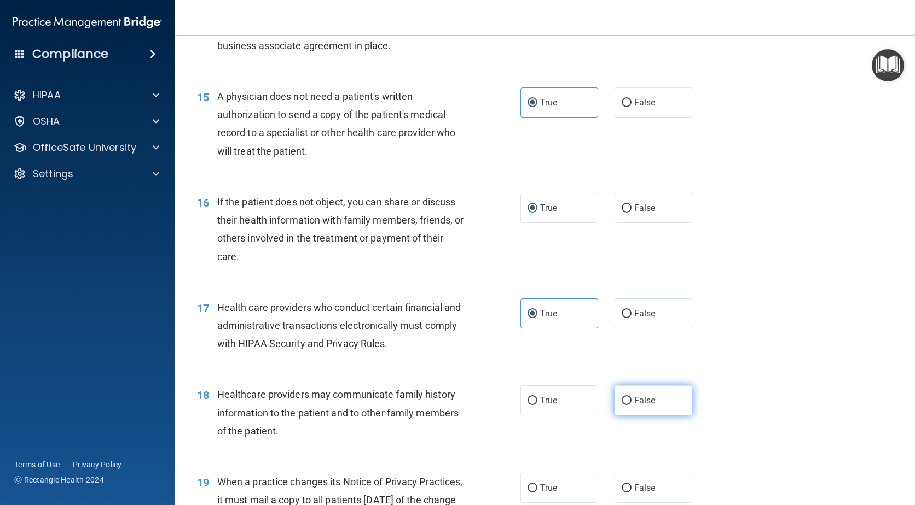
click at [649, 406] on label "False" at bounding box center [653, 401] width 78 height 30
click at [631, 405] on input "False" at bounding box center [626, 401] width 10 height 8
radio input "true"
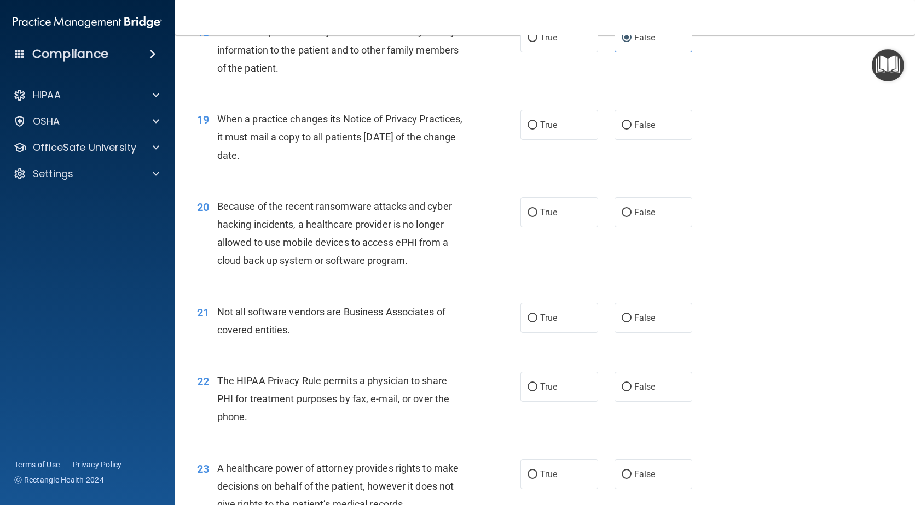
scroll to position [1641, 0]
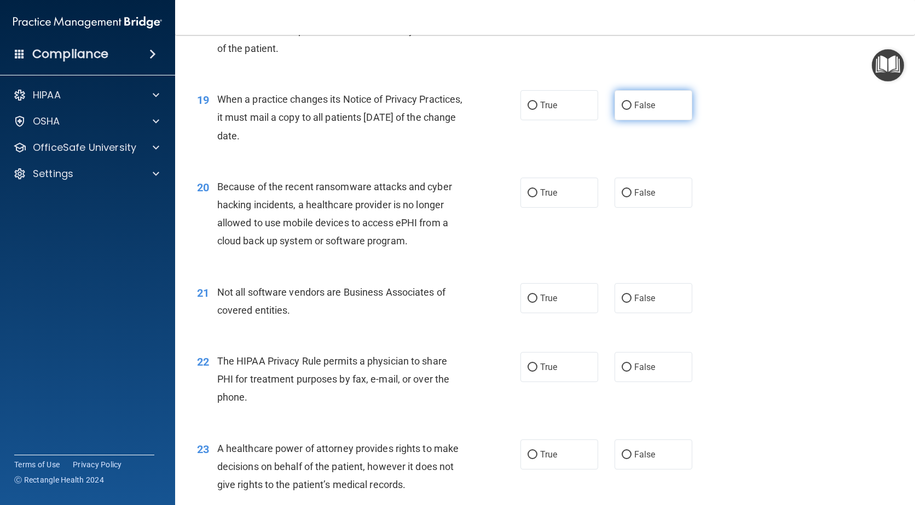
click at [634, 102] on span "False" at bounding box center [644, 105] width 21 height 10
click at [631, 102] on input "False" at bounding box center [626, 106] width 10 height 8
radio input "true"
click at [628, 205] on label "False" at bounding box center [653, 193] width 78 height 30
click at [628, 197] on input "False" at bounding box center [626, 193] width 10 height 8
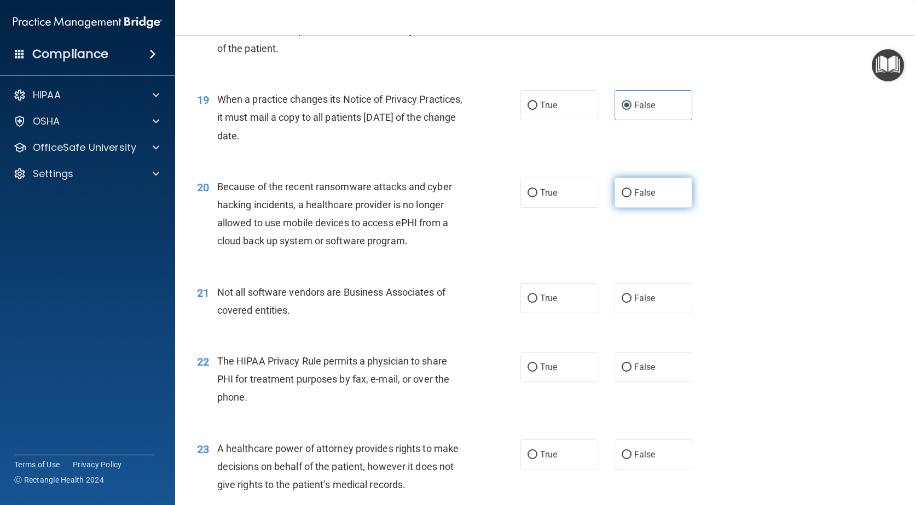
radio input "true"
click at [534, 297] on label "True" at bounding box center [559, 298] width 78 height 30
click at [534, 297] on input "True" at bounding box center [532, 299] width 10 height 8
radio input "true"
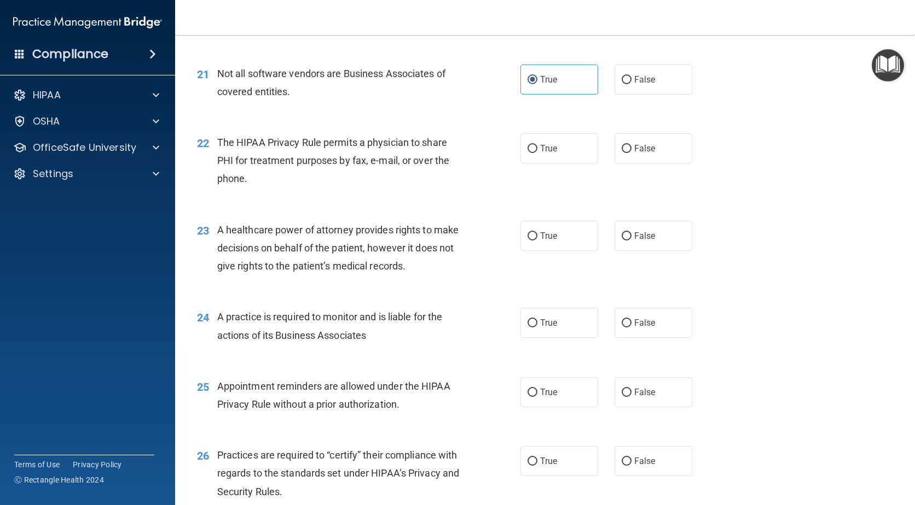
scroll to position [1915, 0]
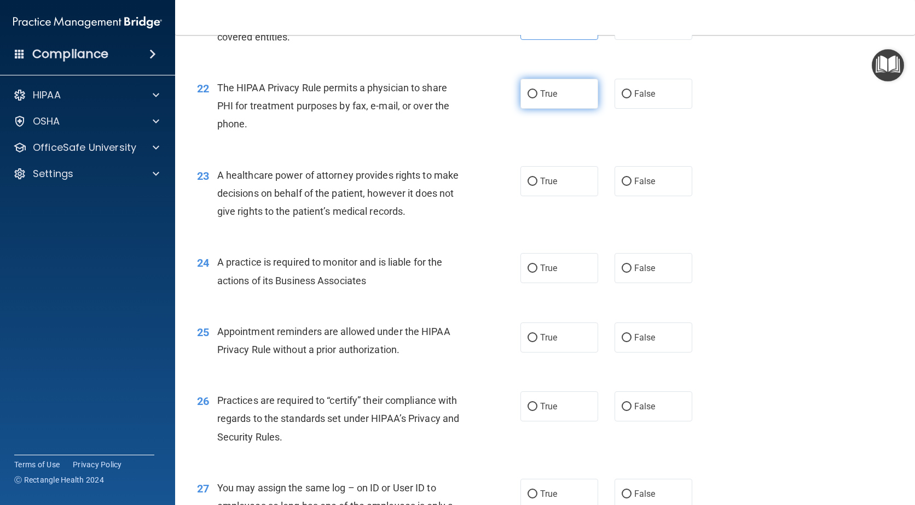
click at [554, 97] on label "True" at bounding box center [559, 94] width 78 height 30
click at [537, 97] on input "True" at bounding box center [532, 94] width 10 height 8
radio input "true"
click at [639, 181] on span "False" at bounding box center [644, 181] width 21 height 10
click at [631, 181] on input "False" at bounding box center [626, 182] width 10 height 8
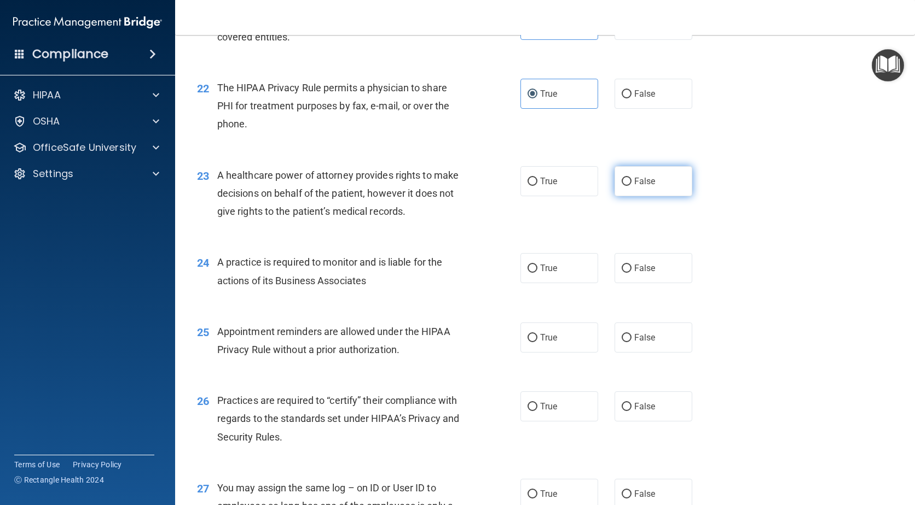
radio input "true"
click at [627, 265] on label "False" at bounding box center [653, 268] width 78 height 30
click at [627, 265] on input "False" at bounding box center [626, 269] width 10 height 8
radio input "true"
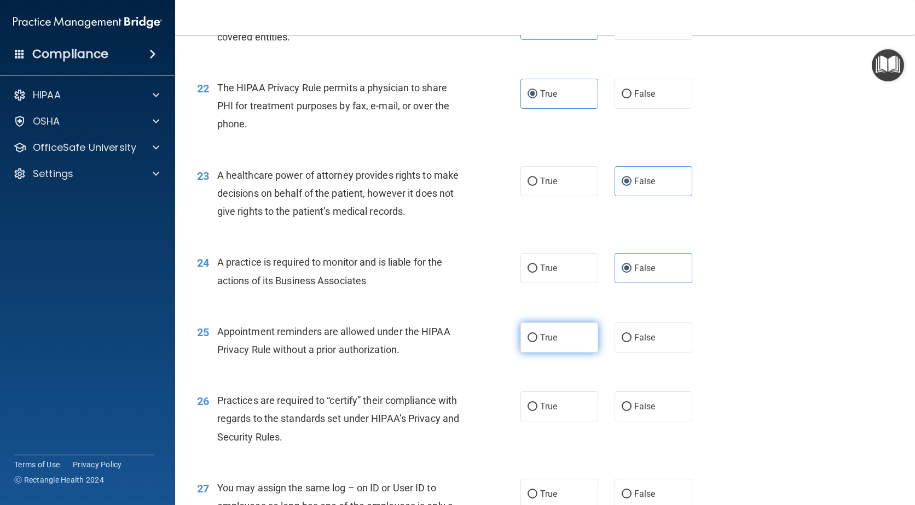
click at [550, 342] on span "True" at bounding box center [548, 338] width 17 height 10
click at [537, 342] on input "True" at bounding box center [532, 338] width 10 height 8
radio input "true"
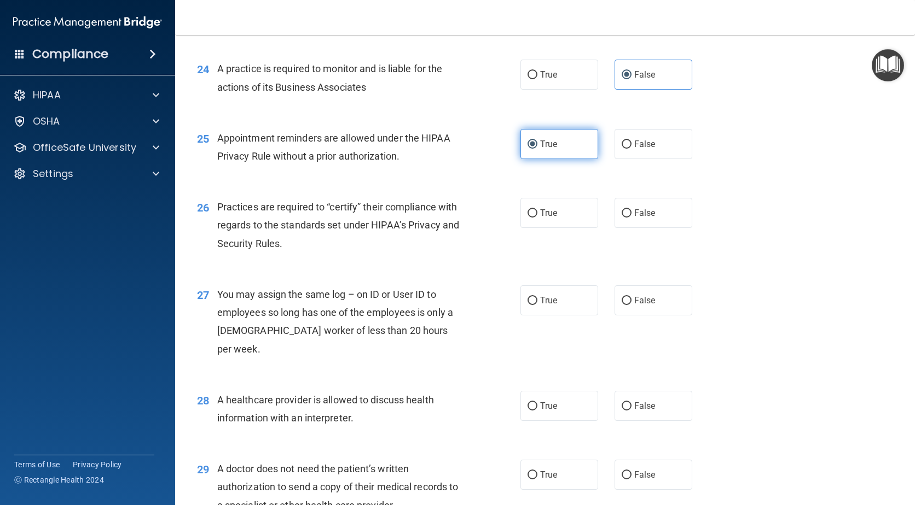
scroll to position [2133, 0]
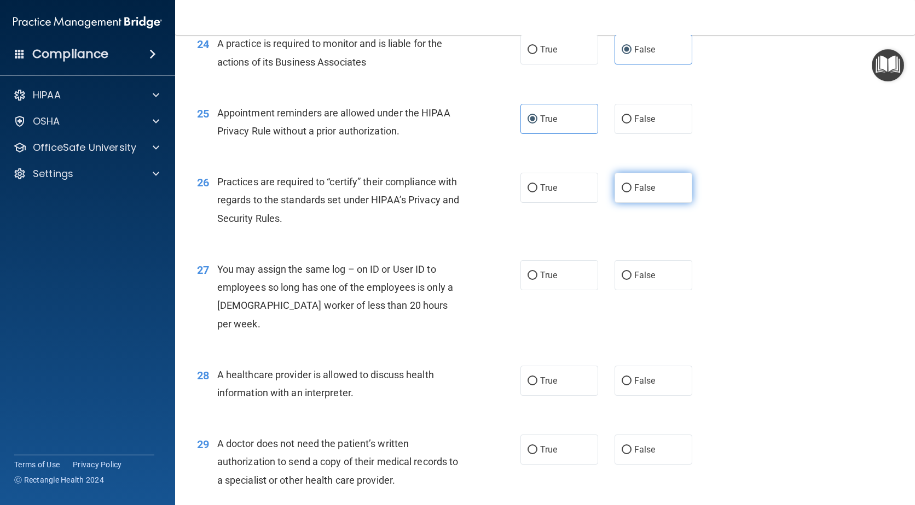
click at [641, 187] on span "False" at bounding box center [644, 188] width 21 height 10
click at [631, 187] on input "False" at bounding box center [626, 188] width 10 height 8
radio input "true"
click at [642, 263] on label "False" at bounding box center [653, 275] width 78 height 30
click at [631, 272] on input "False" at bounding box center [626, 276] width 10 height 8
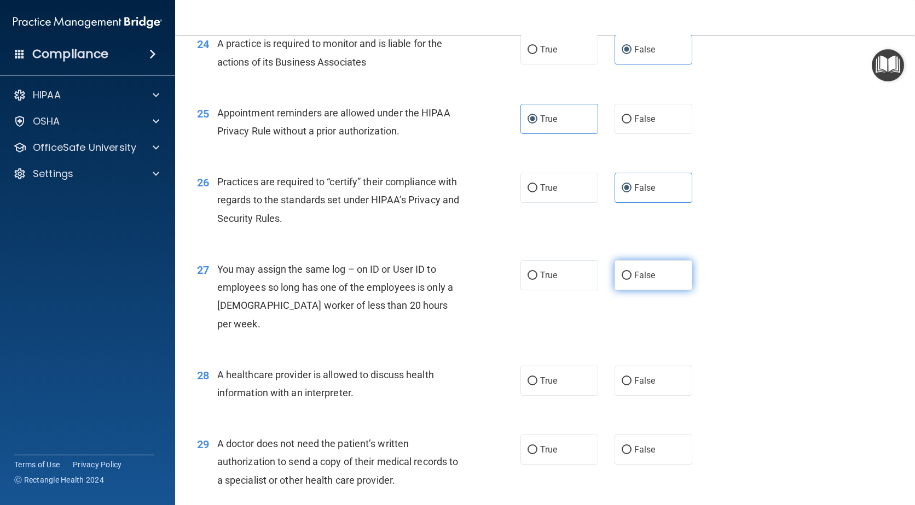
radio input "true"
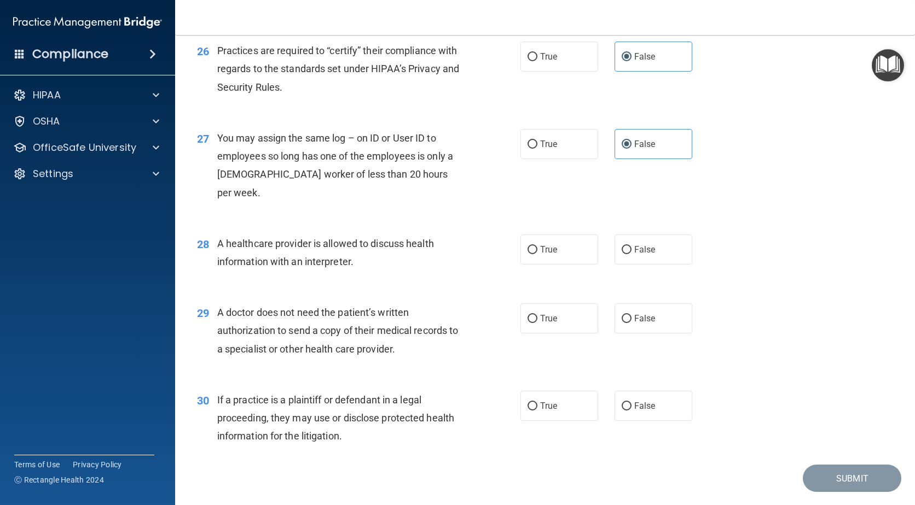
scroll to position [2277, 0]
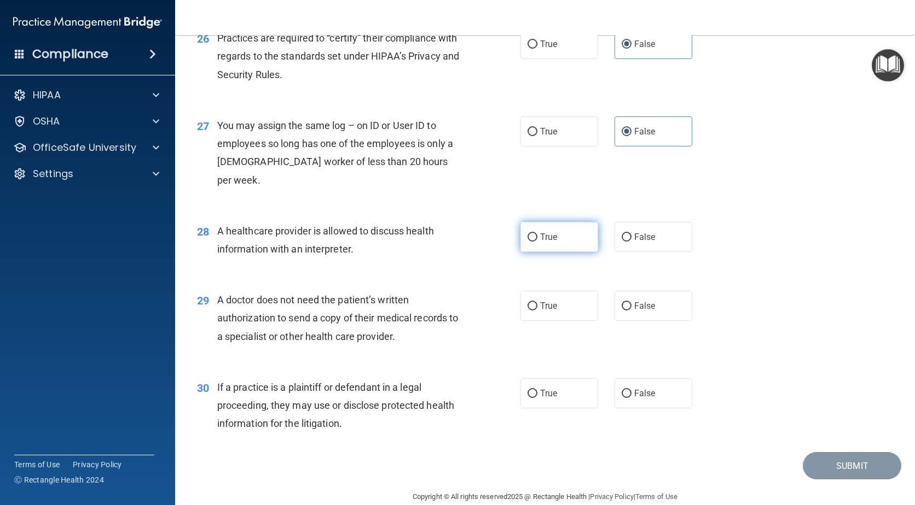
click at [551, 232] on span "True" at bounding box center [548, 237] width 17 height 10
click at [537, 234] on input "True" at bounding box center [532, 238] width 10 height 8
radio input "true"
click at [557, 291] on label "True" at bounding box center [559, 306] width 78 height 30
click at [537, 303] on input "True" at bounding box center [532, 307] width 10 height 8
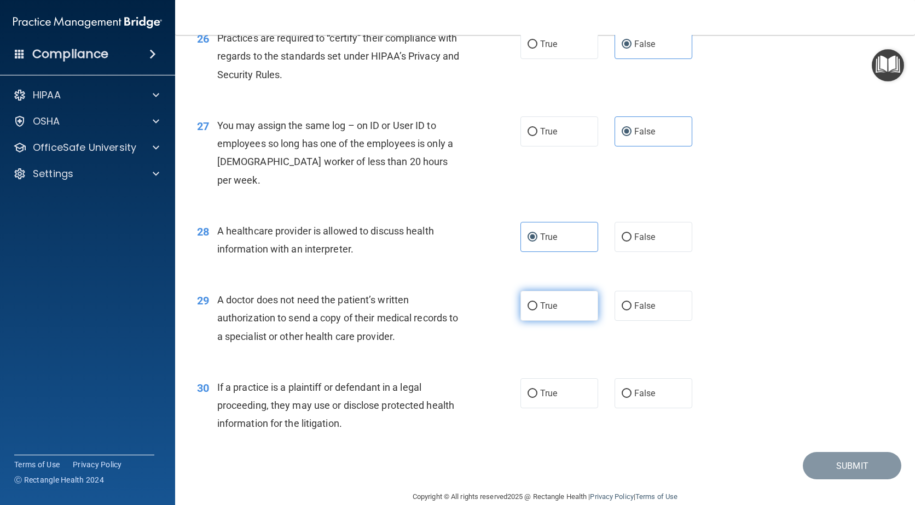
radio input "true"
click at [549, 385] on label "True" at bounding box center [559, 394] width 78 height 30
click at [537, 390] on input "True" at bounding box center [532, 394] width 10 height 8
radio input "true"
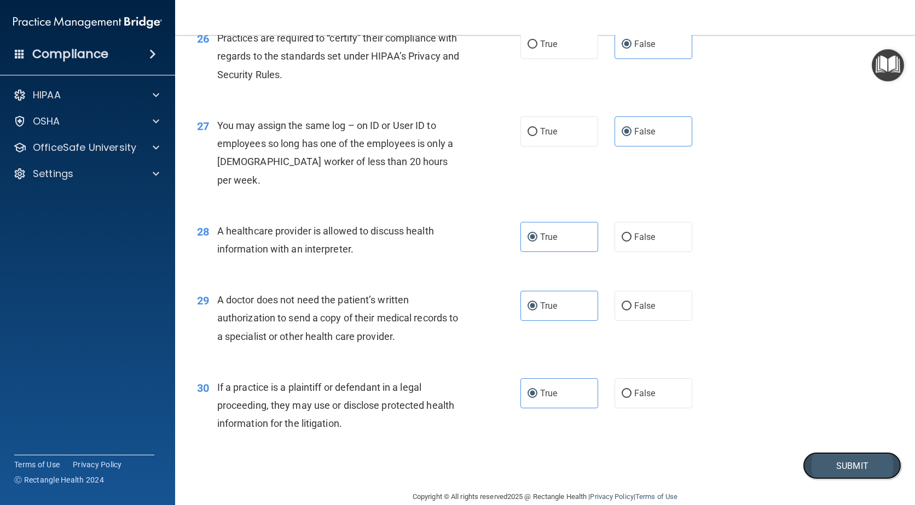
click at [844, 452] on button "Submit" at bounding box center [851, 466] width 98 height 28
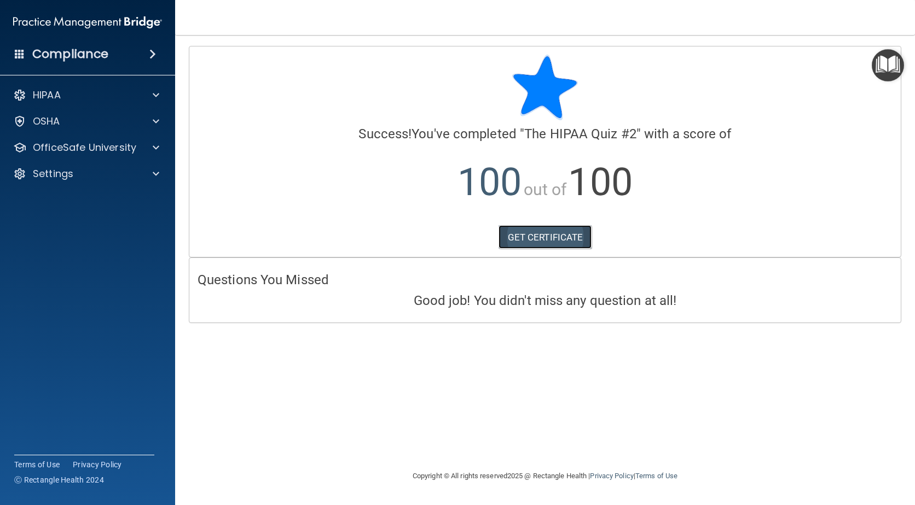
click at [541, 245] on link "GET CERTIFICATE" at bounding box center [545, 237] width 94 height 24
click at [141, 150] on div at bounding box center [154, 147] width 27 height 13
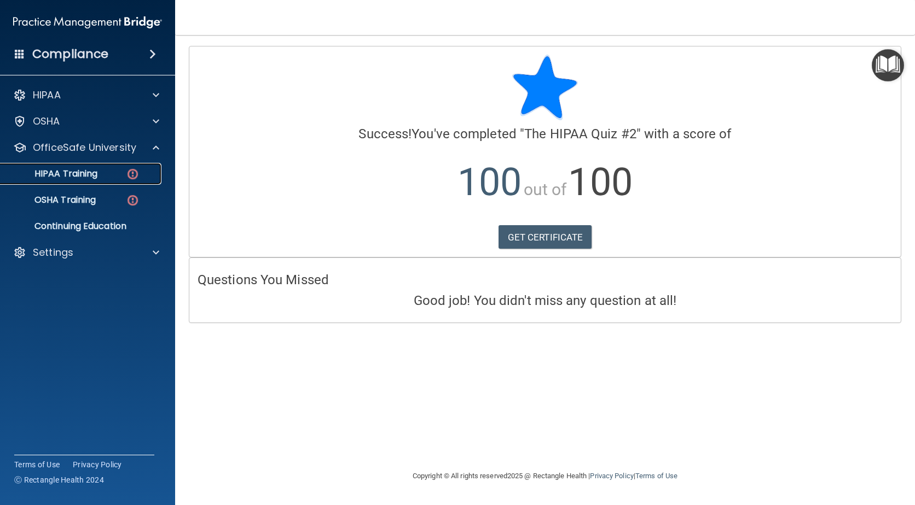
click at [97, 173] on p "HIPAA Training" at bounding box center [52, 173] width 90 height 11
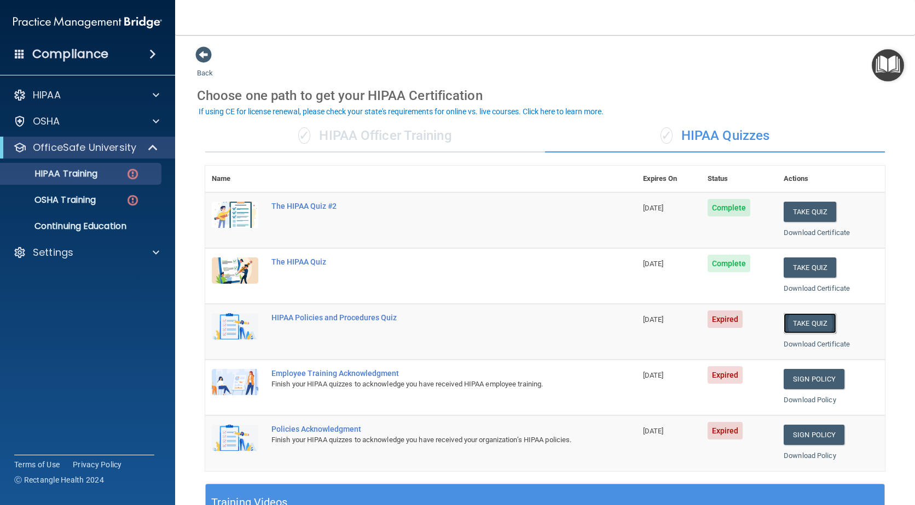
click at [803, 323] on button "Take Quiz" at bounding box center [809, 323] width 53 height 20
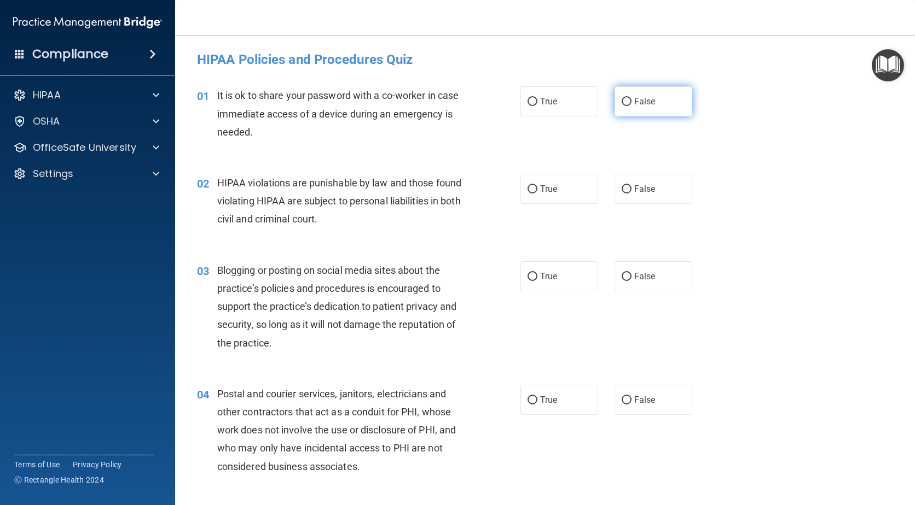
click at [641, 104] on span "False" at bounding box center [644, 101] width 21 height 10
click at [631, 104] on input "False" at bounding box center [626, 102] width 10 height 8
radio input "true"
click at [556, 199] on label "True" at bounding box center [559, 189] width 78 height 30
click at [537, 194] on input "True" at bounding box center [532, 189] width 10 height 8
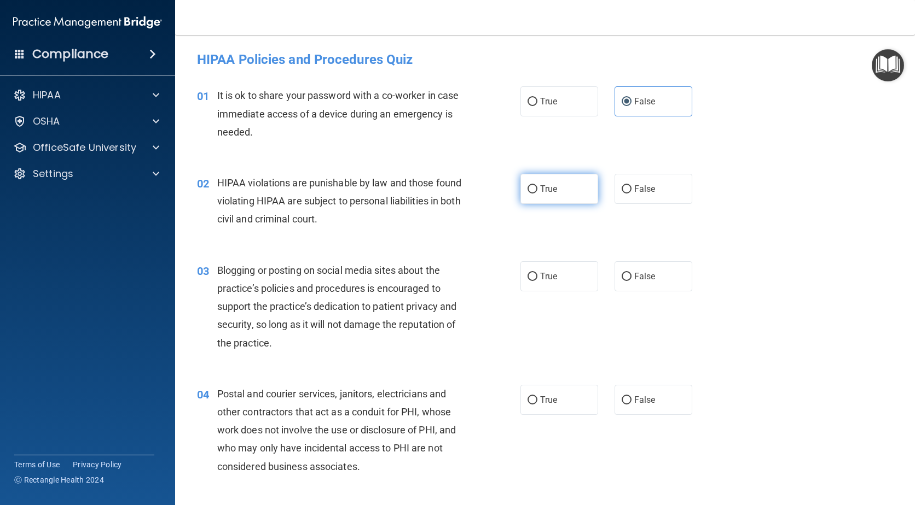
radio input "true"
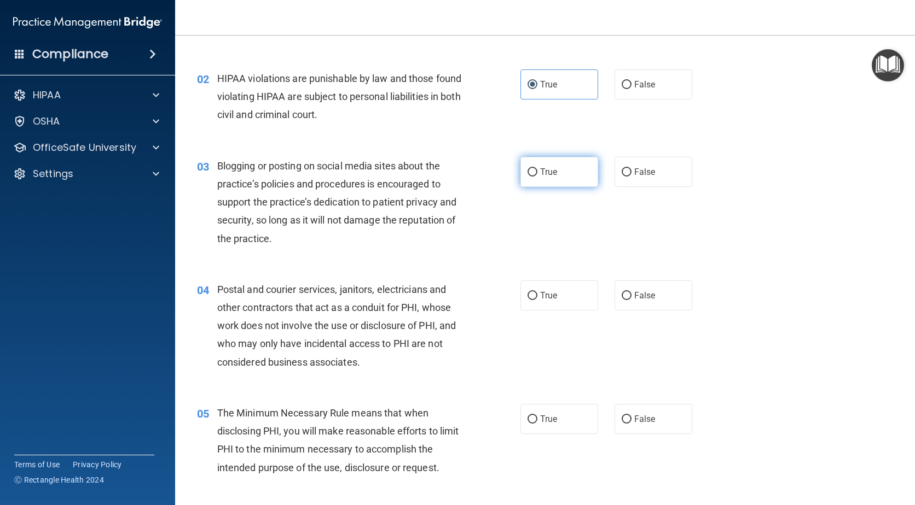
scroll to position [109, 0]
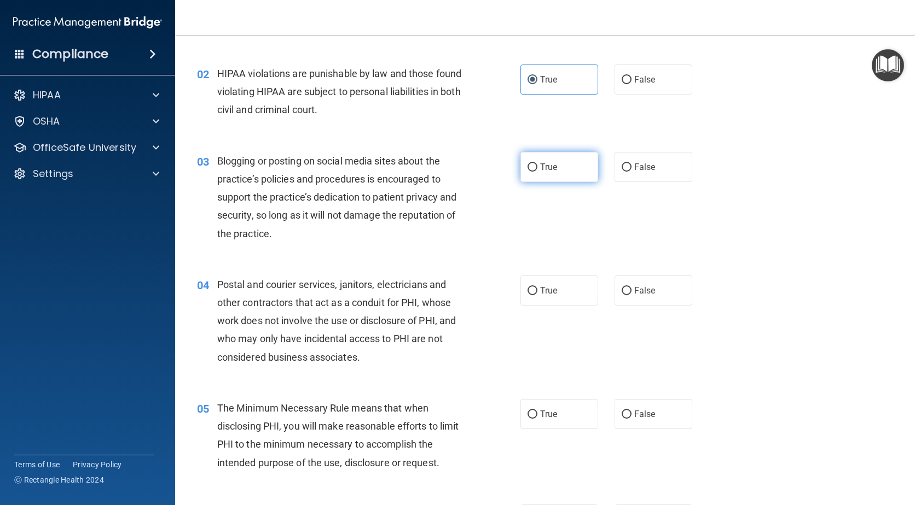
click at [540, 166] on span "True" at bounding box center [548, 167] width 17 height 10
click at [537, 166] on input "True" at bounding box center [532, 168] width 10 height 8
radio input "true"
click at [652, 291] on label "False" at bounding box center [653, 291] width 78 height 30
click at [631, 291] on input "False" at bounding box center [626, 291] width 10 height 8
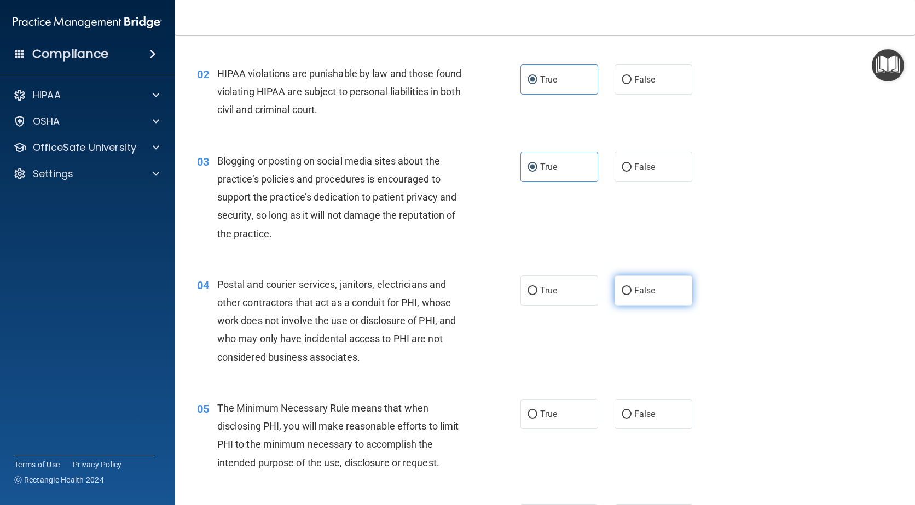
radio input "true"
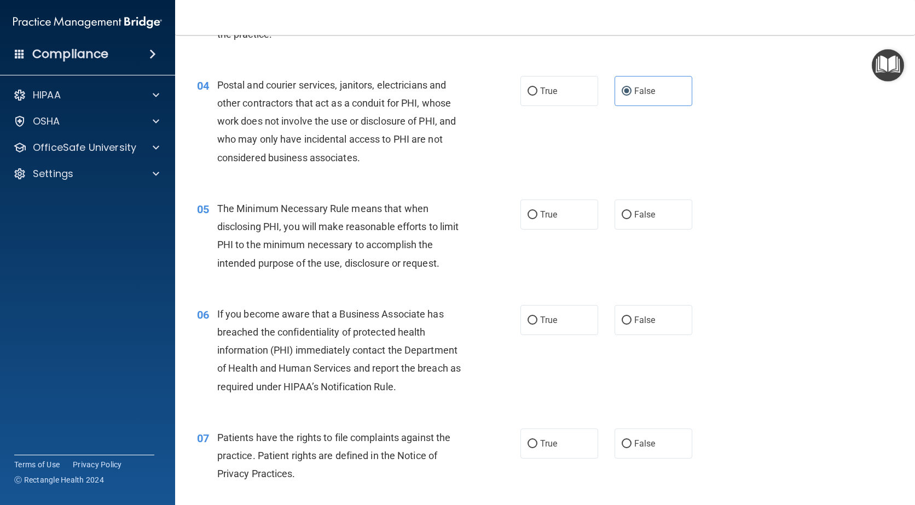
scroll to position [328, 0]
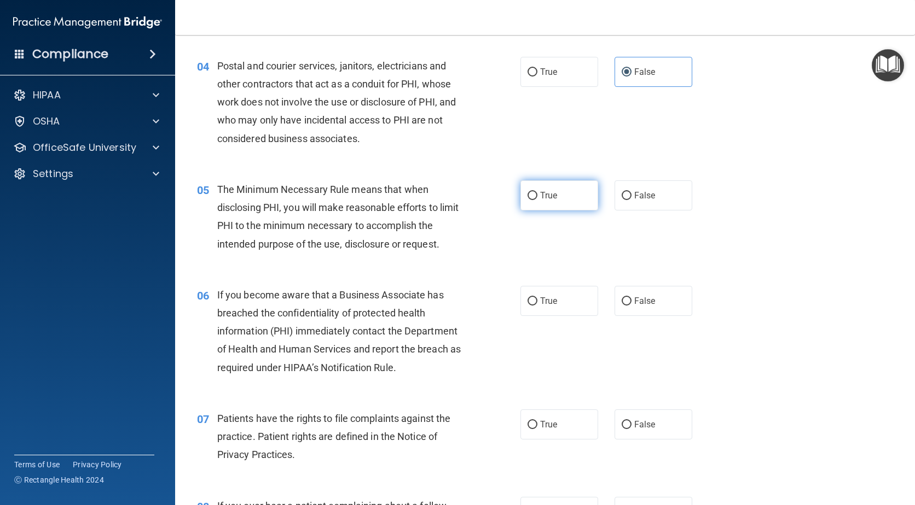
click at [574, 210] on label "True" at bounding box center [559, 196] width 78 height 30
click at [537, 200] on input "True" at bounding box center [532, 196] width 10 height 8
radio input "true"
click at [540, 296] on span "True" at bounding box center [548, 301] width 17 height 10
click at [537, 298] on input "True" at bounding box center [532, 302] width 10 height 8
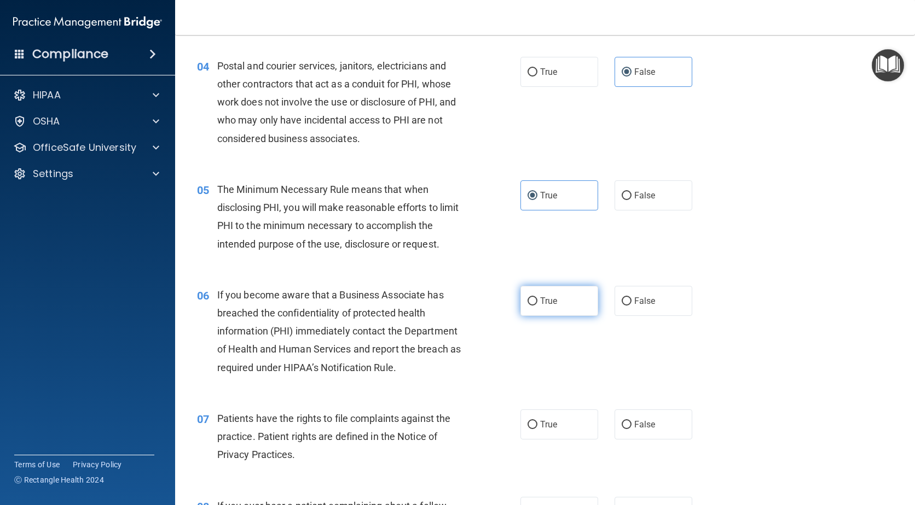
radio input "true"
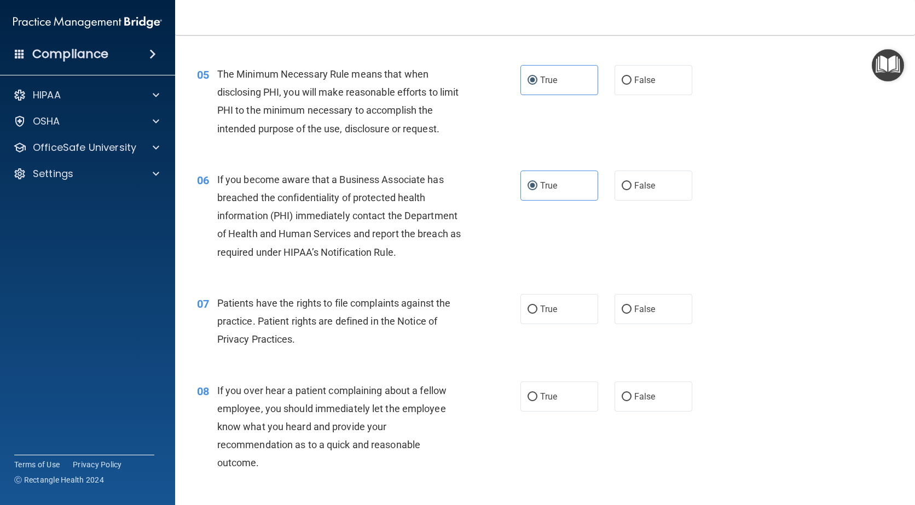
scroll to position [492, 0]
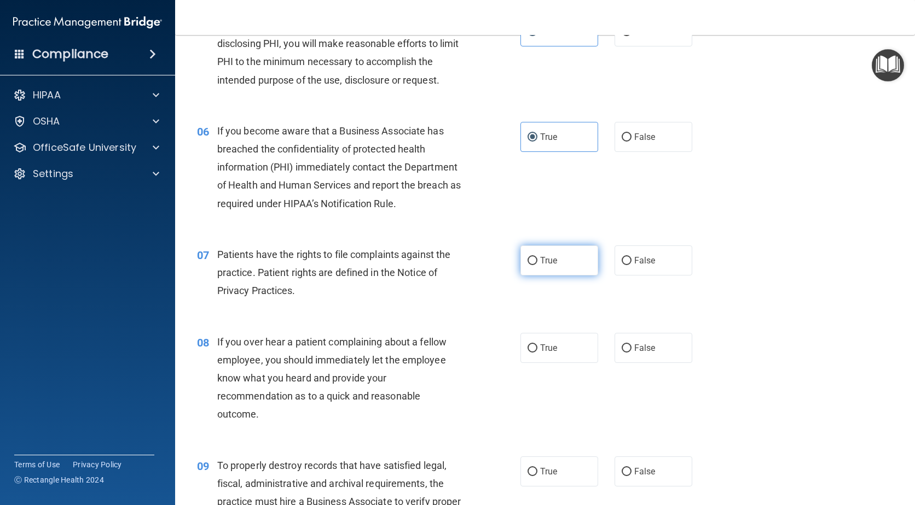
click at [532, 273] on label "True" at bounding box center [559, 261] width 78 height 30
click at [532, 265] on input "True" at bounding box center [532, 261] width 10 height 8
radio input "true"
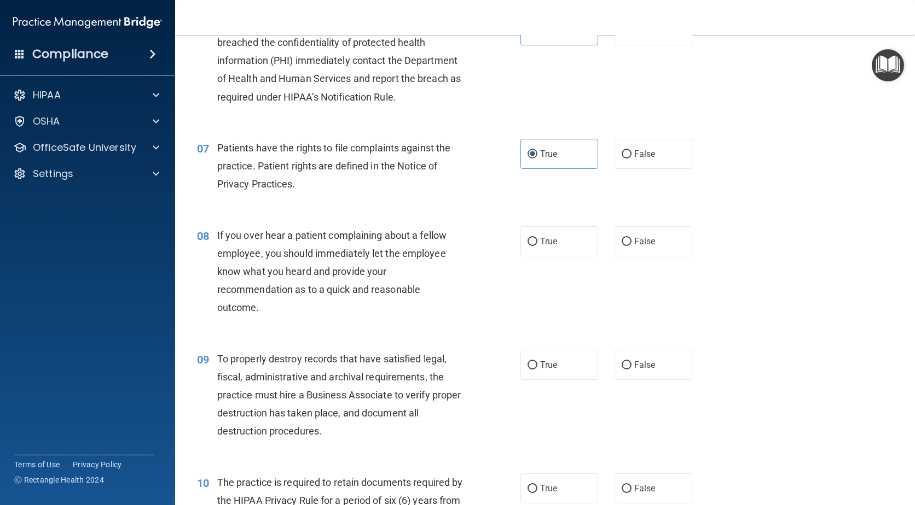
scroll to position [602, 0]
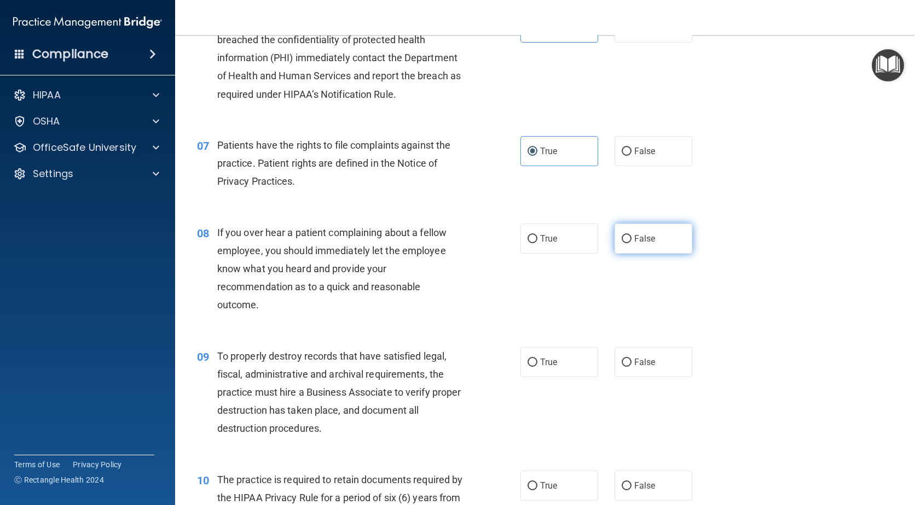
click at [636, 241] on span "False" at bounding box center [644, 239] width 21 height 10
click at [631, 241] on input "False" at bounding box center [626, 239] width 10 height 8
radio input "true"
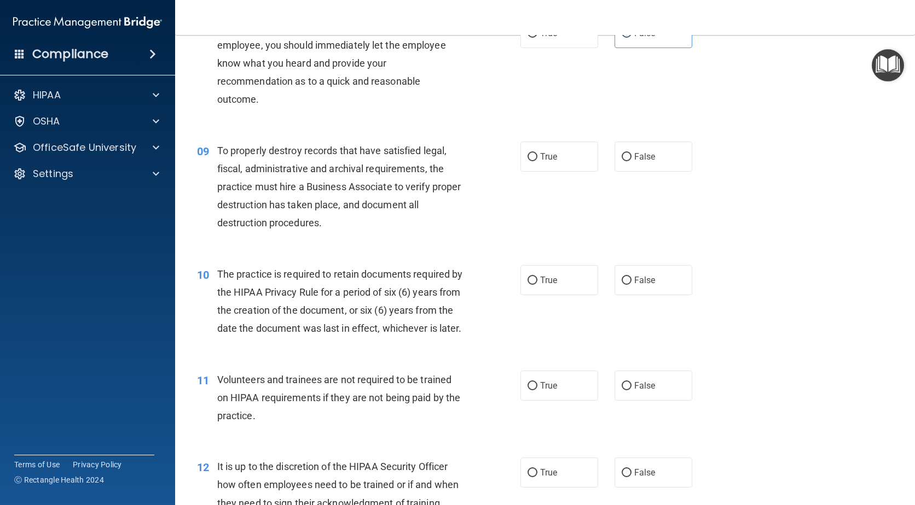
scroll to position [821, 0]
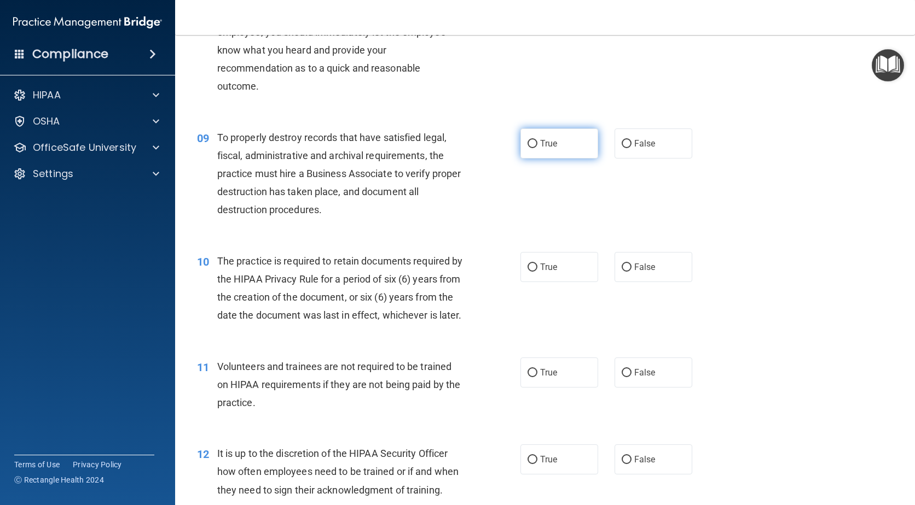
click at [532, 150] on label "True" at bounding box center [559, 144] width 78 height 30
click at [532, 148] on input "True" at bounding box center [532, 144] width 10 height 8
radio input "true"
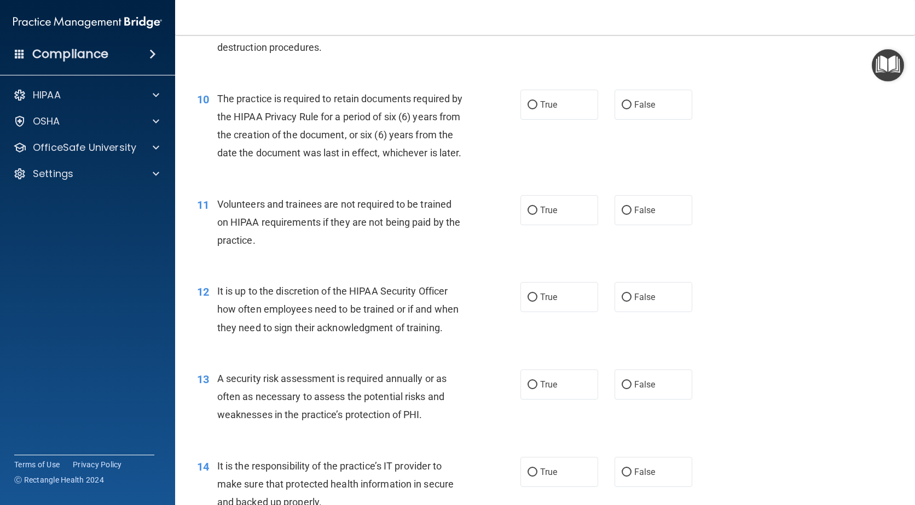
scroll to position [985, 0]
click at [645, 105] on span "False" at bounding box center [644, 103] width 21 height 10
click at [631, 105] on input "False" at bounding box center [626, 104] width 10 height 8
radio input "true"
click at [634, 214] on span "False" at bounding box center [644, 208] width 21 height 10
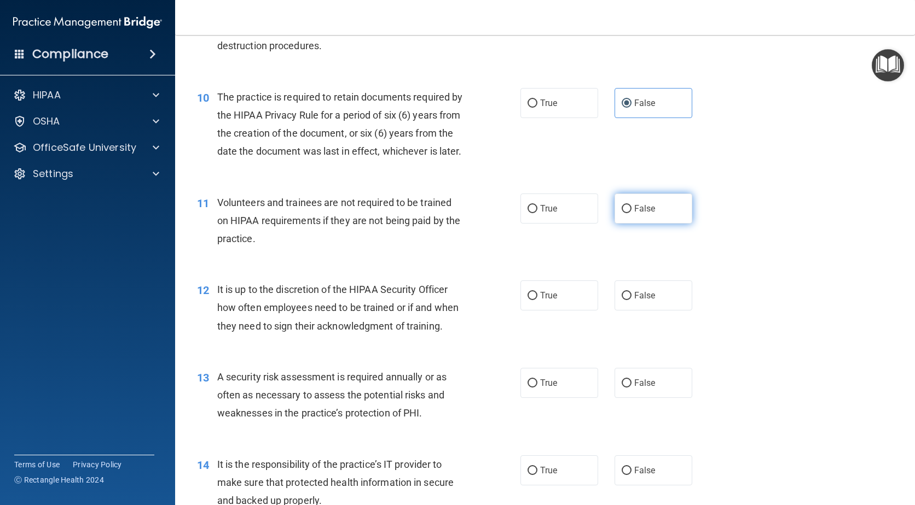
click at [631, 213] on input "False" at bounding box center [626, 209] width 10 height 8
radio input "true"
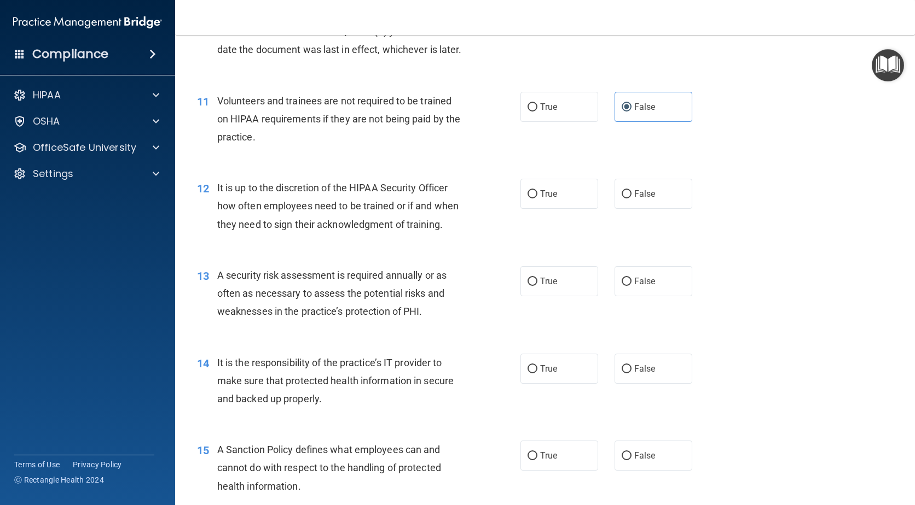
scroll to position [1094, 0]
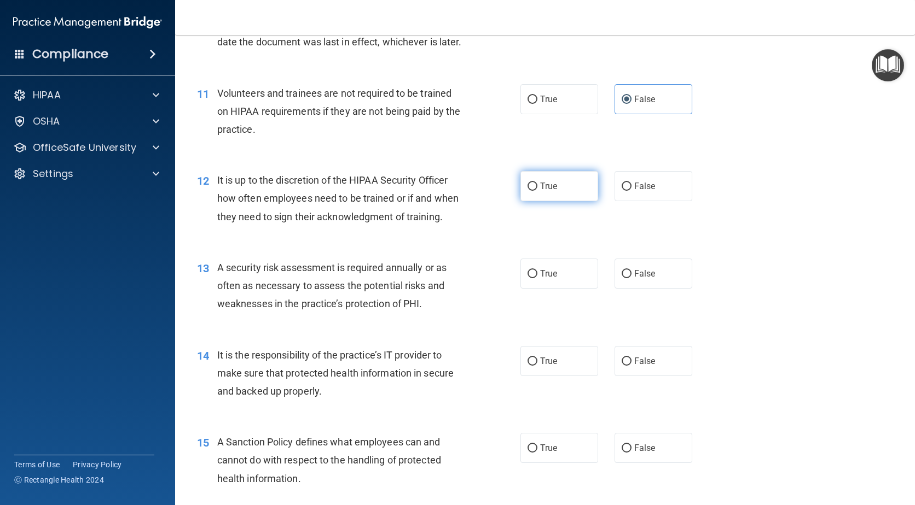
click at [542, 191] on span "True" at bounding box center [548, 186] width 17 height 10
click at [537, 191] on input "True" at bounding box center [532, 187] width 10 height 8
radio input "true"
click at [554, 289] on label "True" at bounding box center [559, 274] width 78 height 30
click at [537, 278] on input "True" at bounding box center [532, 274] width 10 height 8
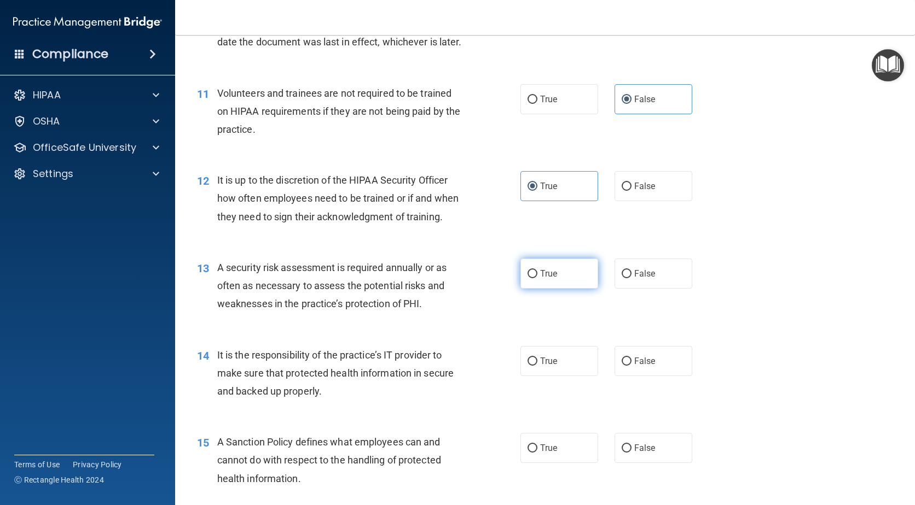
radio input "true"
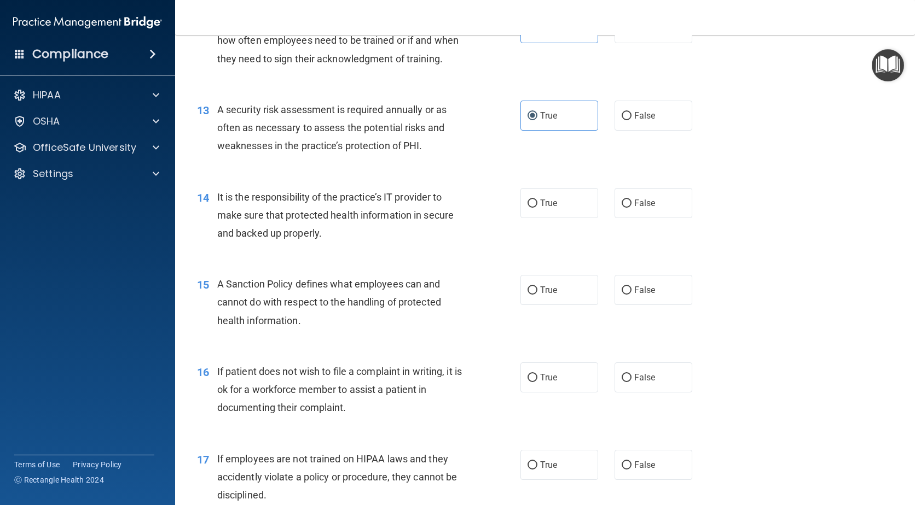
scroll to position [1313, 0]
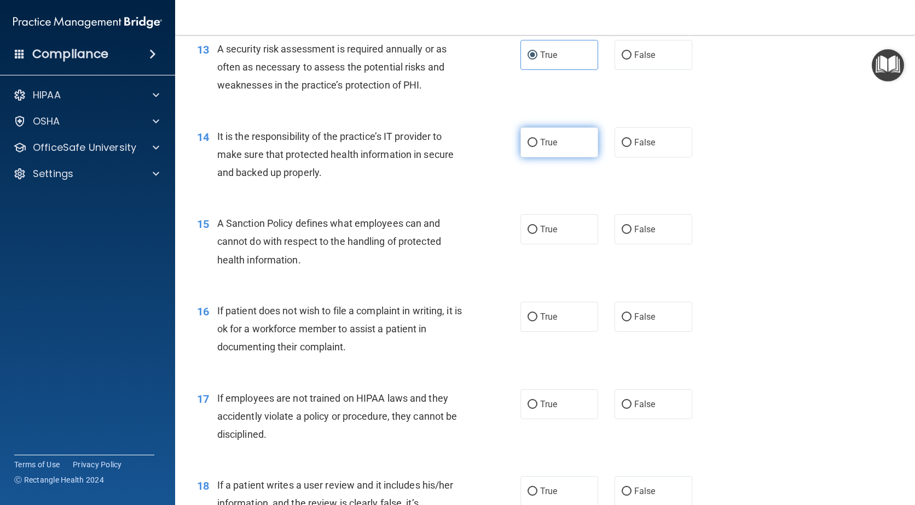
click at [521, 158] on label "True" at bounding box center [559, 142] width 78 height 30
click at [527, 147] on input "True" at bounding box center [532, 143] width 10 height 8
radio input "true"
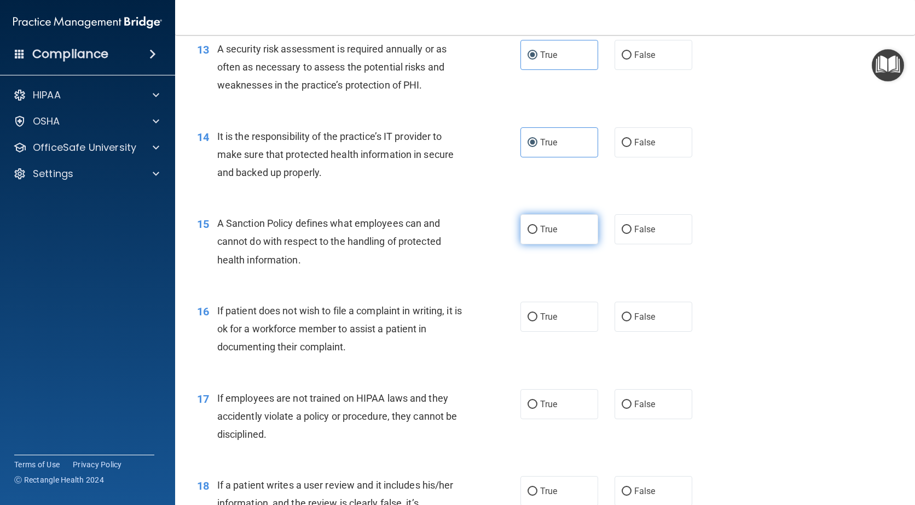
click at [532, 234] on input "True" at bounding box center [532, 230] width 10 height 8
radio input "true"
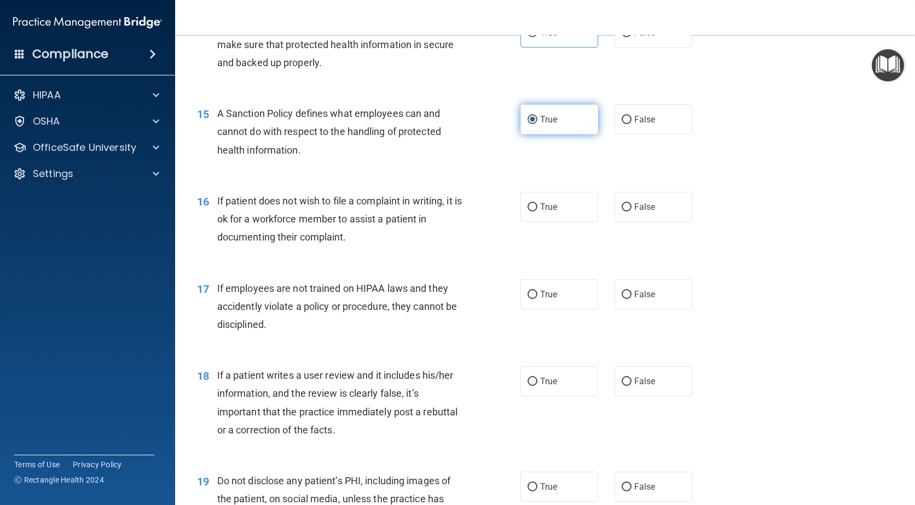
scroll to position [1477, 0]
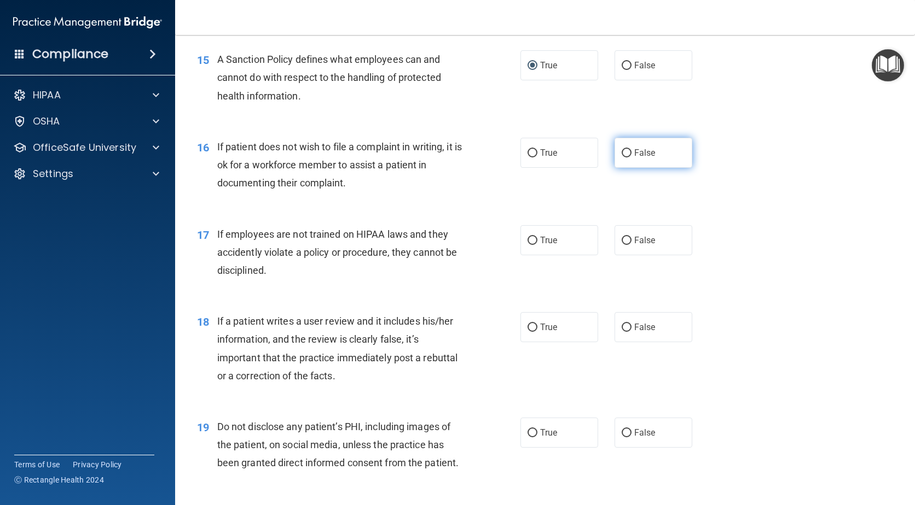
click at [643, 165] on label "False" at bounding box center [653, 153] width 78 height 30
click at [631, 158] on input "False" at bounding box center [626, 153] width 10 height 8
radio input "true"
click at [641, 246] on span "False" at bounding box center [644, 240] width 21 height 10
click at [631, 245] on input "False" at bounding box center [626, 241] width 10 height 8
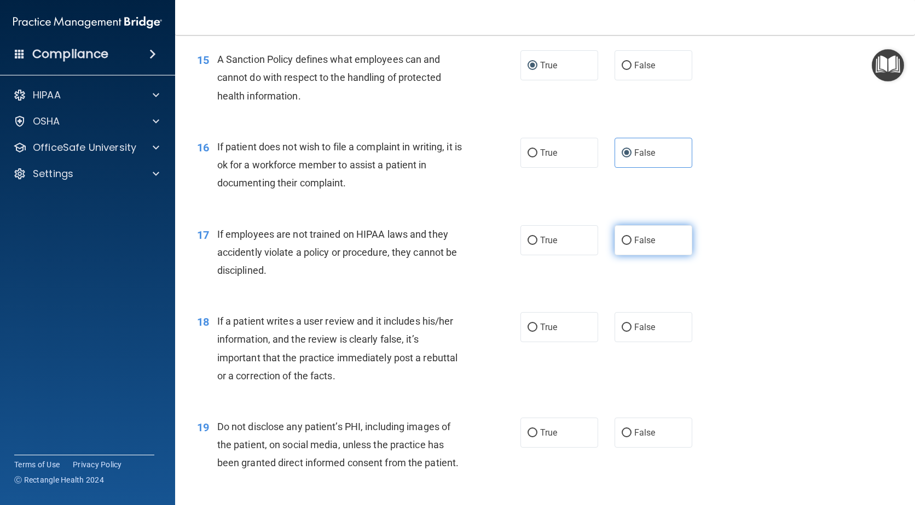
radio input "true"
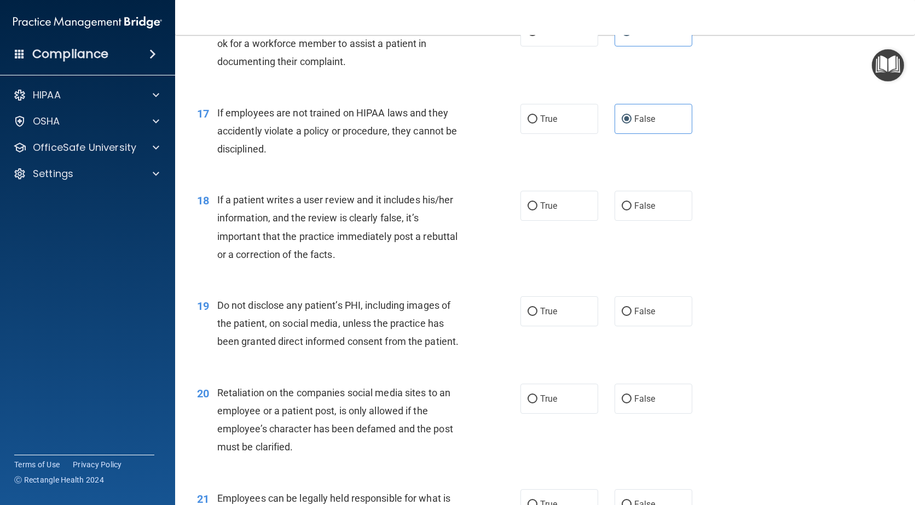
scroll to position [1641, 0]
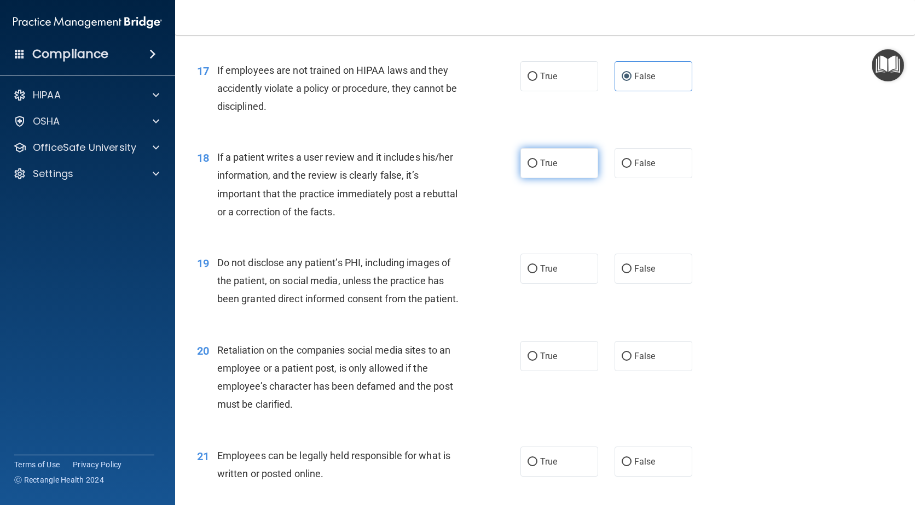
click at [543, 168] on span "True" at bounding box center [548, 163] width 17 height 10
click at [537, 168] on input "True" at bounding box center [532, 164] width 10 height 8
radio input "true"
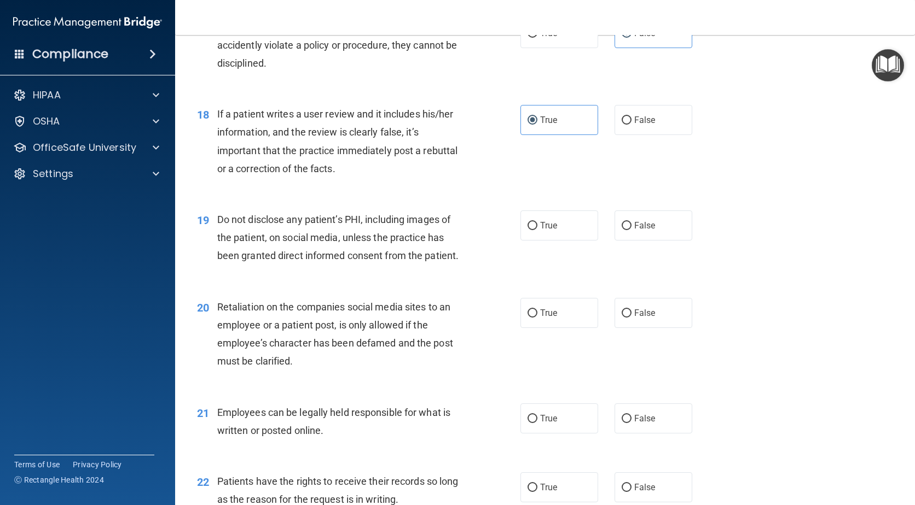
scroll to position [1750, 0]
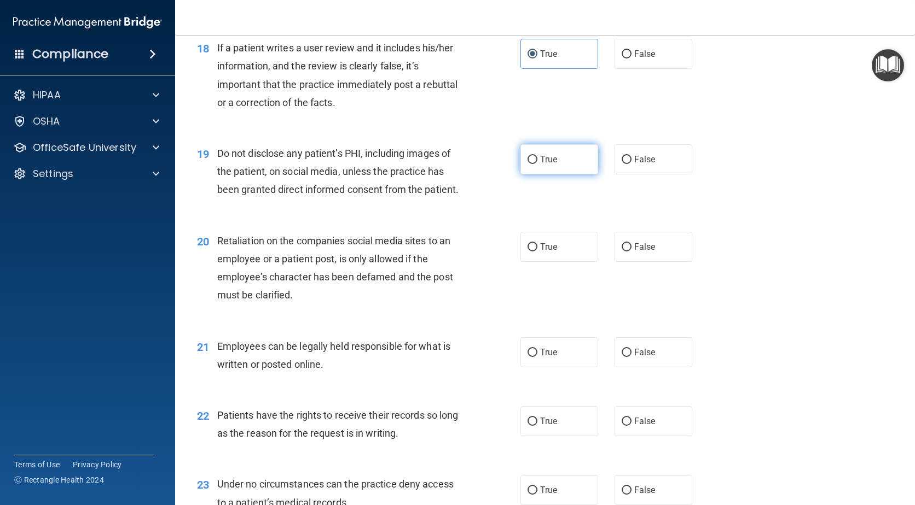
click at [545, 165] on span "True" at bounding box center [548, 159] width 17 height 10
click at [537, 164] on input "True" at bounding box center [532, 160] width 10 height 8
radio input "true"
click at [649, 256] on label "False" at bounding box center [653, 247] width 78 height 30
click at [631, 252] on input "False" at bounding box center [626, 247] width 10 height 8
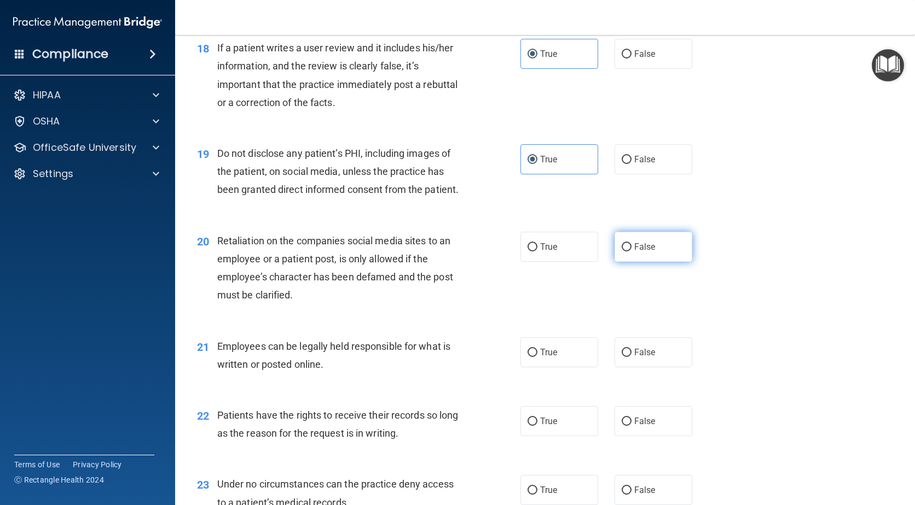
radio input "true"
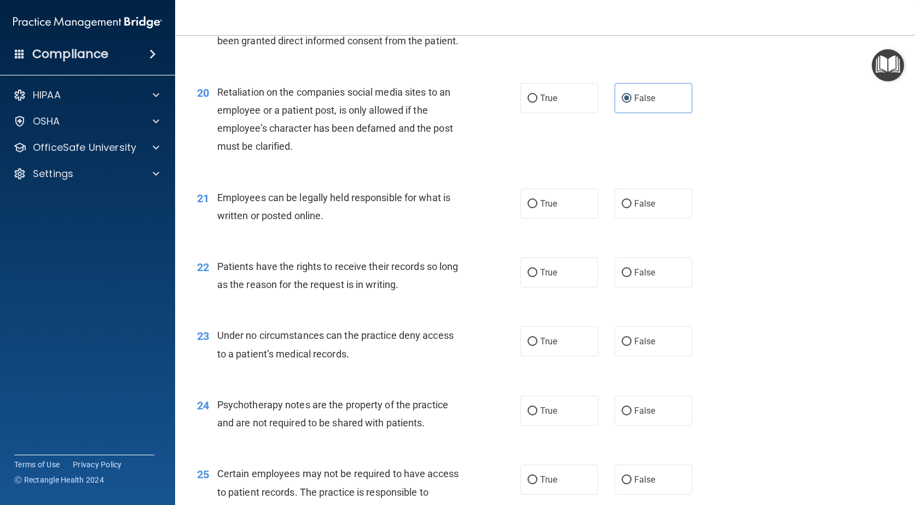
scroll to position [1915, 0]
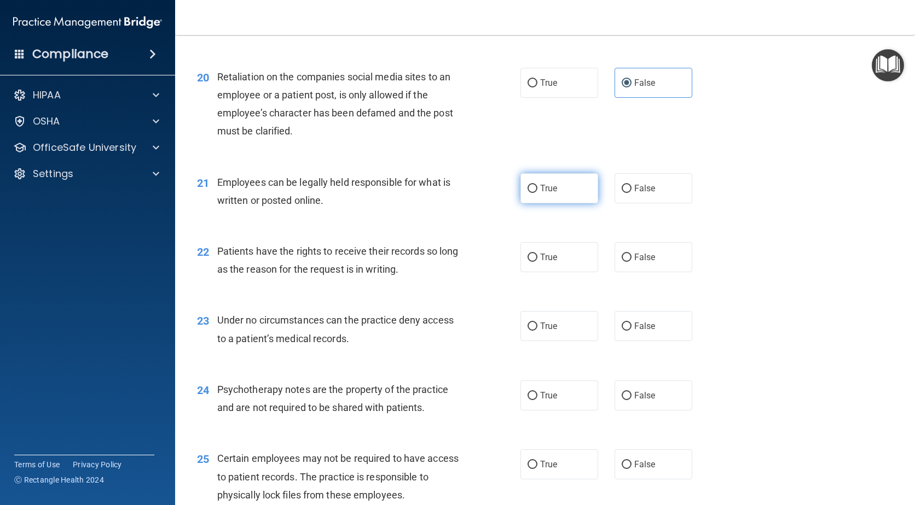
click at [520, 203] on label "True" at bounding box center [559, 188] width 78 height 30
click at [527, 193] on input "True" at bounding box center [532, 189] width 10 height 8
radio input "true"
click at [531, 272] on label "True" at bounding box center [559, 257] width 78 height 30
click at [531, 262] on input "True" at bounding box center [532, 258] width 10 height 8
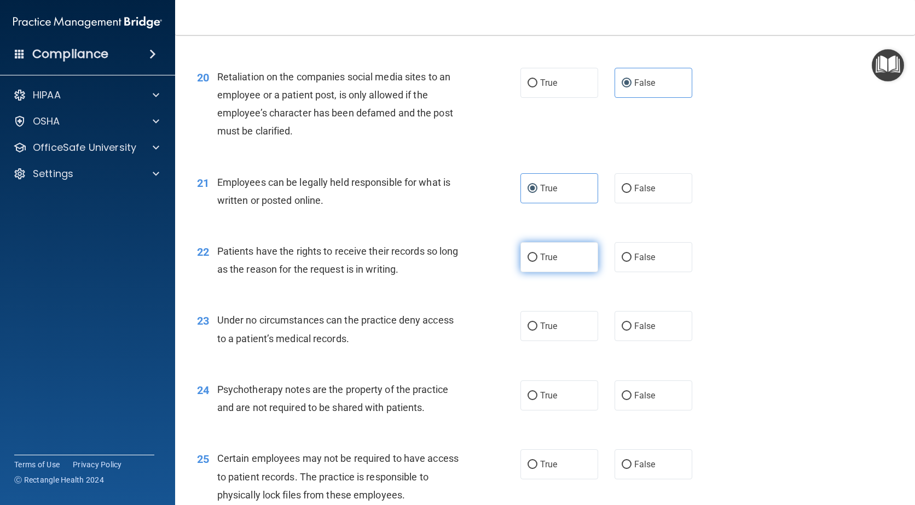
radio input "true"
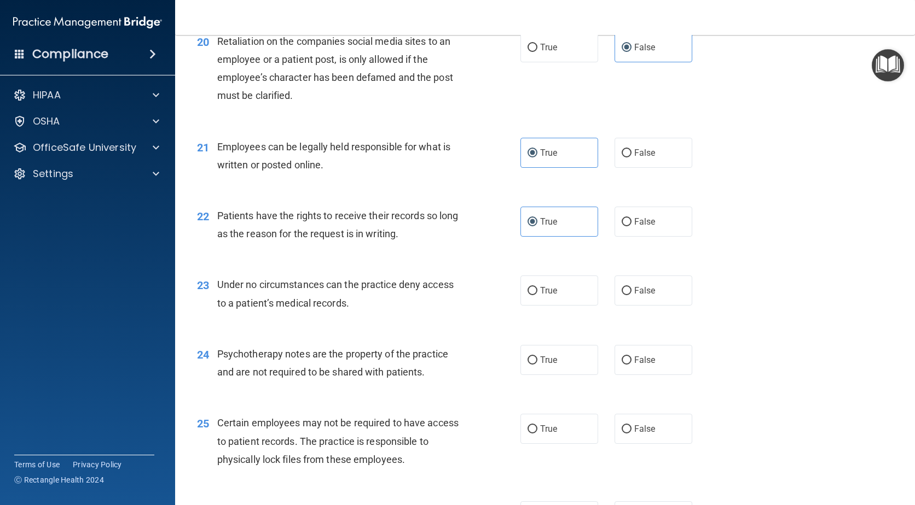
scroll to position [1969, 0]
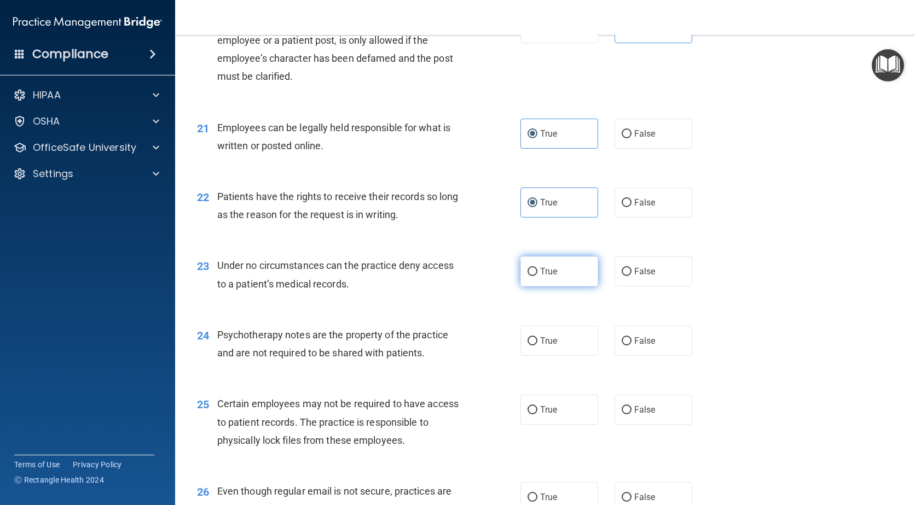
click at [537, 287] on label "True" at bounding box center [559, 272] width 78 height 30
click at [537, 276] on input "True" at bounding box center [532, 272] width 10 height 8
radio input "true"
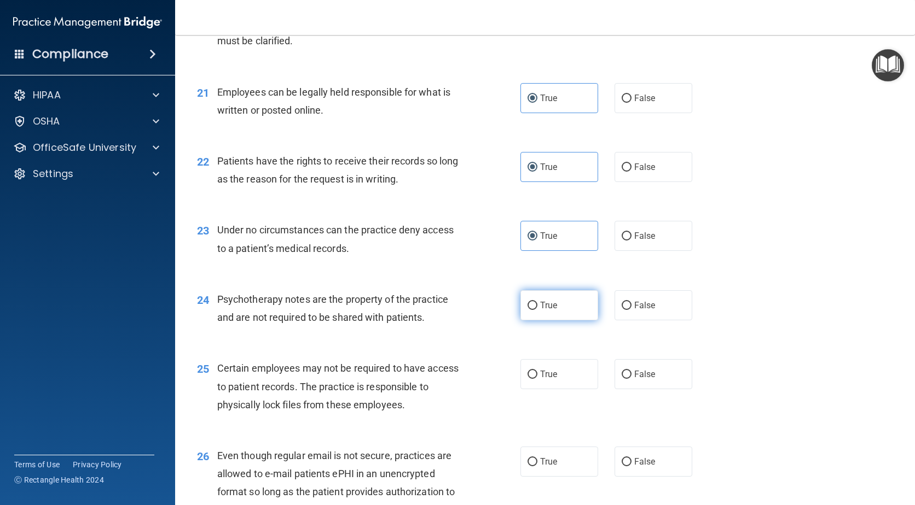
scroll to position [2024, 0]
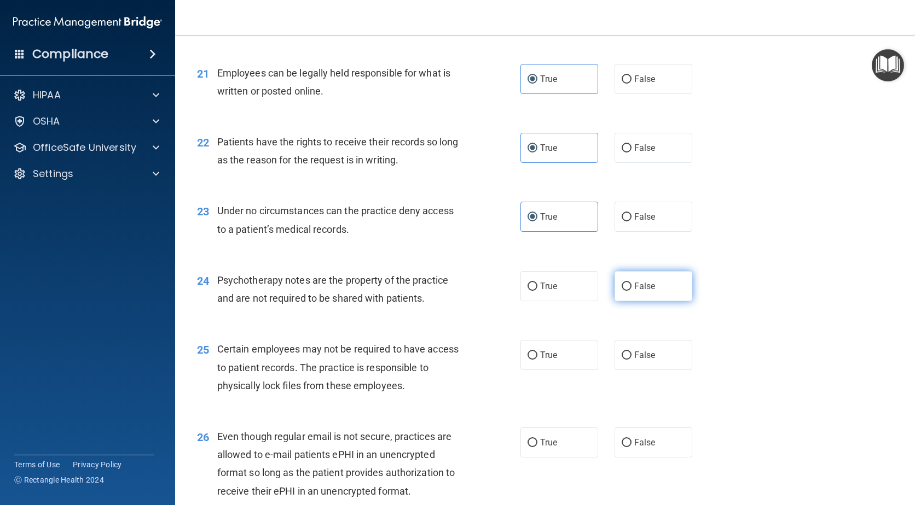
click at [673, 301] on label "False" at bounding box center [653, 286] width 78 height 30
click at [631, 291] on input "False" at bounding box center [626, 287] width 10 height 8
radio input "true"
click at [555, 370] on label "True" at bounding box center [559, 355] width 78 height 30
click at [537, 360] on input "True" at bounding box center [532, 356] width 10 height 8
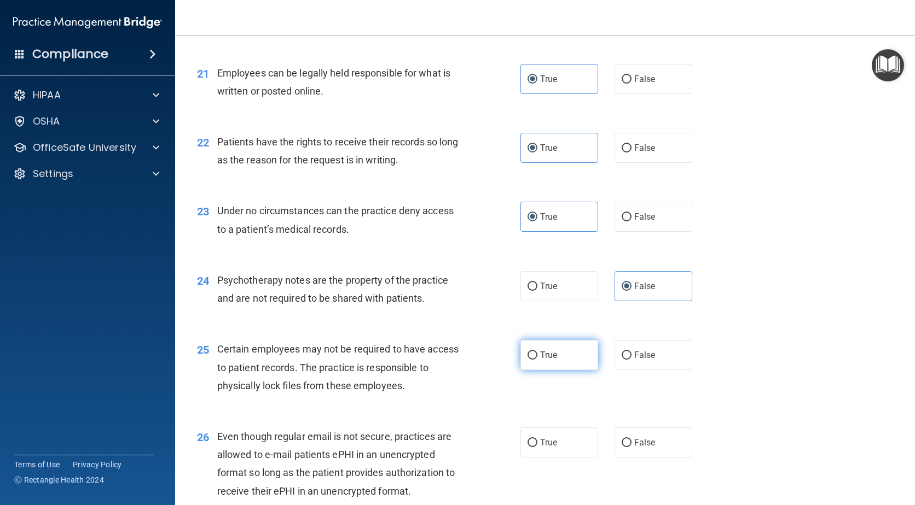
radio input "true"
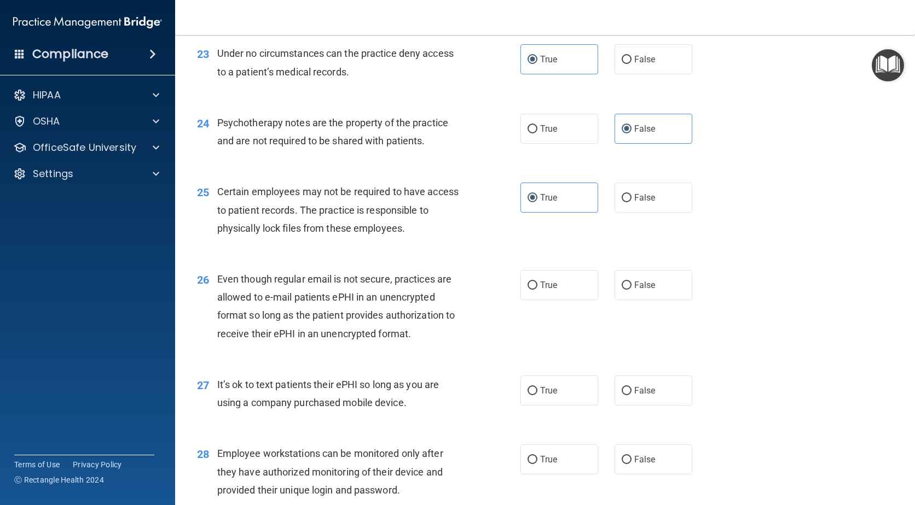
scroll to position [2188, 0]
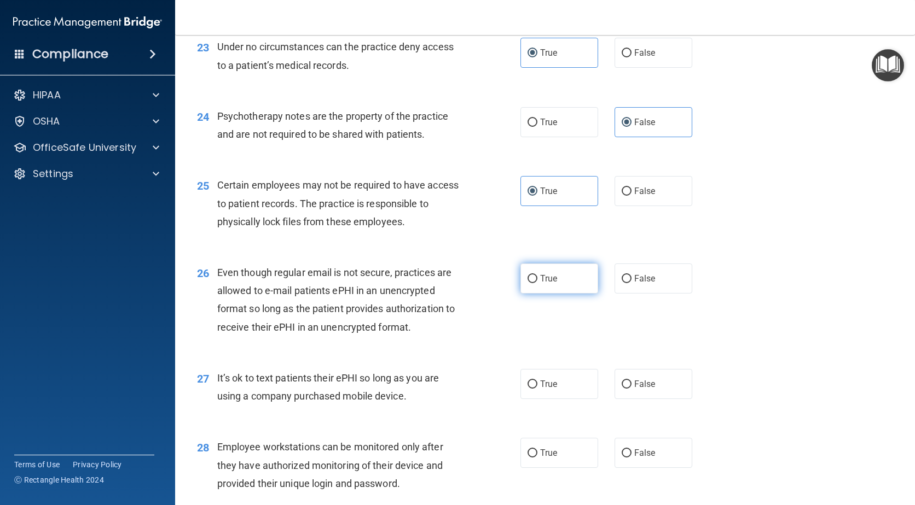
click at [546, 294] on label "True" at bounding box center [559, 279] width 78 height 30
click at [537, 283] on input "True" at bounding box center [532, 279] width 10 height 8
radio input "true"
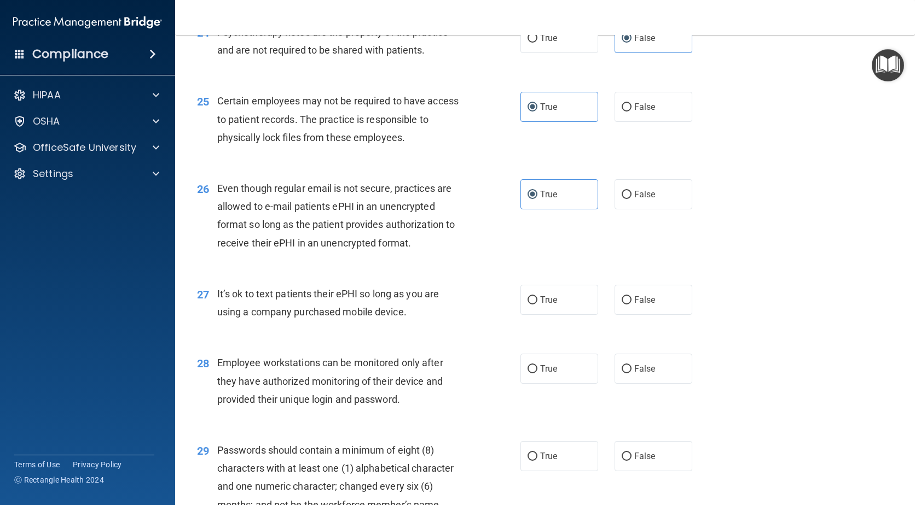
scroll to position [2297, 0]
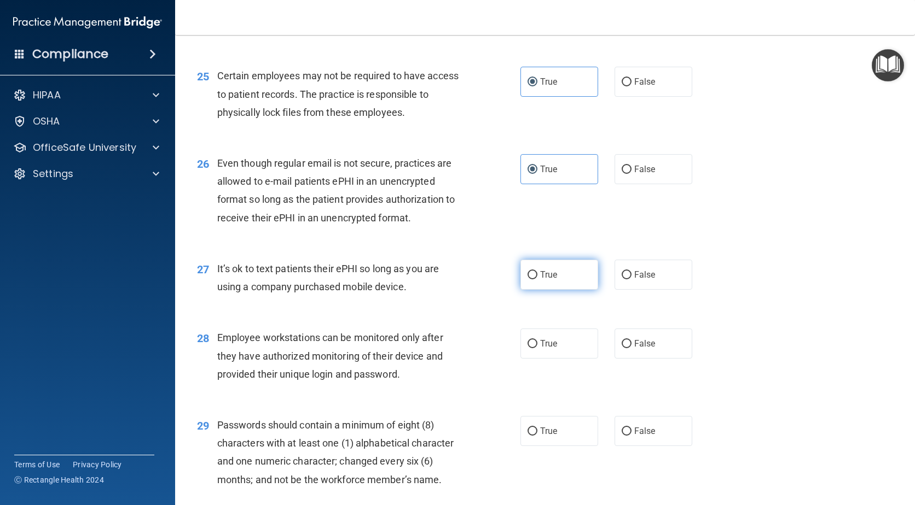
click at [520, 290] on label "True" at bounding box center [559, 275] width 78 height 30
click at [527, 280] on input "True" at bounding box center [532, 275] width 10 height 8
radio input "true"
click at [530, 353] on label "True" at bounding box center [559, 344] width 78 height 30
click at [530, 348] on input "True" at bounding box center [532, 344] width 10 height 8
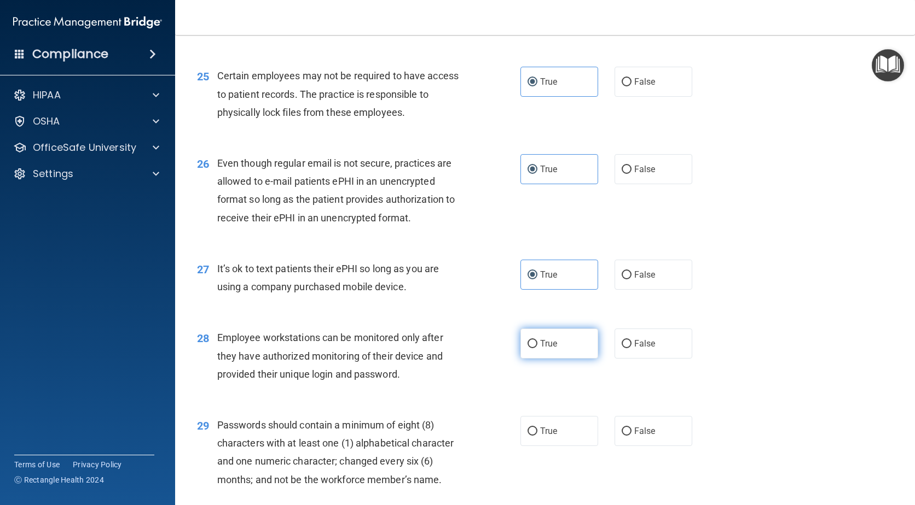
radio input "true"
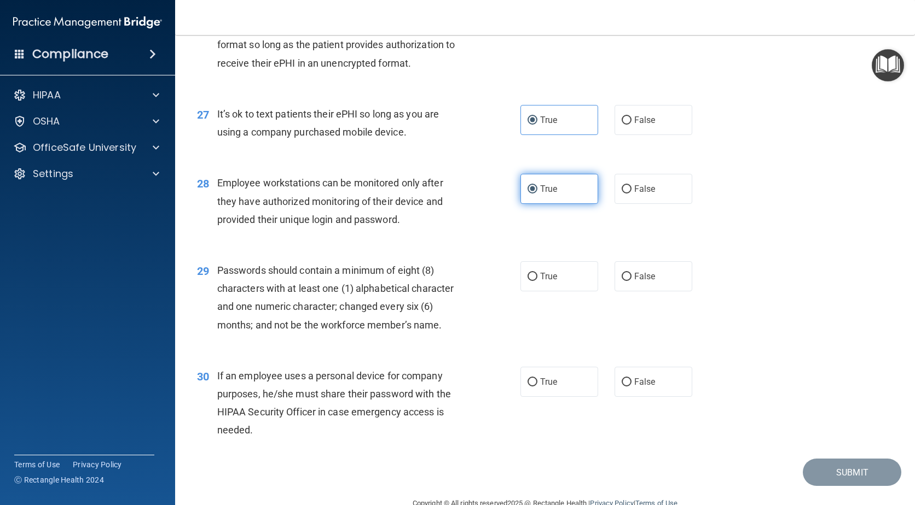
scroll to position [2462, 0]
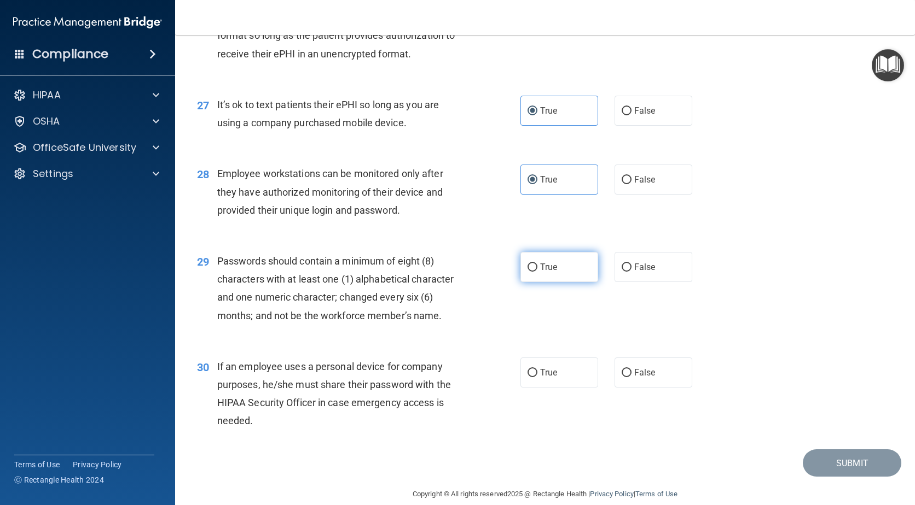
click at [541, 282] on label "True" at bounding box center [559, 267] width 78 height 30
click at [537, 272] on input "True" at bounding box center [532, 268] width 10 height 8
radio input "true"
click at [544, 378] on span "True" at bounding box center [548, 373] width 17 height 10
click at [537, 377] on input "True" at bounding box center [532, 373] width 10 height 8
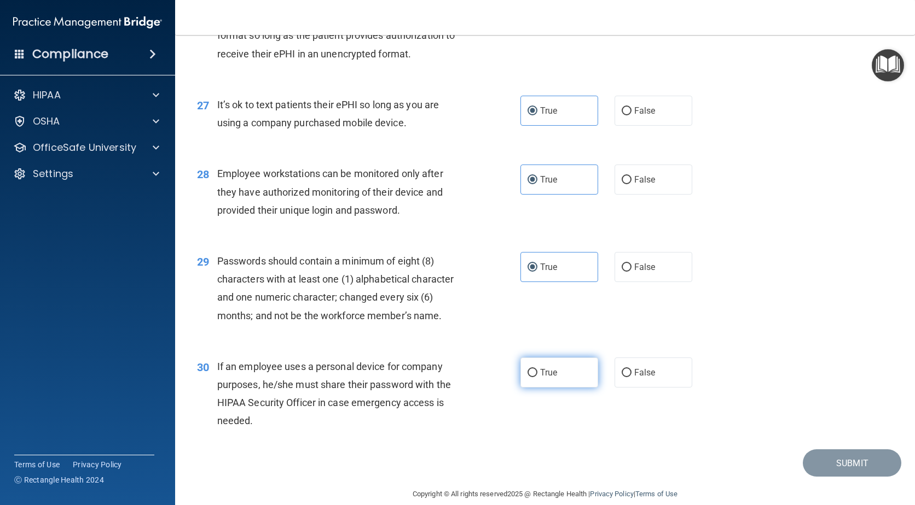
radio input "true"
click at [844, 478] on button "Submit" at bounding box center [851, 464] width 98 height 28
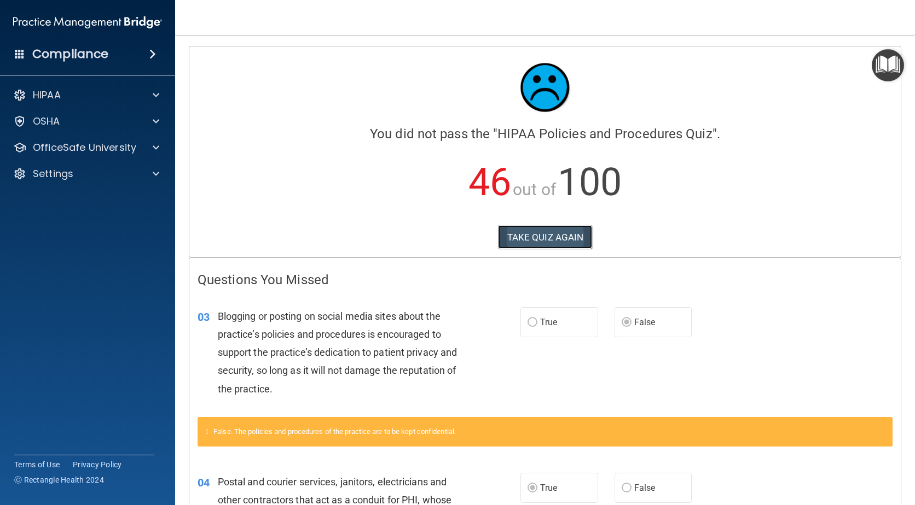
click at [540, 236] on button "TAKE QUIZ AGAIN" at bounding box center [545, 237] width 95 height 24
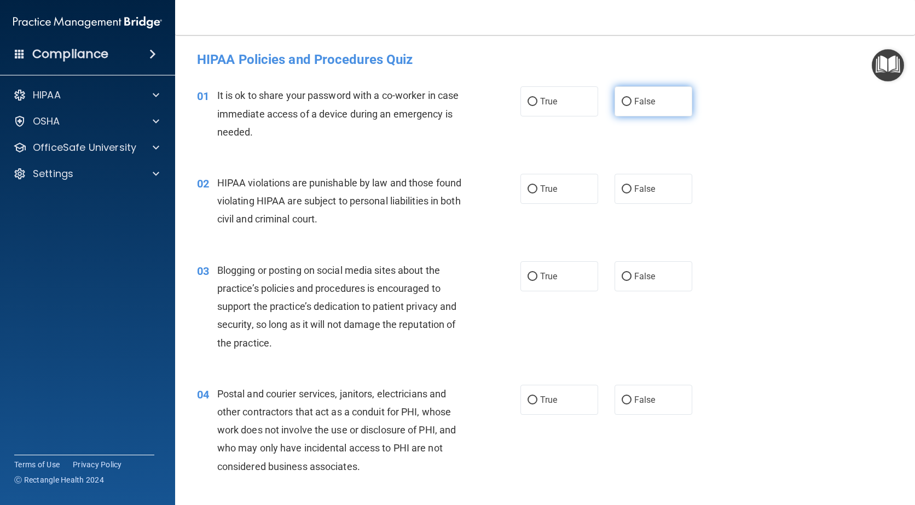
click at [640, 102] on span "False" at bounding box center [644, 101] width 21 height 10
click at [631, 102] on input "False" at bounding box center [626, 102] width 10 height 8
radio input "true"
click at [542, 191] on span "True" at bounding box center [548, 189] width 17 height 10
click at [537, 191] on input "True" at bounding box center [532, 189] width 10 height 8
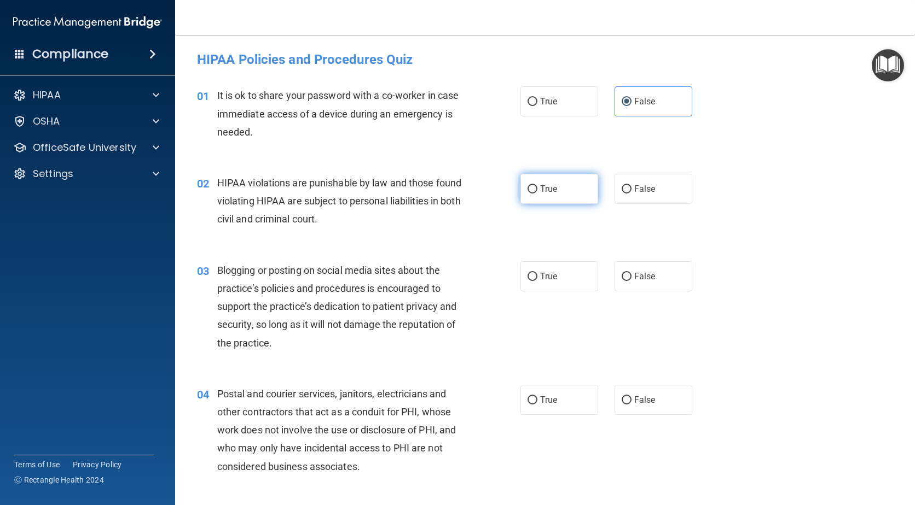
radio input "true"
click at [643, 283] on label "False" at bounding box center [653, 276] width 78 height 30
click at [631, 281] on input "False" at bounding box center [626, 277] width 10 height 8
radio input "true"
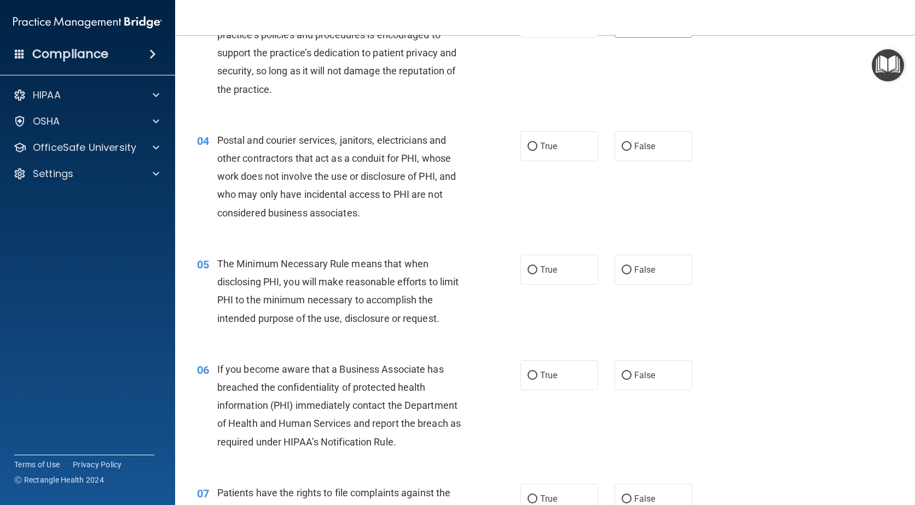
scroll to position [274, 0]
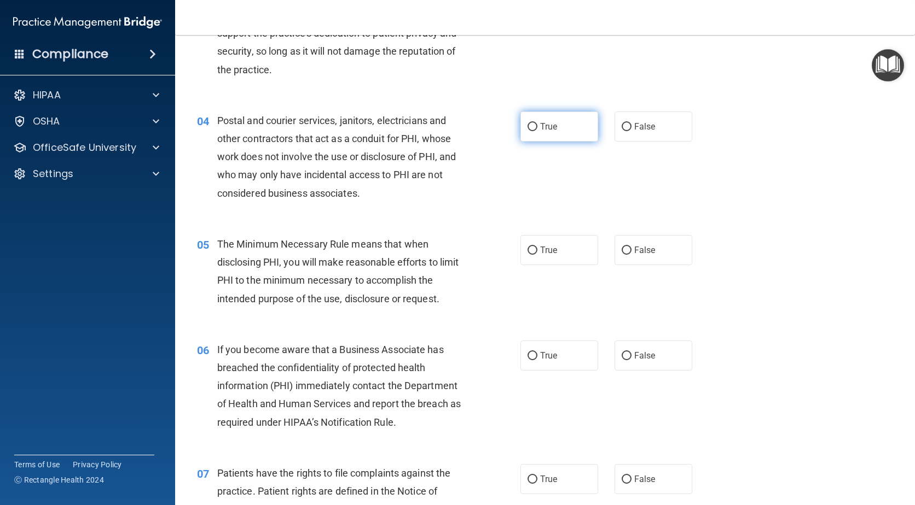
click at [545, 125] on span "True" at bounding box center [548, 126] width 17 height 10
click at [537, 125] on input "True" at bounding box center [532, 127] width 10 height 8
radio input "true"
click at [544, 253] on span "True" at bounding box center [548, 250] width 17 height 10
click at [537, 253] on input "True" at bounding box center [532, 251] width 10 height 8
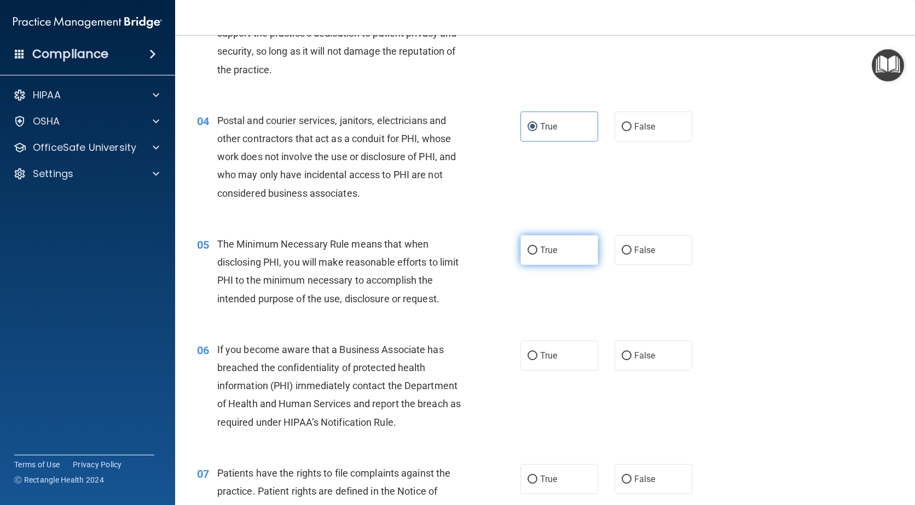
radio input "true"
click at [673, 366] on label "False" at bounding box center [653, 356] width 78 height 30
click at [631, 360] on input "False" at bounding box center [626, 356] width 10 height 8
radio input "true"
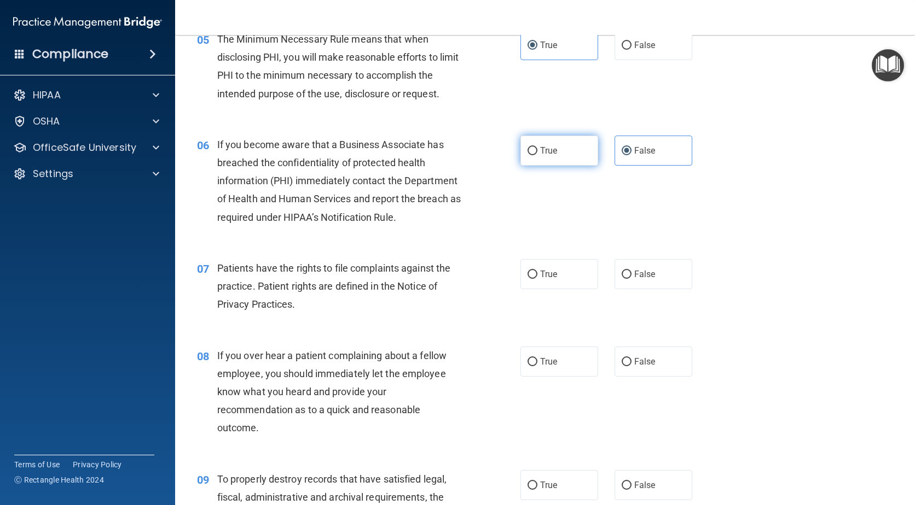
scroll to position [492, 0]
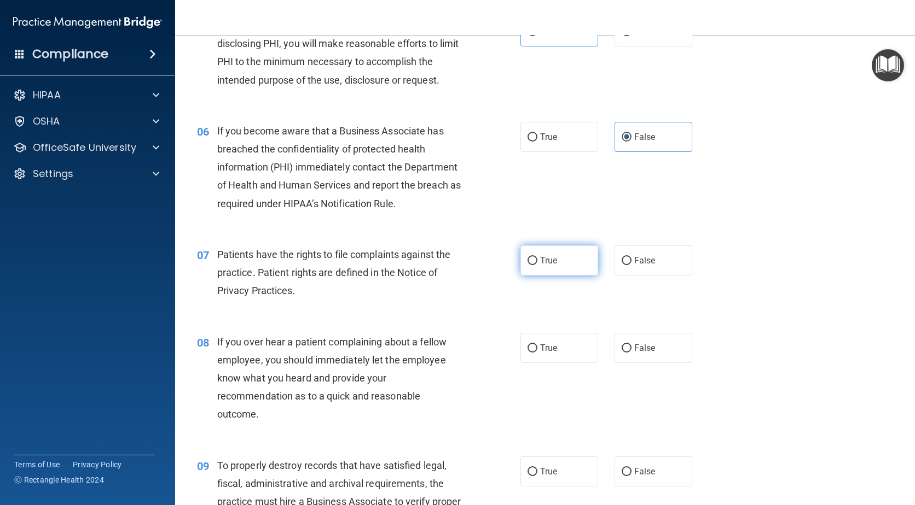
click at [539, 253] on label "True" at bounding box center [559, 261] width 78 height 30
click at [537, 257] on input "True" at bounding box center [532, 261] width 10 height 8
radio input "true"
click at [662, 356] on label "False" at bounding box center [653, 348] width 78 height 30
click at [631, 353] on input "False" at bounding box center [626, 349] width 10 height 8
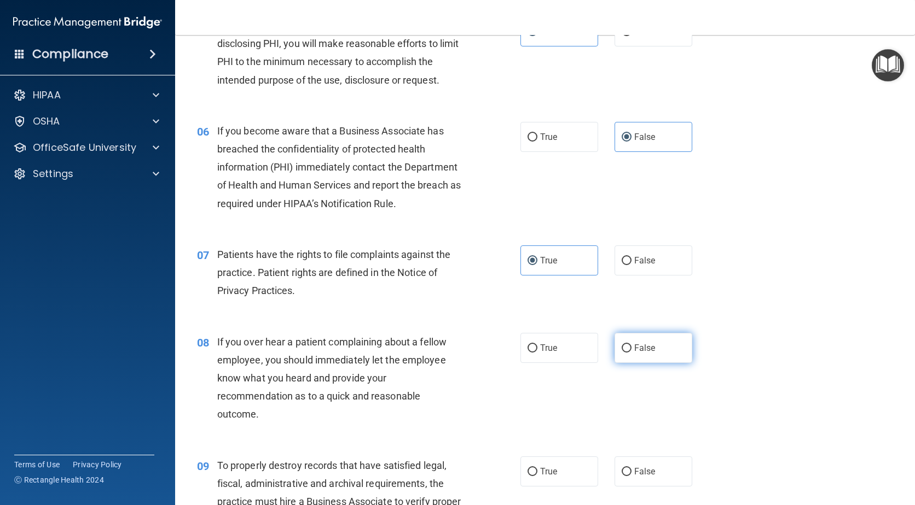
radio input "true"
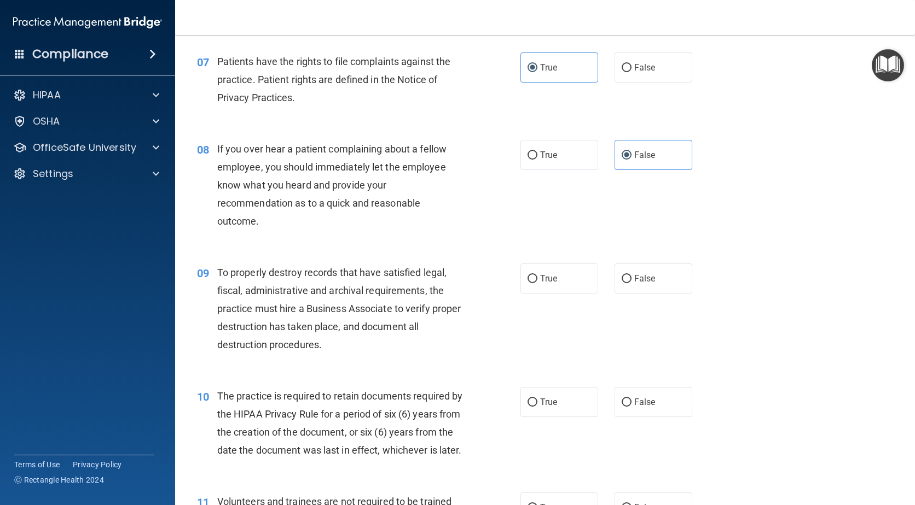
scroll to position [711, 0]
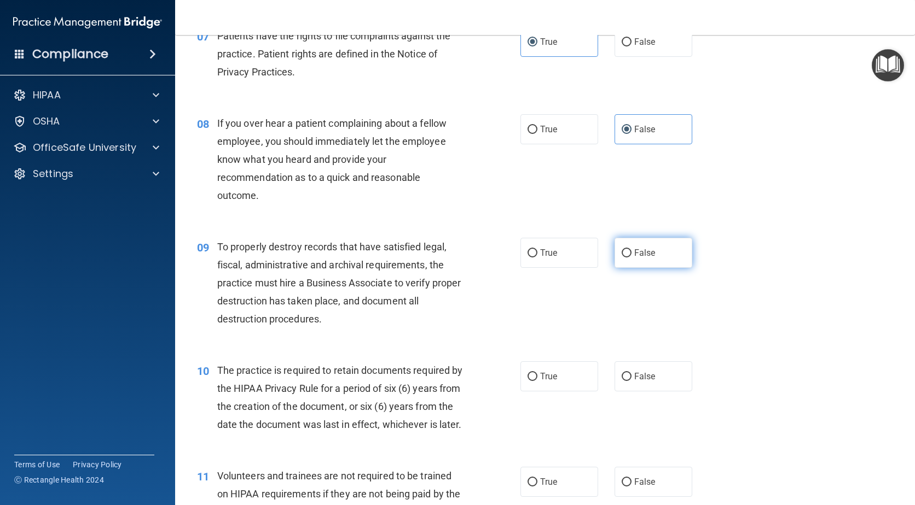
click at [621, 257] on input "False" at bounding box center [626, 253] width 10 height 8
radio input "true"
click at [546, 386] on label "True" at bounding box center [559, 377] width 78 height 30
click at [537, 381] on input "True" at bounding box center [532, 377] width 10 height 8
radio input "true"
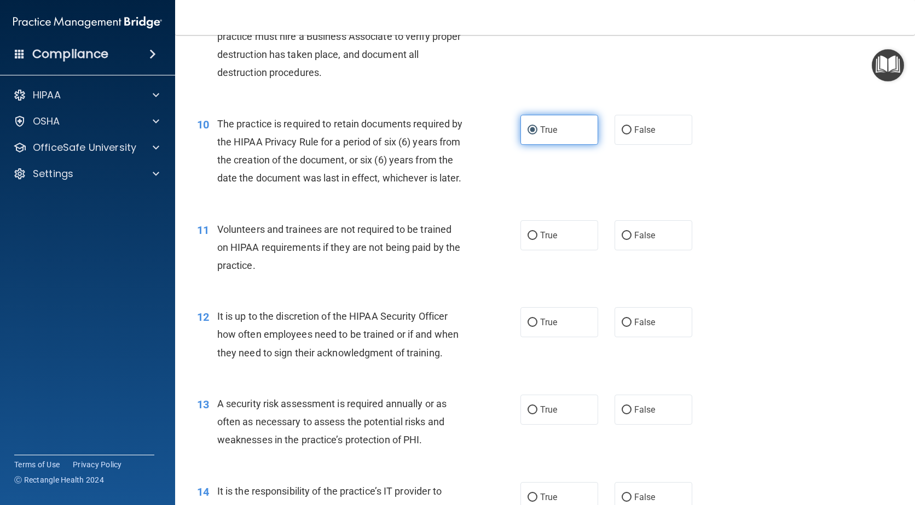
scroll to position [985, 0]
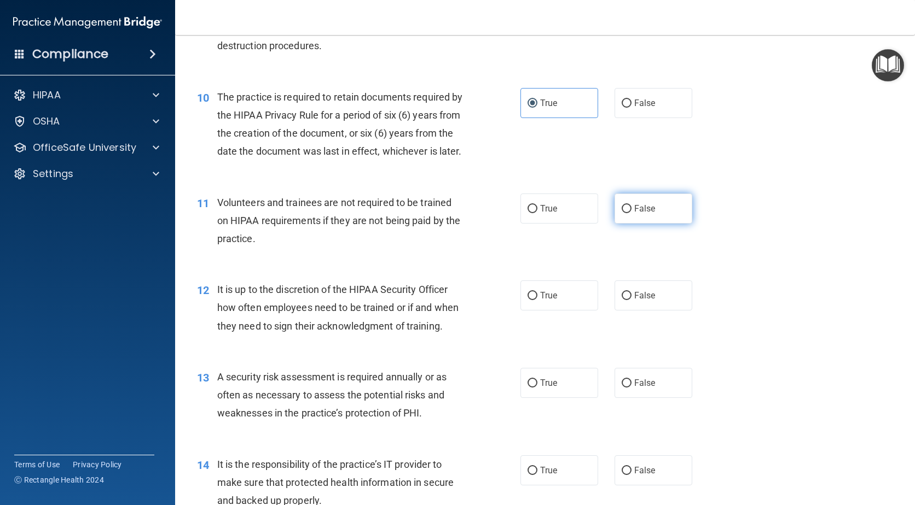
click at [656, 224] on label "False" at bounding box center [653, 209] width 78 height 30
click at [631, 213] on input "False" at bounding box center [626, 209] width 10 height 8
radio input "true"
click at [560, 311] on label "True" at bounding box center [559, 296] width 78 height 30
click at [537, 300] on input "True" at bounding box center [532, 296] width 10 height 8
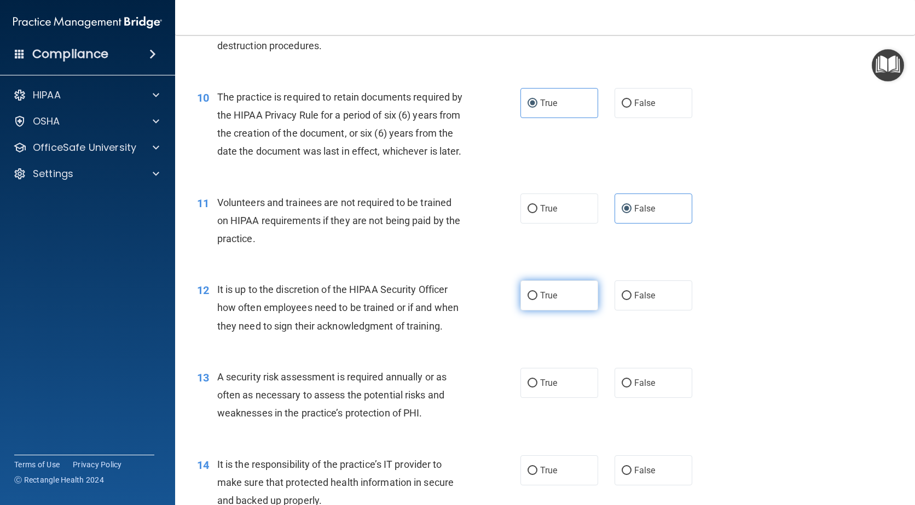
radio input "true"
click at [549, 398] on label "True" at bounding box center [559, 383] width 78 height 30
click at [537, 388] on input "True" at bounding box center [532, 384] width 10 height 8
radio input "true"
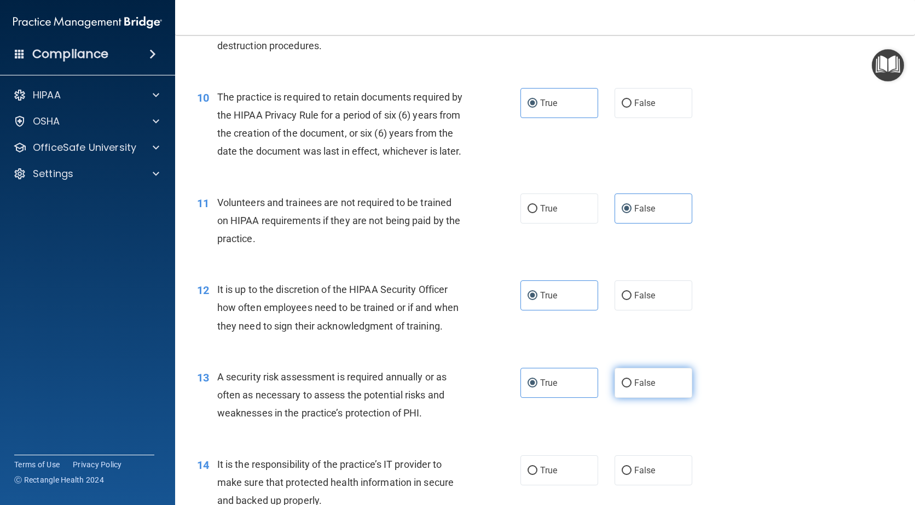
click at [654, 398] on label "False" at bounding box center [653, 383] width 78 height 30
click at [631, 388] on input "False" at bounding box center [626, 384] width 10 height 8
radio input "true"
radio input "false"
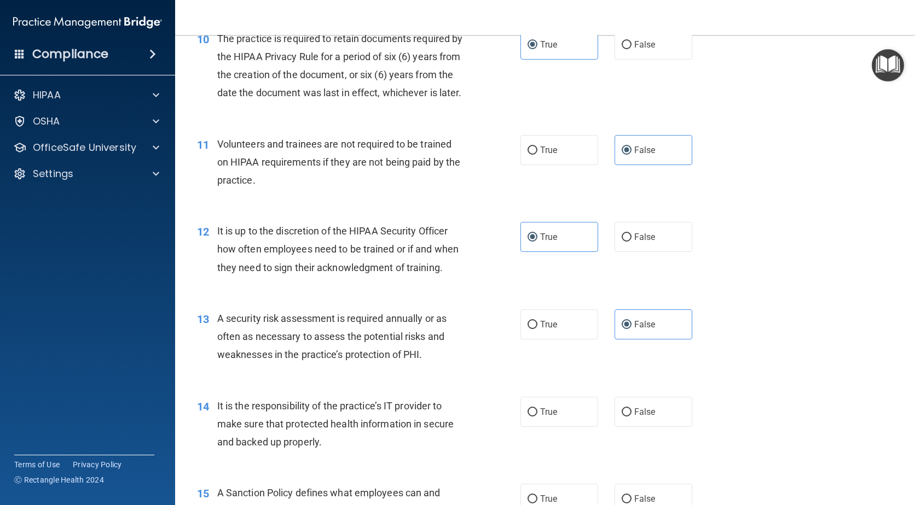
scroll to position [1094, 0]
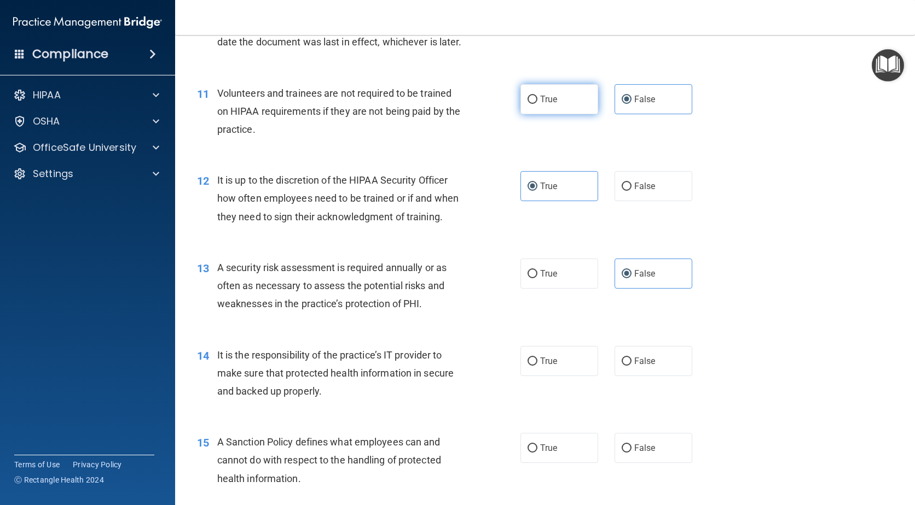
click at [566, 114] on label "True" at bounding box center [559, 99] width 78 height 30
click at [537, 104] on input "True" at bounding box center [532, 100] width 10 height 8
radio input "true"
click at [661, 114] on label "False" at bounding box center [653, 99] width 78 height 30
click at [631, 104] on input "False" at bounding box center [626, 100] width 10 height 8
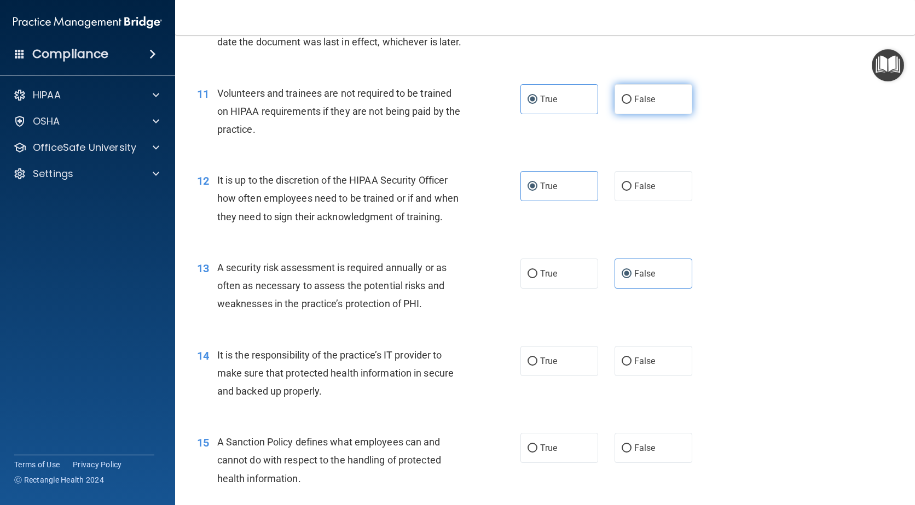
radio input "true"
radio input "false"
click at [631, 201] on label "False" at bounding box center [653, 186] width 78 height 30
click at [631, 191] on input "False" at bounding box center [626, 187] width 10 height 8
radio input "true"
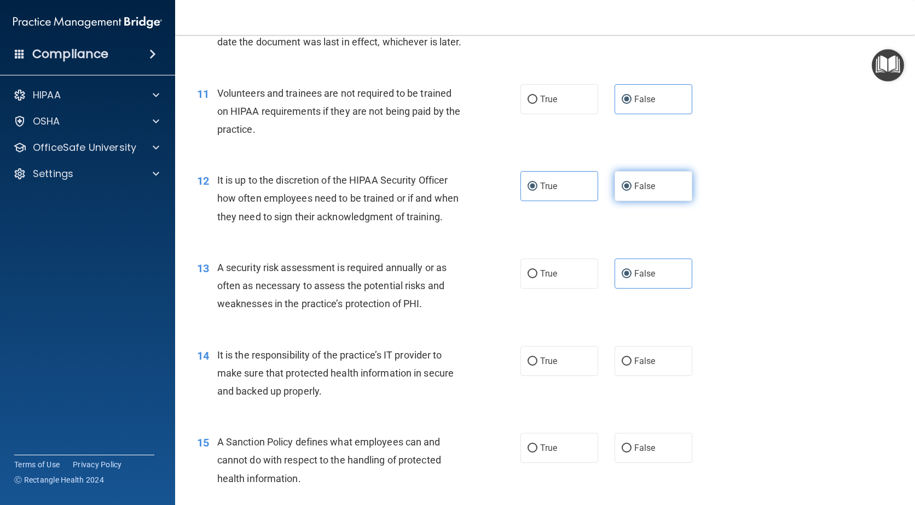
radio input "false"
click at [565, 289] on label "True" at bounding box center [559, 274] width 78 height 30
click at [537, 278] on input "True" at bounding box center [532, 274] width 10 height 8
radio input "true"
radio input "false"
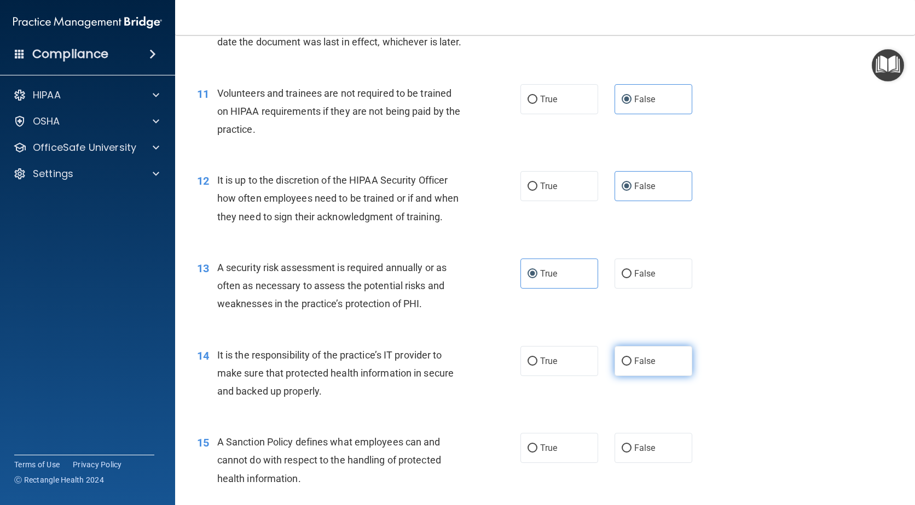
click at [657, 376] on label "False" at bounding box center [653, 361] width 78 height 30
click at [631, 366] on input "False" at bounding box center [626, 362] width 10 height 8
radio input "true"
click at [671, 456] on label "False" at bounding box center [653, 448] width 78 height 30
click at [631, 453] on input "False" at bounding box center [626, 449] width 10 height 8
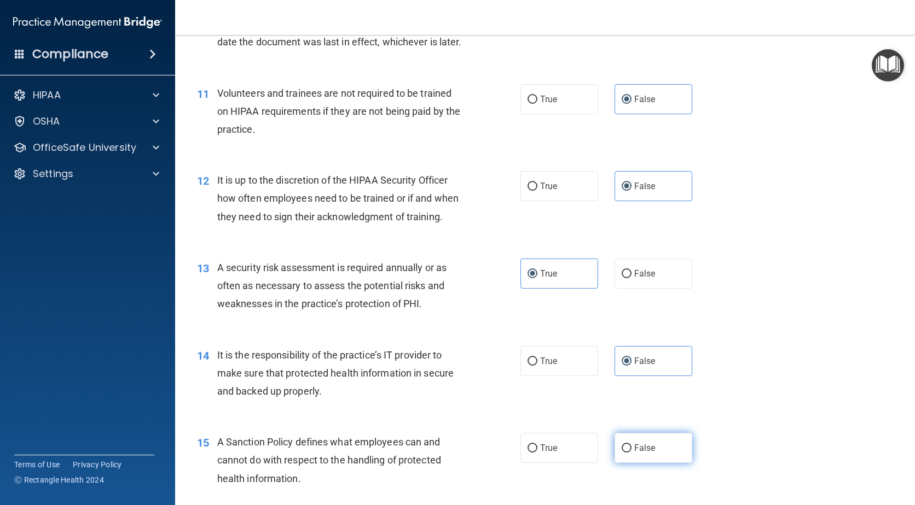
radio input "true"
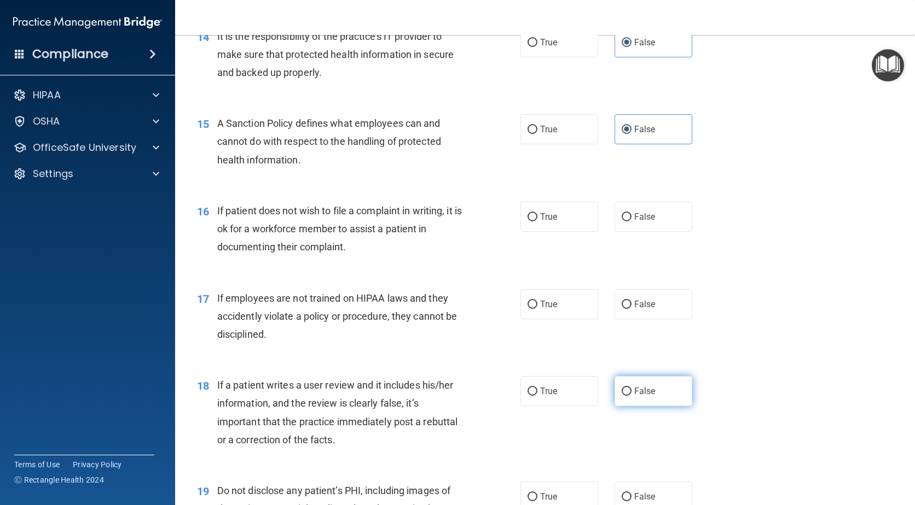
scroll to position [1422, 0]
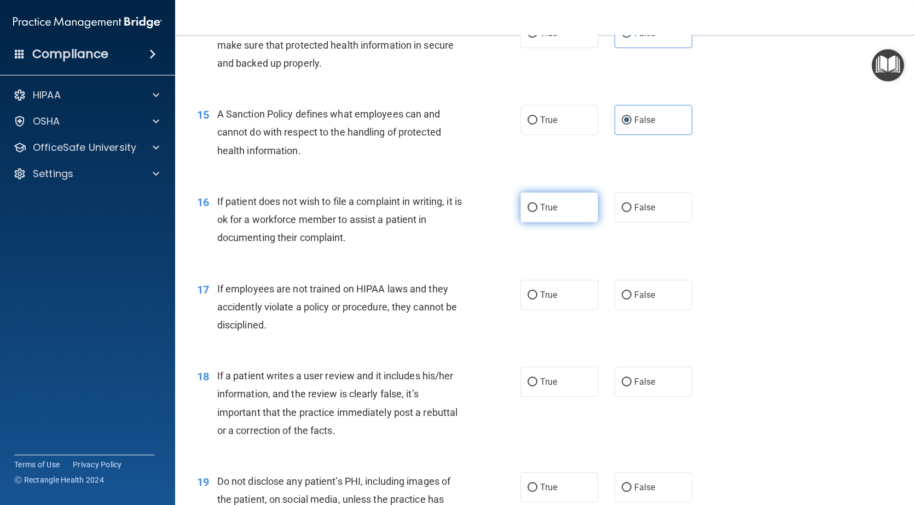
click at [553, 223] on label "True" at bounding box center [559, 208] width 78 height 30
click at [537, 212] on input "True" at bounding box center [532, 208] width 10 height 8
radio input "true"
click at [624, 300] on input "False" at bounding box center [626, 296] width 10 height 8
radio input "true"
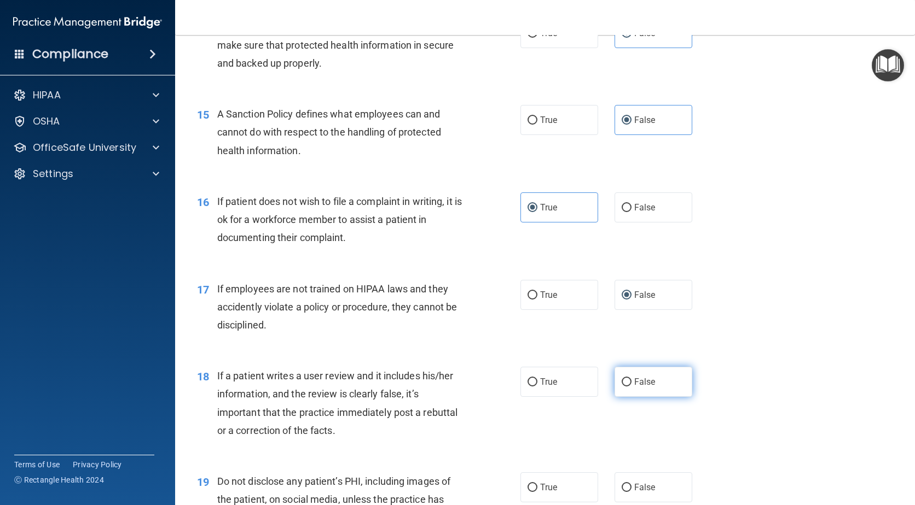
click at [642, 387] on span "False" at bounding box center [644, 382] width 21 height 10
click at [631, 387] on input "False" at bounding box center [626, 383] width 10 height 8
radio input "true"
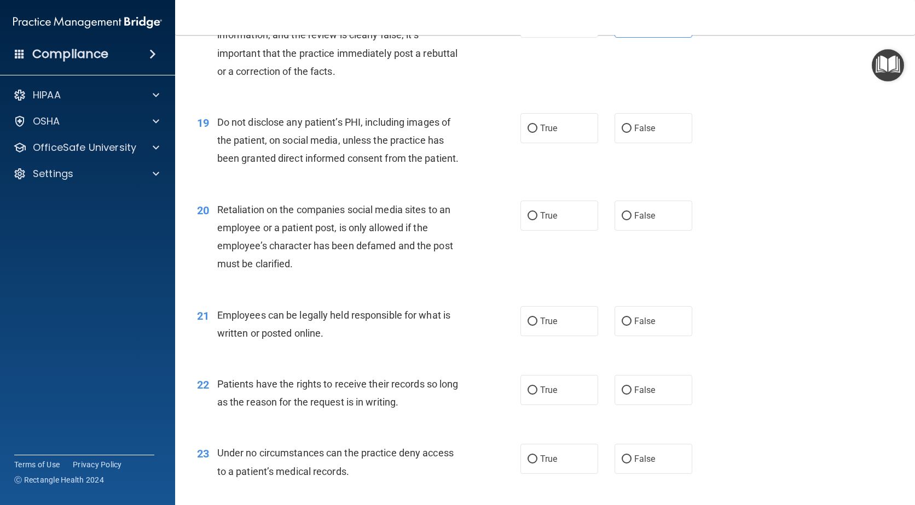
scroll to position [1805, 0]
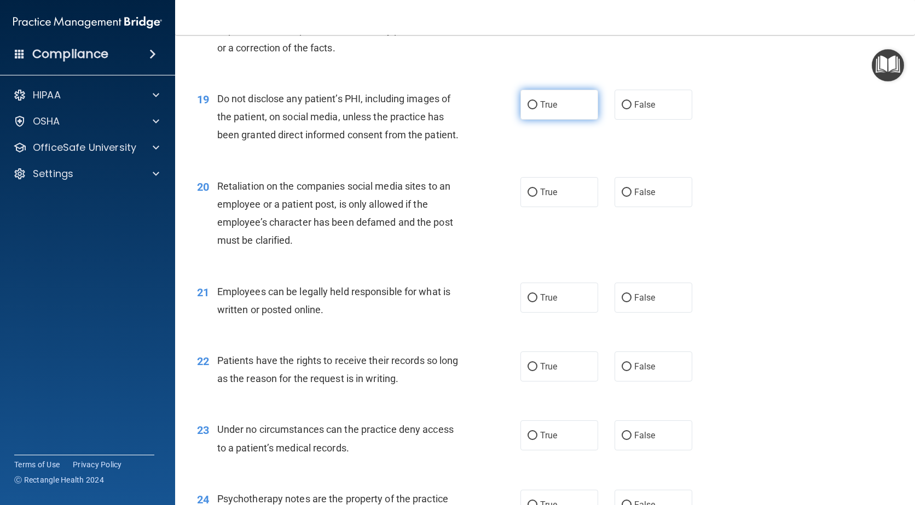
click at [552, 120] on label "True" at bounding box center [559, 105] width 78 height 30
click at [537, 109] on input "True" at bounding box center [532, 105] width 10 height 8
radio input "true"
click at [550, 197] on span "True" at bounding box center [548, 192] width 17 height 10
click at [537, 197] on input "True" at bounding box center [532, 193] width 10 height 8
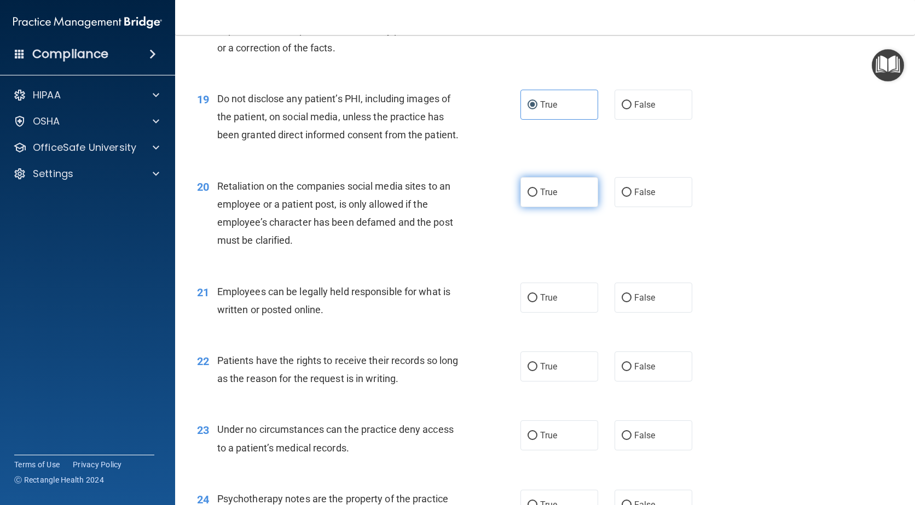
radio input "true"
click at [618, 207] on label "False" at bounding box center [653, 192] width 78 height 30
click at [621, 197] on input "False" at bounding box center [626, 193] width 10 height 8
radio input "true"
radio input "false"
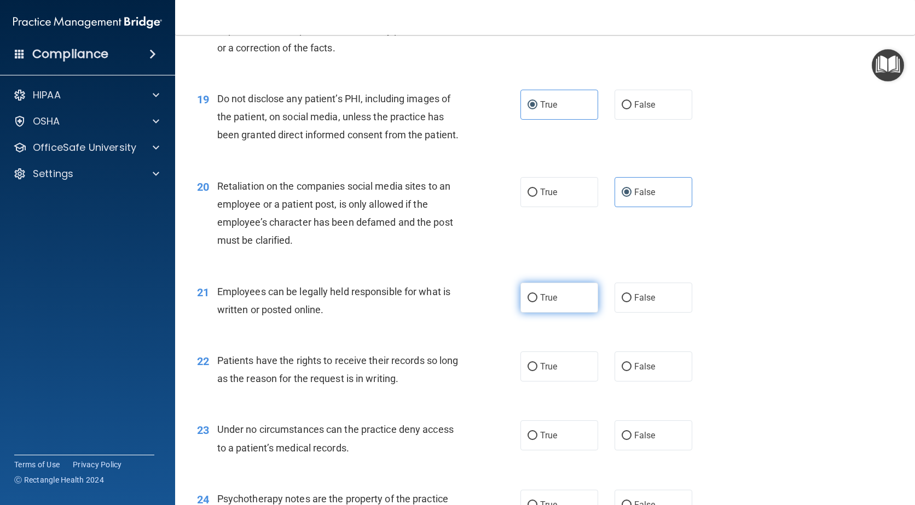
click at [537, 313] on label "True" at bounding box center [559, 298] width 78 height 30
click at [537, 303] on input "True" at bounding box center [532, 298] width 10 height 8
radio input "true"
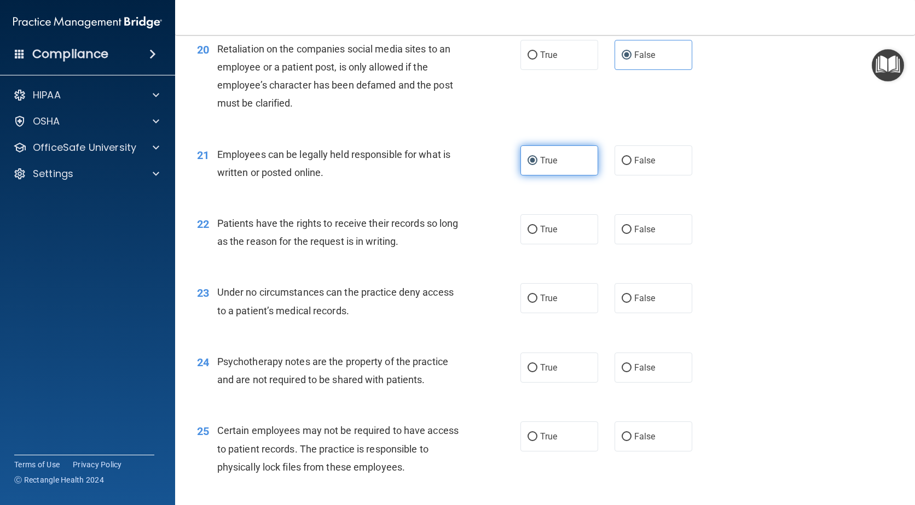
scroll to position [1969, 0]
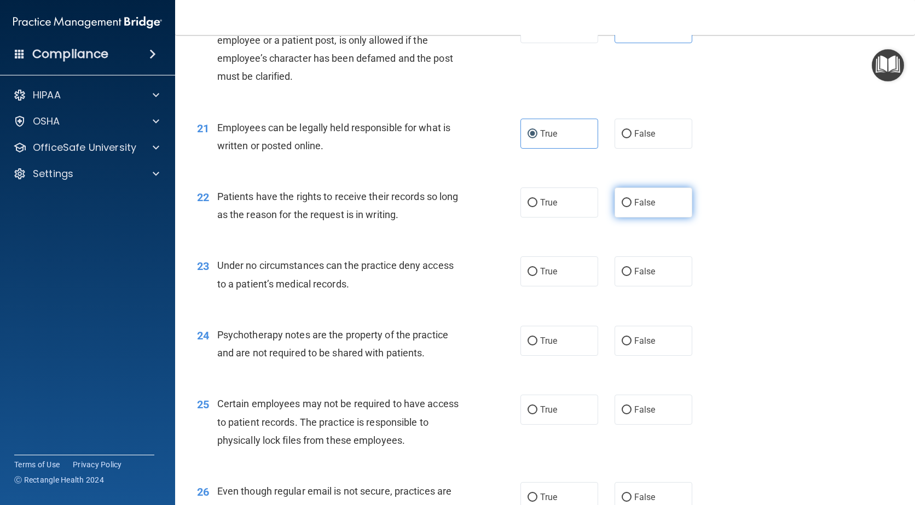
click at [655, 218] on label "False" at bounding box center [653, 203] width 78 height 30
click at [631, 207] on input "False" at bounding box center [626, 203] width 10 height 8
radio input "true"
click at [653, 275] on label "False" at bounding box center [653, 272] width 78 height 30
click at [631, 275] on input "False" at bounding box center [626, 272] width 10 height 8
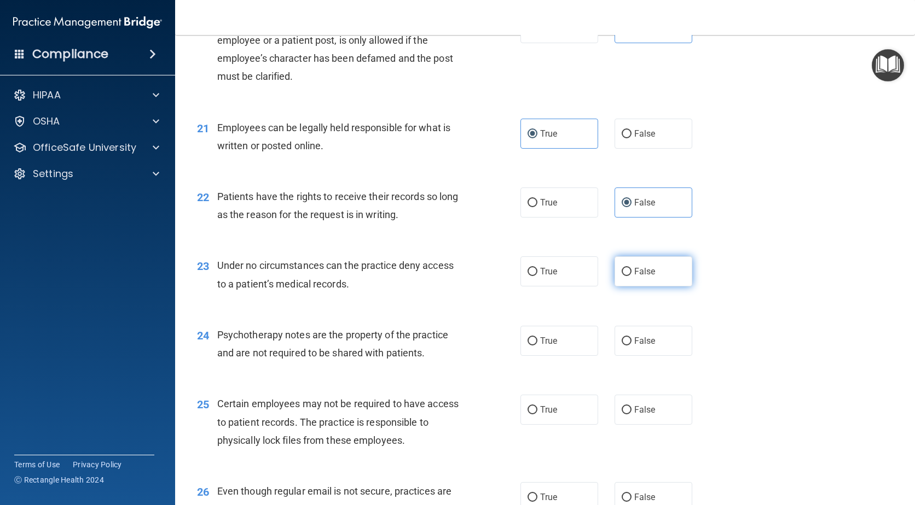
radio input "true"
click at [549, 346] on span "True" at bounding box center [548, 341] width 17 height 10
click at [537, 346] on input "True" at bounding box center [532, 342] width 10 height 8
radio input "true"
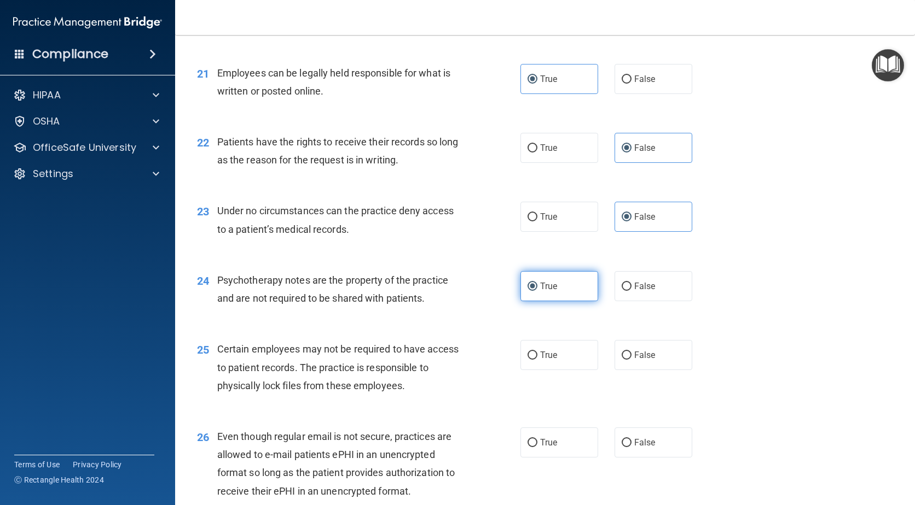
scroll to position [2079, 0]
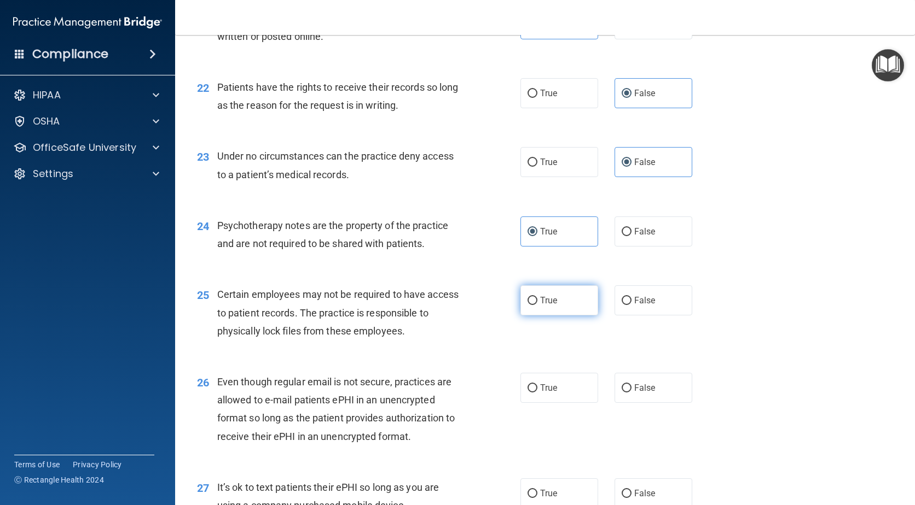
click at [551, 306] on span "True" at bounding box center [548, 300] width 17 height 10
click at [537, 305] on input "True" at bounding box center [532, 301] width 10 height 8
radio input "true"
click at [549, 393] on span "True" at bounding box center [548, 388] width 17 height 10
click at [537, 393] on input "True" at bounding box center [532, 389] width 10 height 8
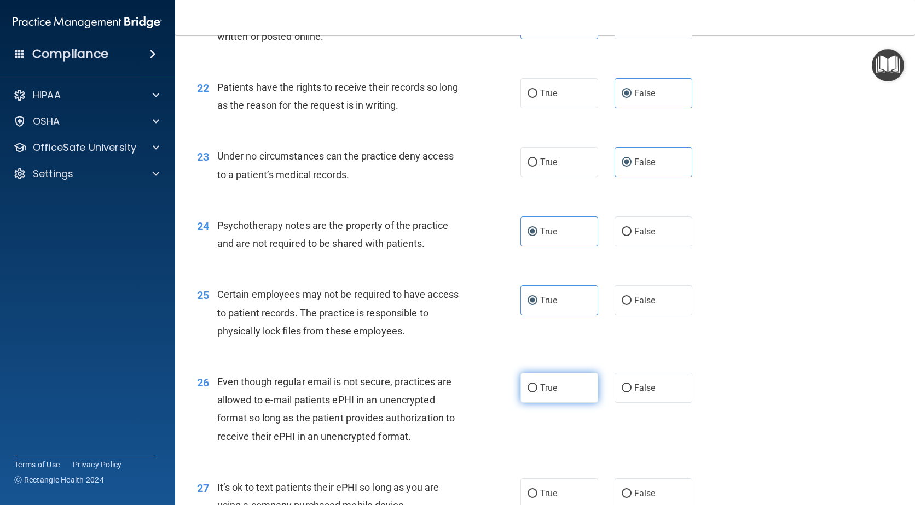
radio input "true"
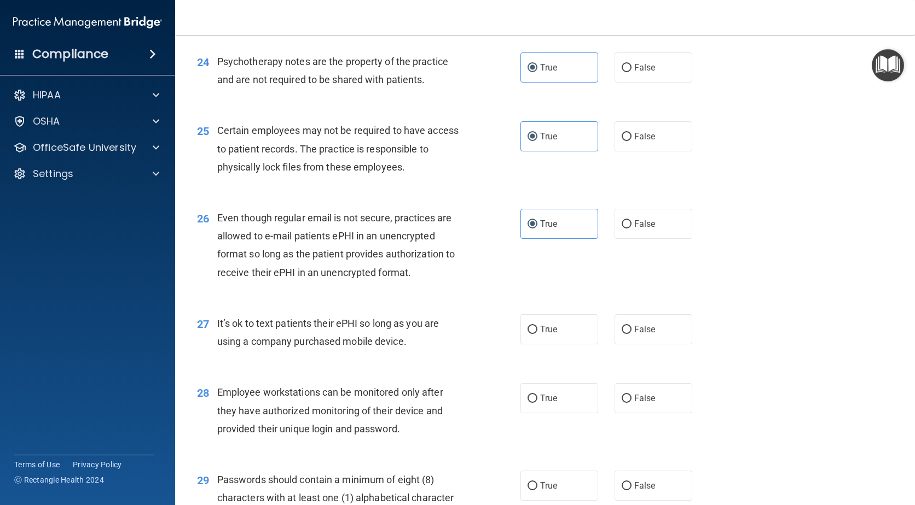
scroll to position [2297, 0]
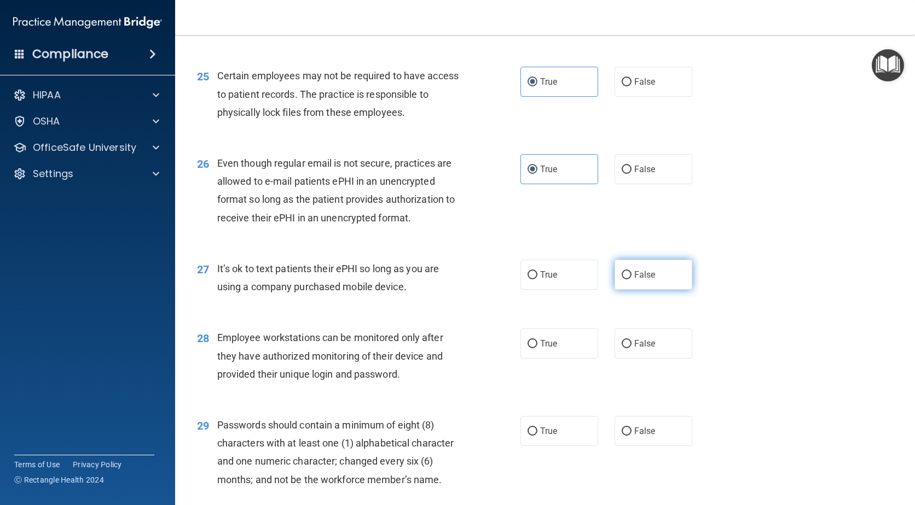
click at [645, 290] on label "False" at bounding box center [653, 275] width 78 height 30
click at [631, 280] on input "False" at bounding box center [626, 275] width 10 height 8
radio input "true"
click at [652, 359] on label "False" at bounding box center [653, 344] width 78 height 30
click at [631, 348] on input "False" at bounding box center [626, 344] width 10 height 8
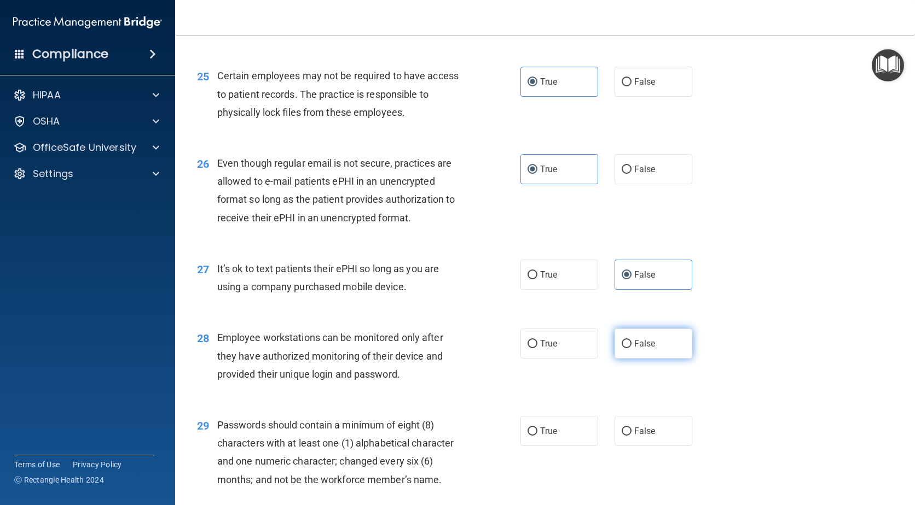
radio input "true"
click at [527, 436] on input "True" at bounding box center [532, 432] width 10 height 8
radio input "true"
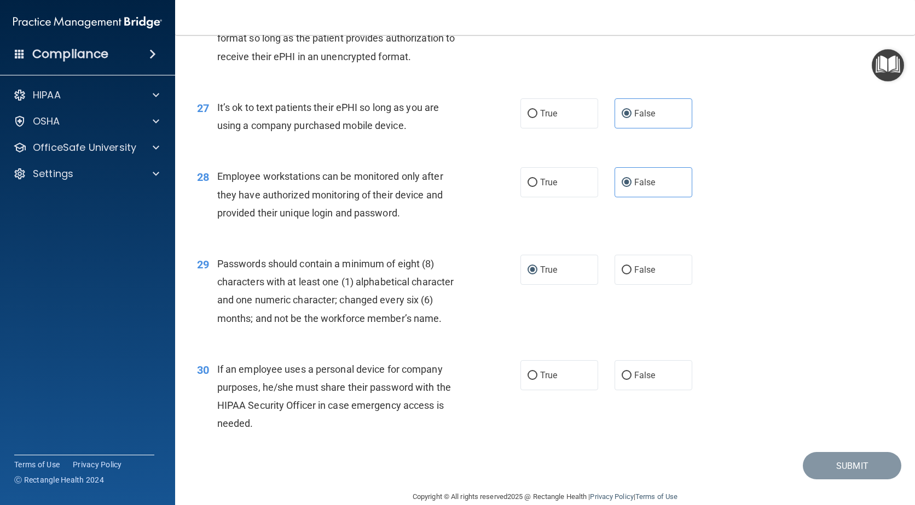
scroll to position [2462, 0]
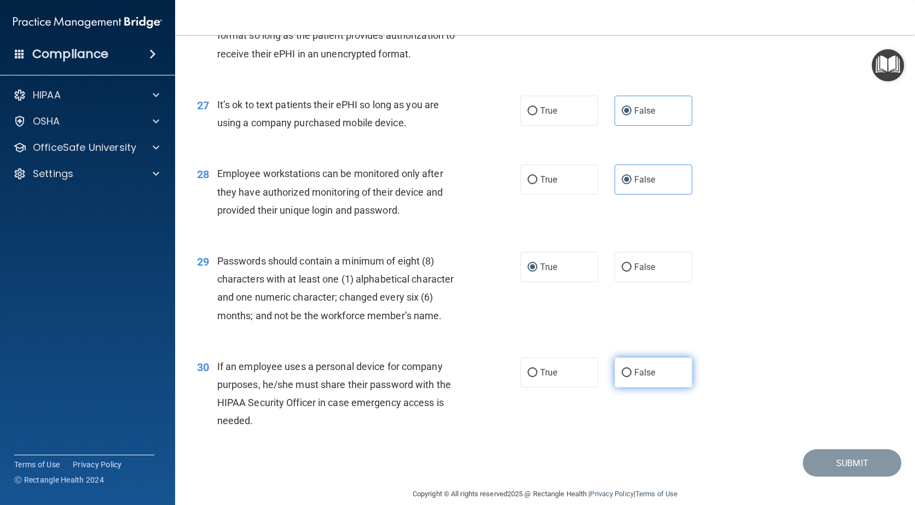
click at [638, 388] on label "False" at bounding box center [653, 373] width 78 height 30
click at [631, 377] on input "False" at bounding box center [626, 373] width 10 height 8
radio input "true"
click at [815, 478] on button "Submit" at bounding box center [851, 464] width 98 height 28
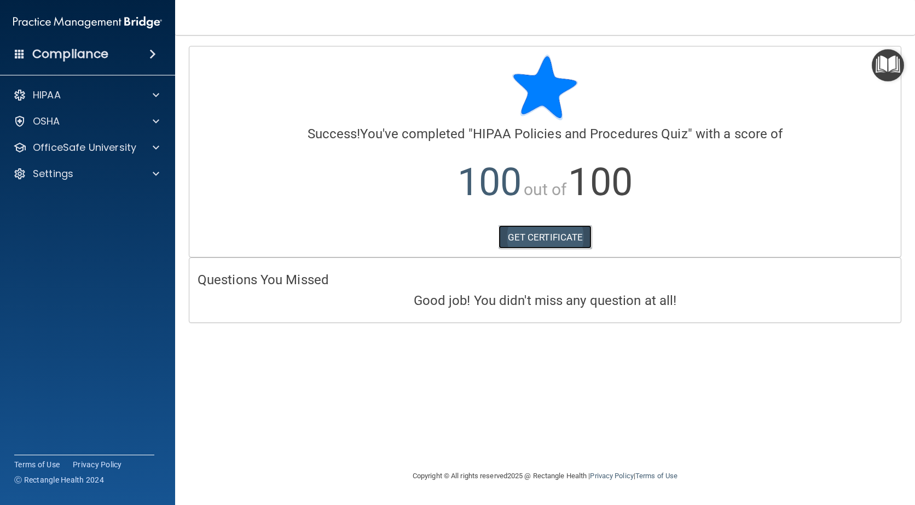
click at [565, 238] on link "GET CERTIFICATE" at bounding box center [545, 237] width 94 height 24
click at [118, 155] on div "OfficeSafe University" at bounding box center [88, 148] width 176 height 22
click at [160, 143] on div at bounding box center [154, 147] width 27 height 13
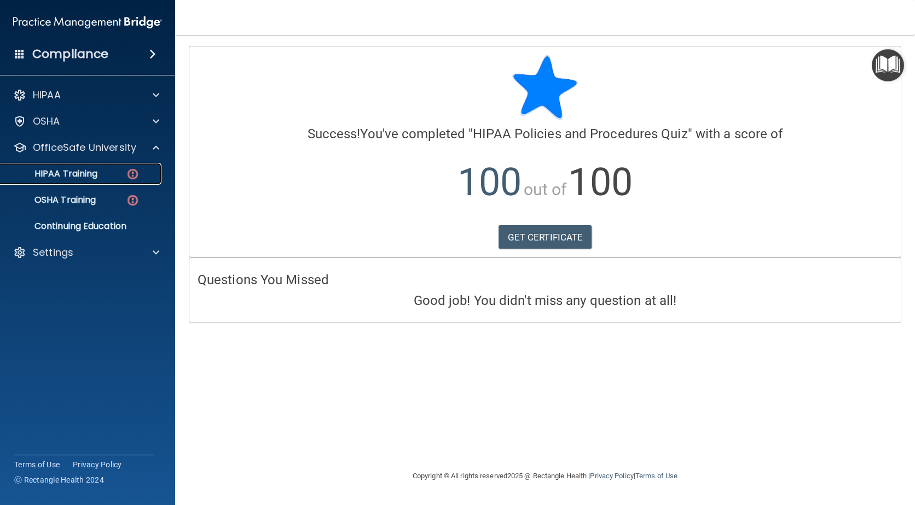
click at [86, 173] on p "HIPAA Training" at bounding box center [52, 173] width 90 height 11
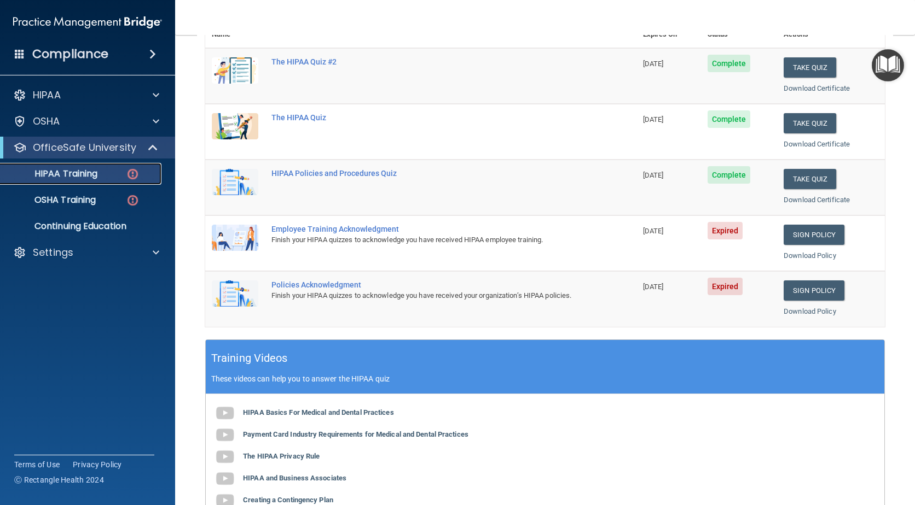
scroll to position [164, 0]
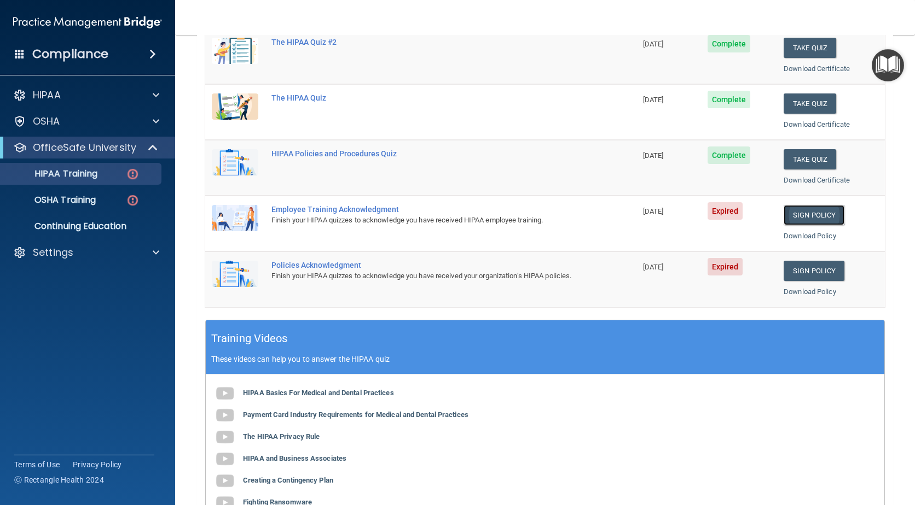
click at [816, 213] on link "Sign Policy" at bounding box center [813, 215] width 61 height 20
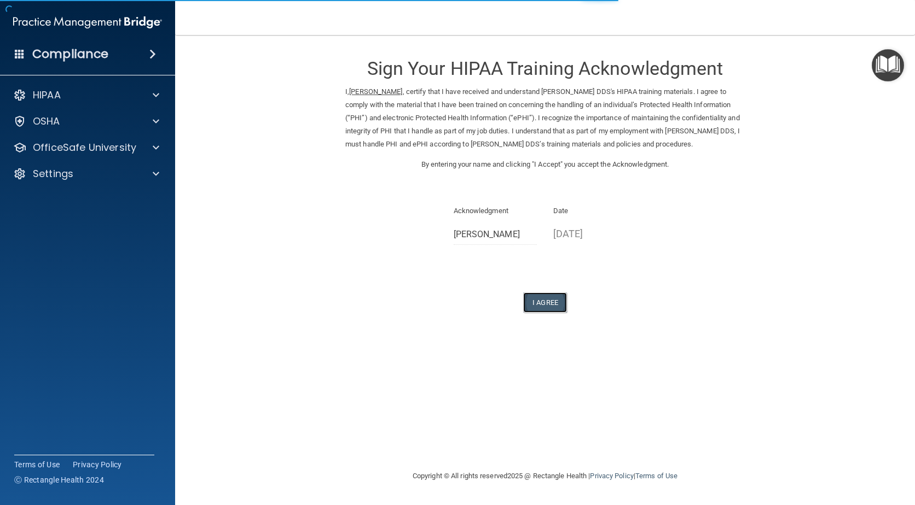
click at [538, 305] on button "I Agree" at bounding box center [545, 303] width 44 height 20
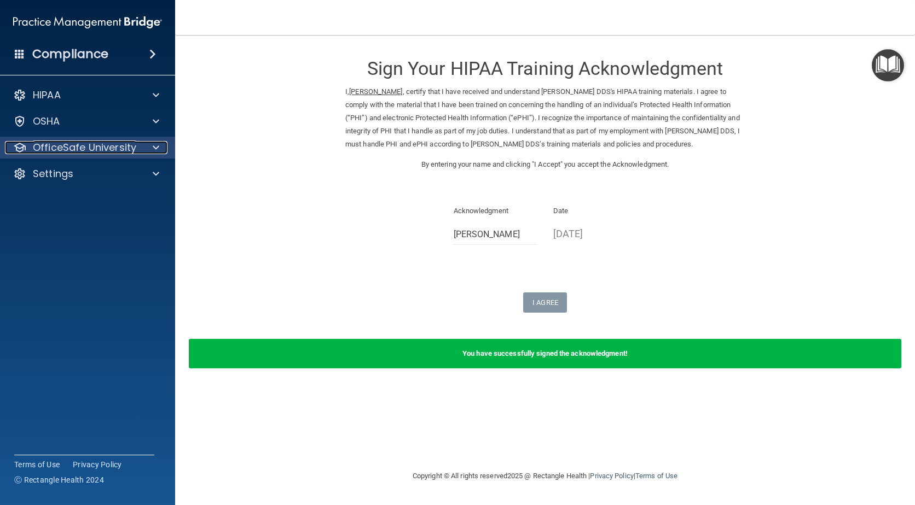
click at [111, 148] on p "OfficeSafe University" at bounding box center [84, 147] width 103 height 13
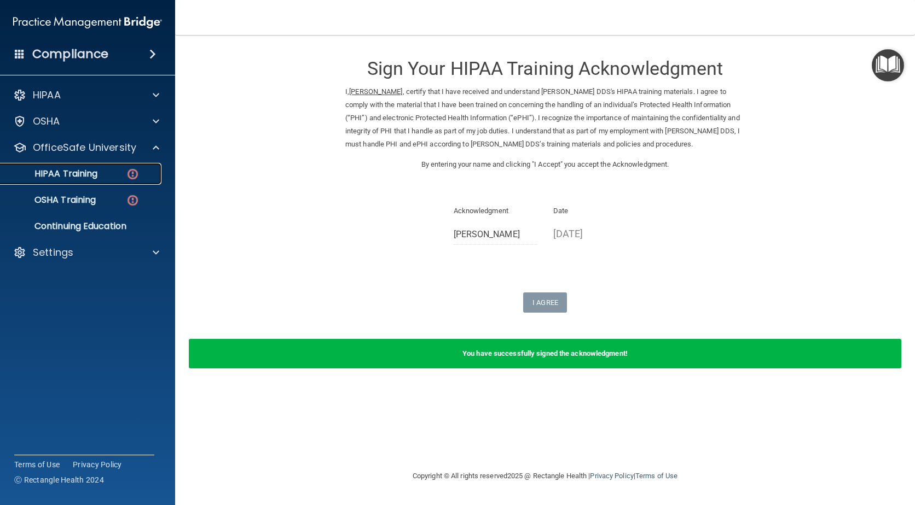
click at [101, 170] on div "HIPAA Training" at bounding box center [81, 173] width 149 height 11
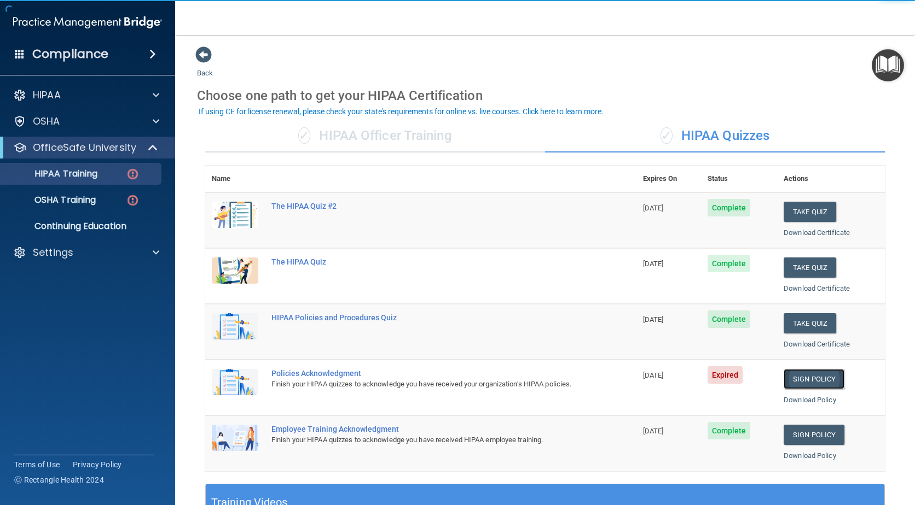
click at [810, 373] on link "Sign Policy" at bounding box center [813, 379] width 61 height 20
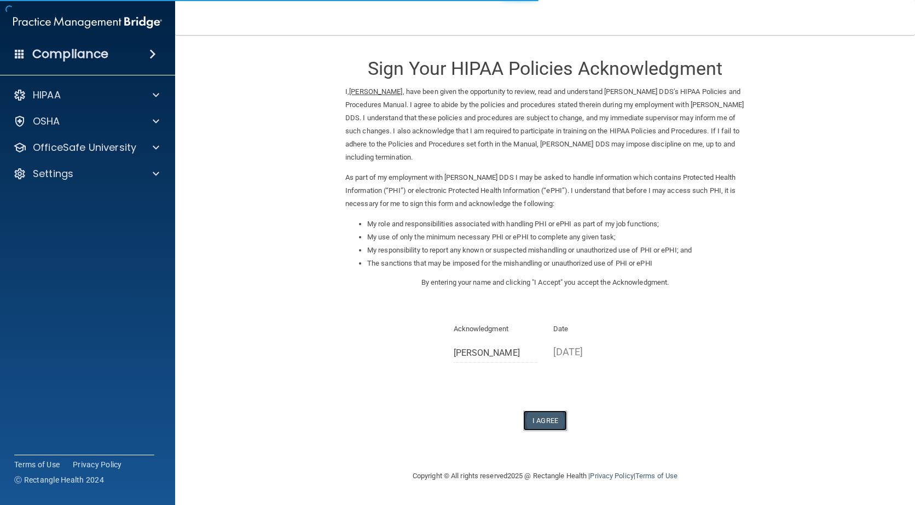
click at [552, 424] on button "I Agree" at bounding box center [545, 421] width 44 height 20
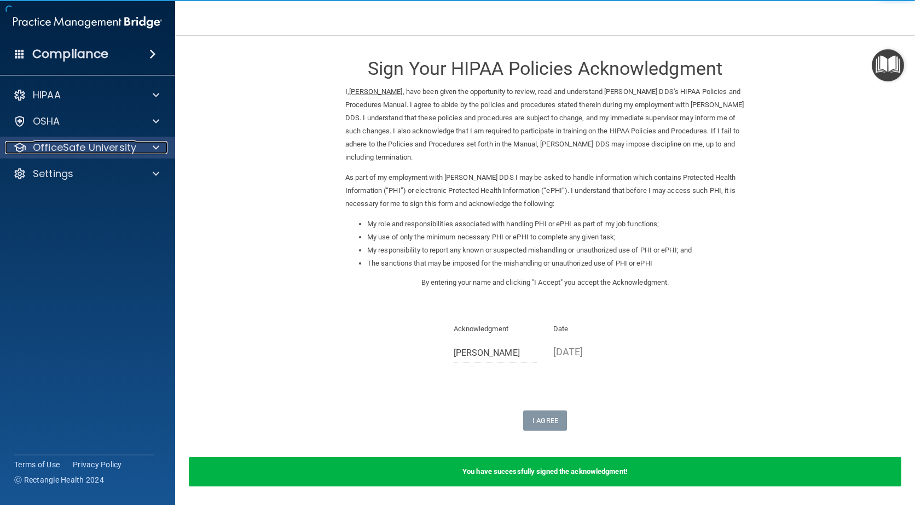
click at [118, 151] on p "OfficeSafe University" at bounding box center [84, 147] width 103 height 13
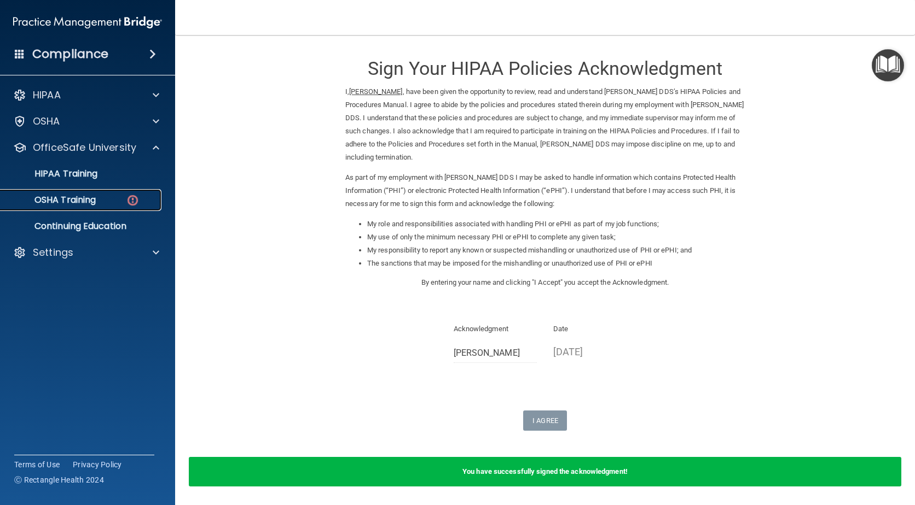
click at [99, 201] on div "OSHA Training" at bounding box center [81, 200] width 149 height 11
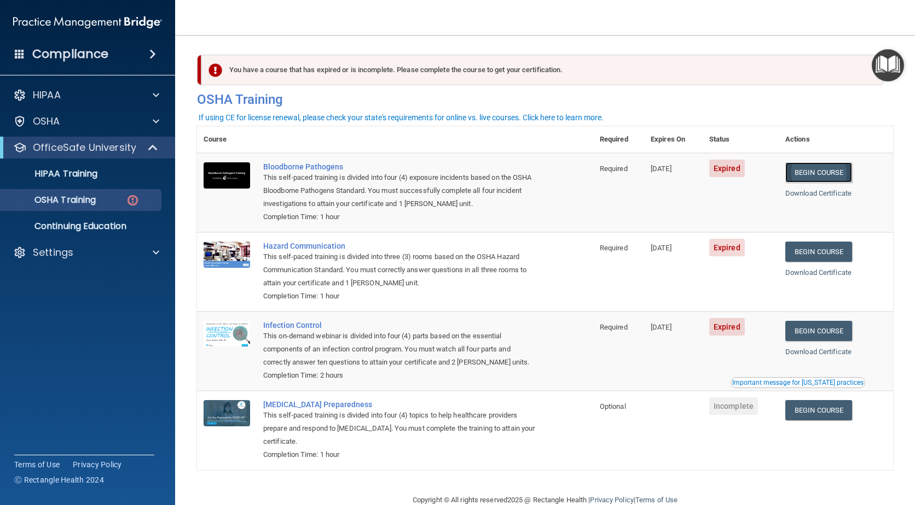
click at [822, 177] on link "Begin Course" at bounding box center [818, 172] width 67 height 20
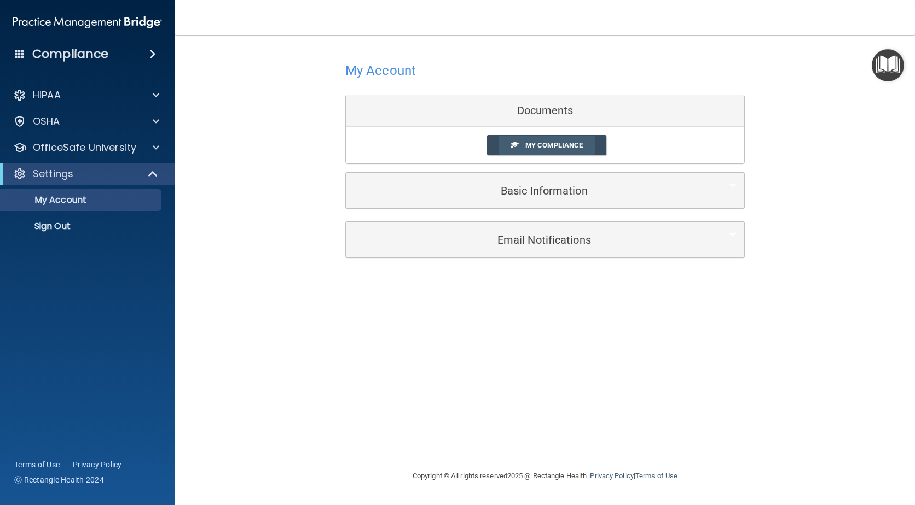
click at [534, 152] on link "My Compliance" at bounding box center [547, 145] width 120 height 20
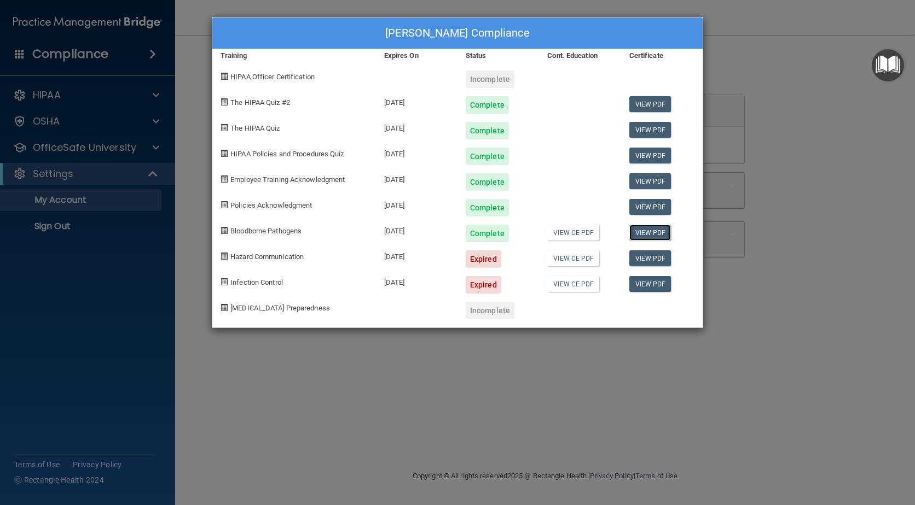
click at [646, 230] on link "View PDF" at bounding box center [650, 233] width 42 height 16
drag, startPoint x: 344, startPoint y: 414, endPoint x: 369, endPoint y: 399, distance: 28.7
click at [362, 417] on div "Amber Pohl's Compliance Training Expires On Status Cont. Education Certificate …" at bounding box center [457, 252] width 915 height 505
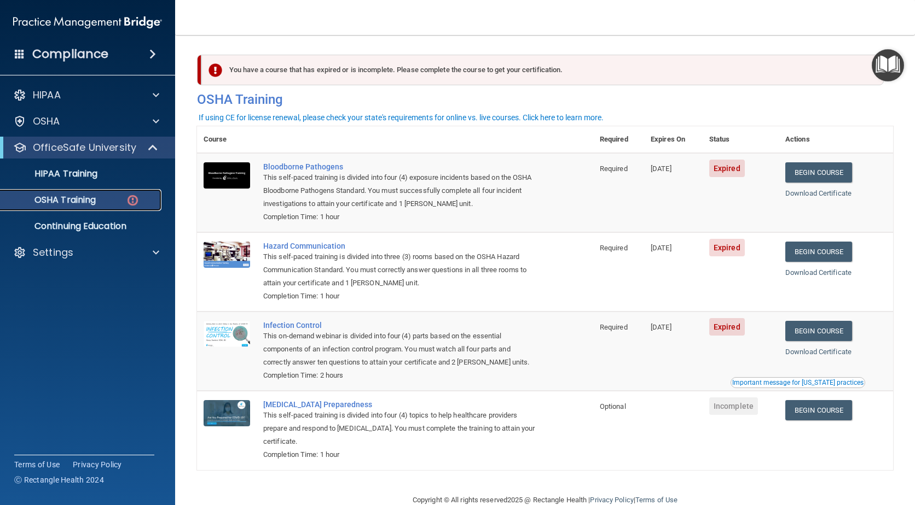
click at [46, 206] on p "OSHA Training" at bounding box center [51, 200] width 89 height 11
click at [818, 195] on link "Download Certificate" at bounding box center [818, 193] width 66 height 8
click at [722, 174] on span "Expired" at bounding box center [727, 169] width 36 height 18
click at [78, 207] on link "OSHA Training" at bounding box center [75, 200] width 172 height 22
click at [68, 172] on p "HIPAA Training" at bounding box center [52, 173] width 90 height 11
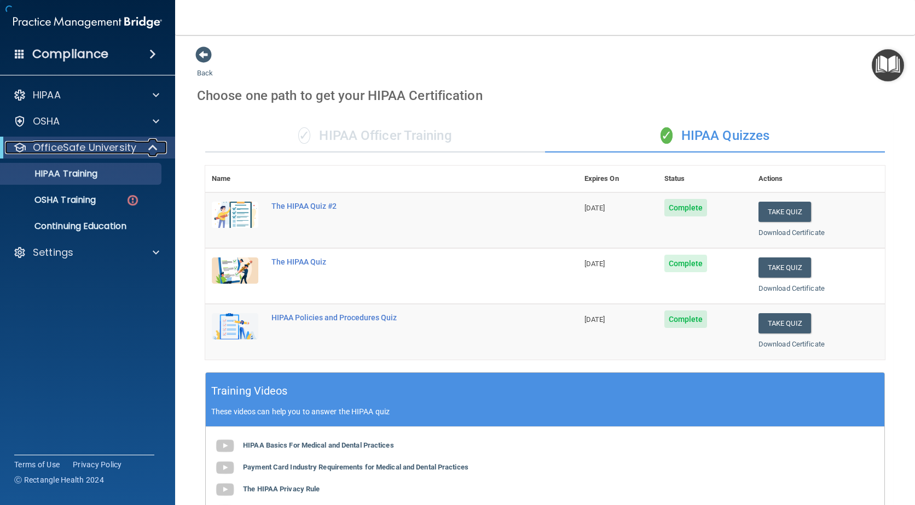
click at [93, 148] on p "OfficeSafe University" at bounding box center [84, 147] width 103 height 13
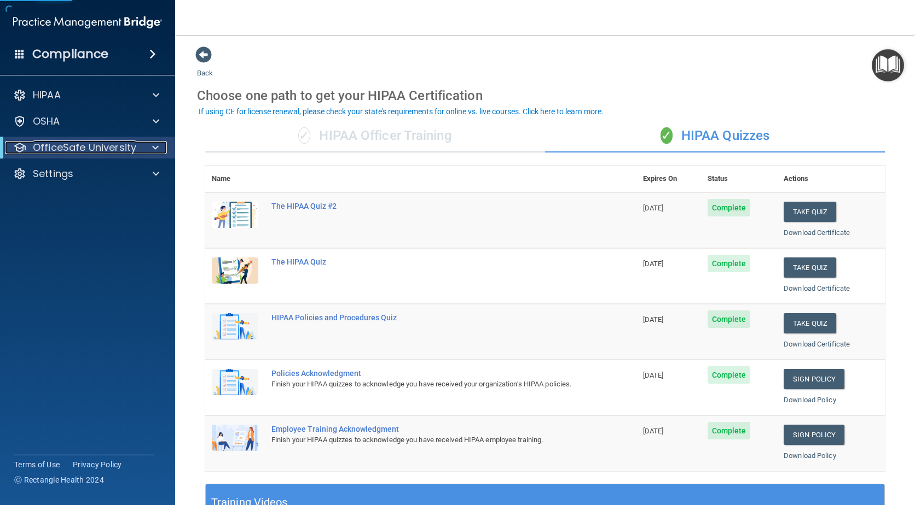
click at [94, 151] on p "OfficeSafe University" at bounding box center [84, 147] width 103 height 13
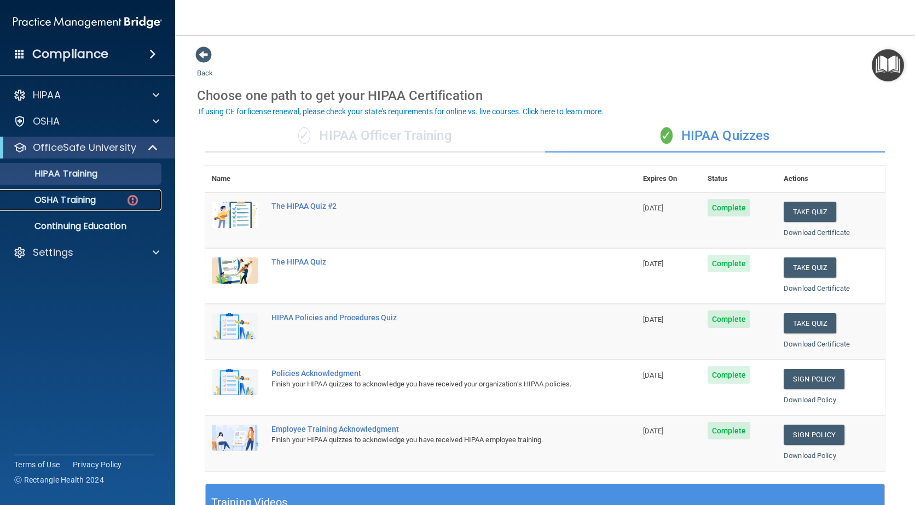
click at [74, 197] on p "OSHA Training" at bounding box center [51, 200] width 89 height 11
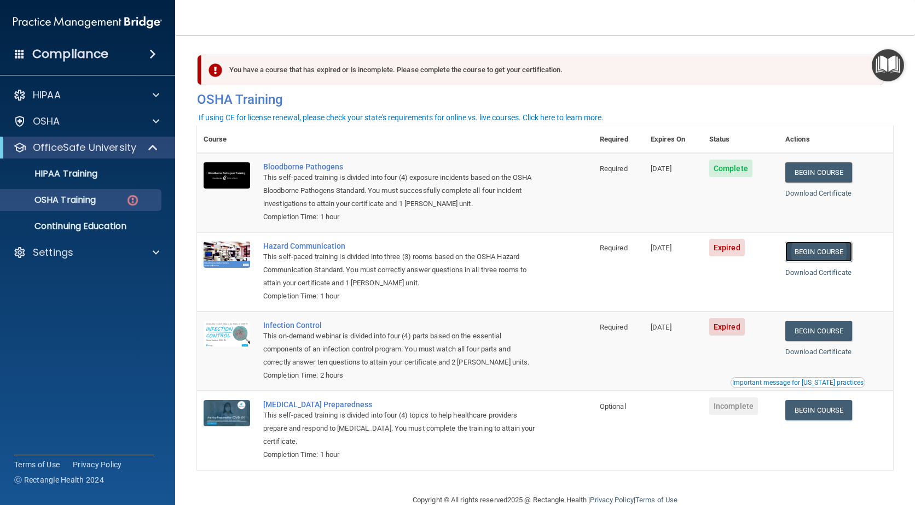
click at [819, 253] on link "Begin Course" at bounding box center [818, 252] width 67 height 20
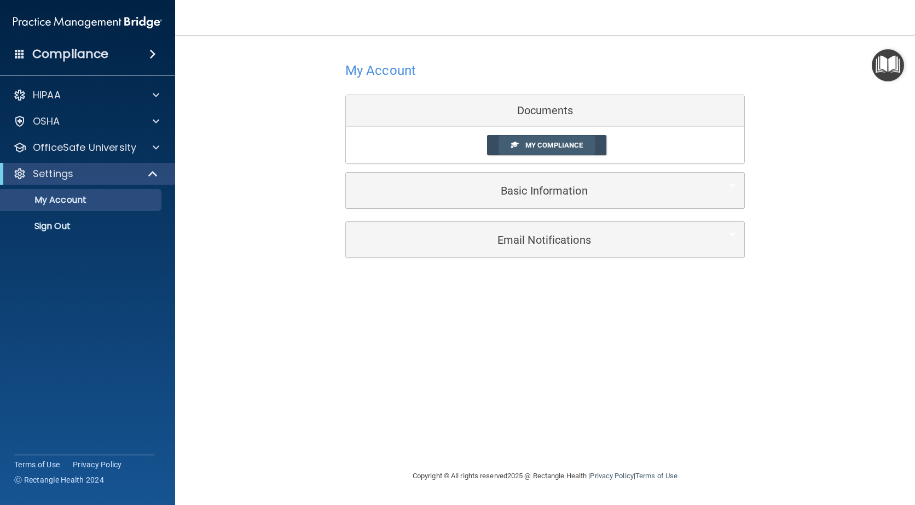
click at [531, 149] on span "My Compliance" at bounding box center [553, 145] width 57 height 8
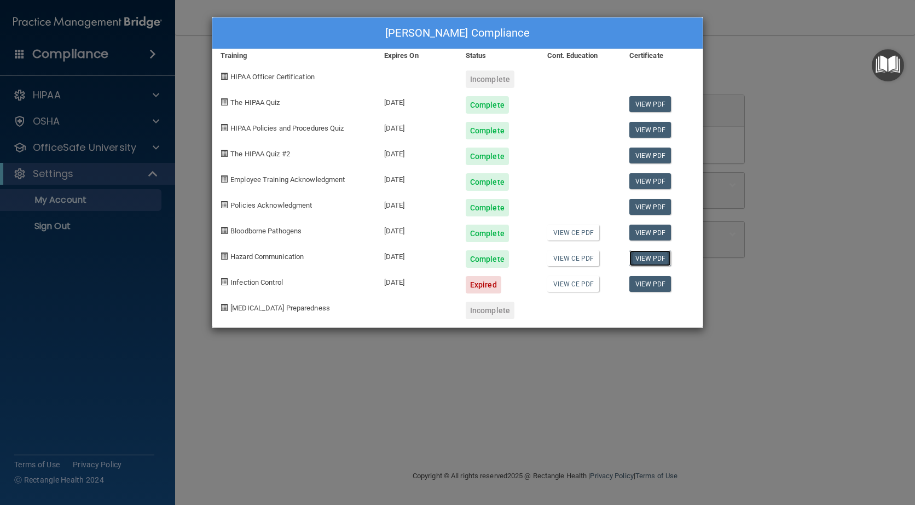
click at [635, 260] on link "View PDF" at bounding box center [650, 259] width 42 height 16
click at [141, 281] on div "Amber Pohl's Compliance Training Expires On Status Cont. Education Certificate …" at bounding box center [457, 252] width 915 height 505
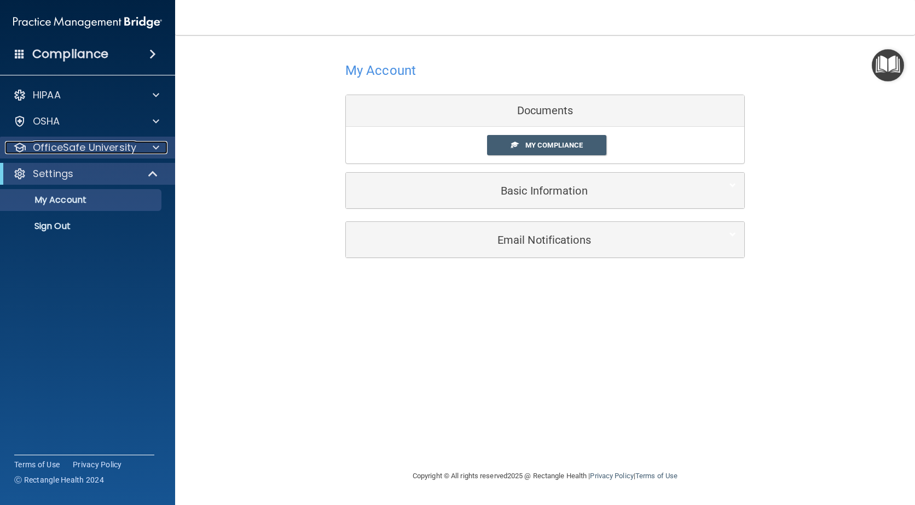
click at [80, 150] on p "OfficeSafe University" at bounding box center [84, 147] width 103 height 13
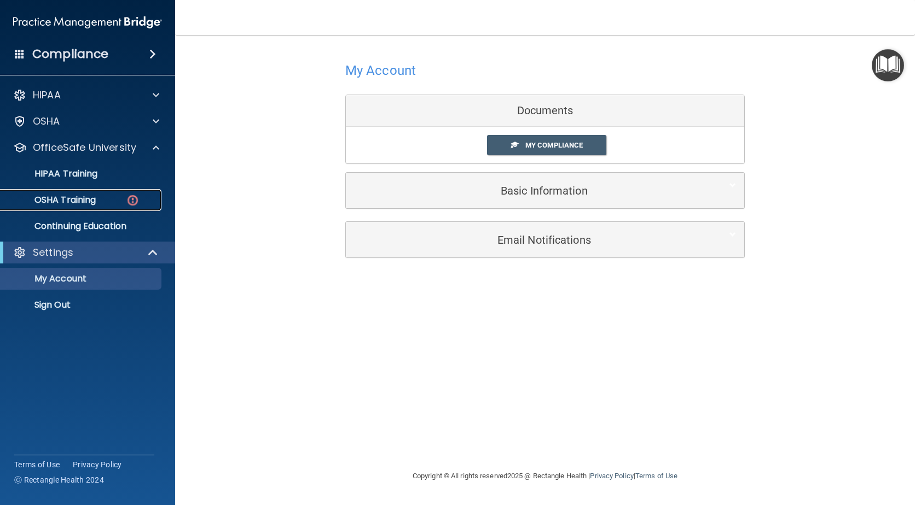
click at [84, 197] on p "OSHA Training" at bounding box center [51, 200] width 89 height 11
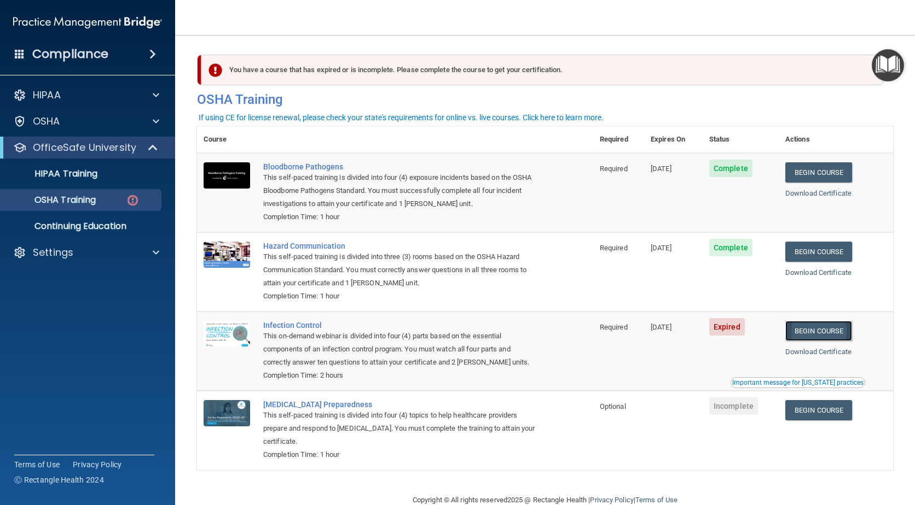
click at [837, 334] on link "Begin Course" at bounding box center [818, 331] width 67 height 20
click at [86, 203] on p "OSHA Training" at bounding box center [51, 200] width 89 height 11
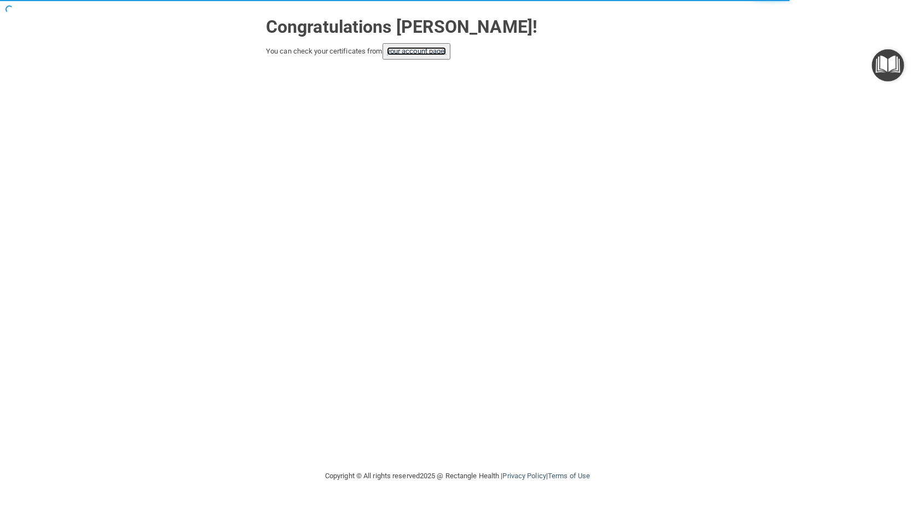
click at [420, 53] on link "your account page!" at bounding box center [417, 51] width 60 height 8
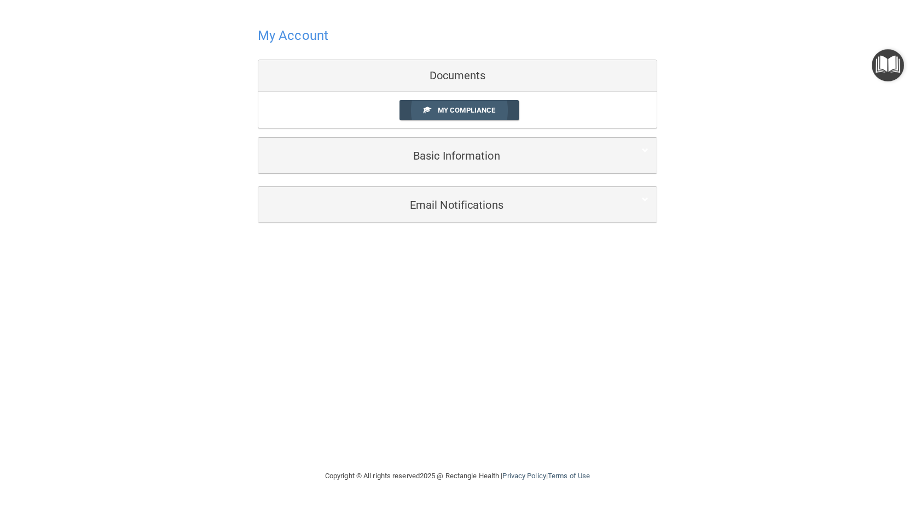
click at [451, 114] on span "My Compliance" at bounding box center [466, 110] width 57 height 8
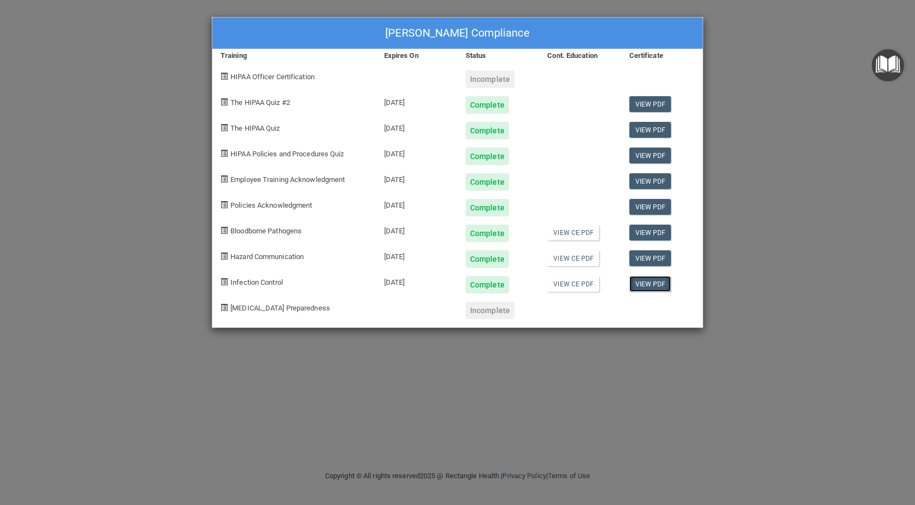
click at [644, 282] on link "View PDF" at bounding box center [650, 284] width 42 height 16
click at [149, 112] on div "Amber Pohl's Compliance Training Expires On Status Cont. Education Certificate …" at bounding box center [457, 252] width 915 height 505
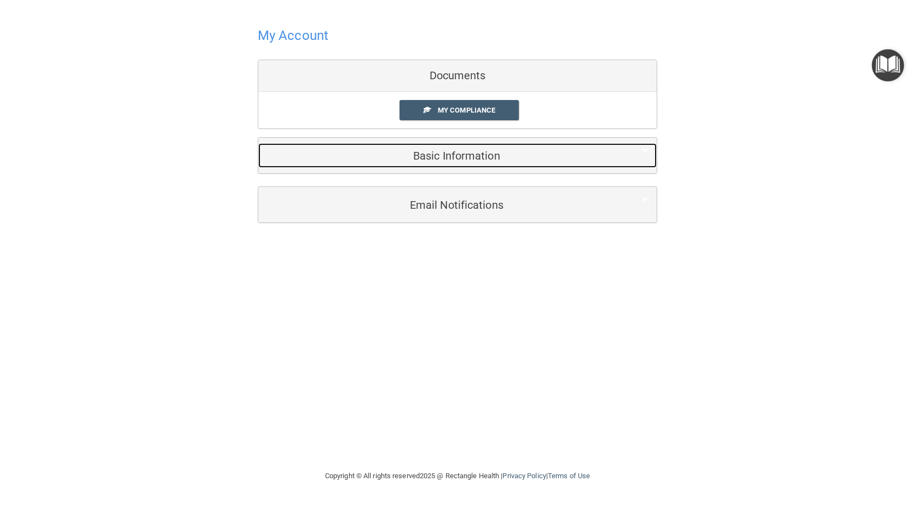
click at [575, 152] on h5 "Basic Information" at bounding box center [440, 156] width 348 height 12
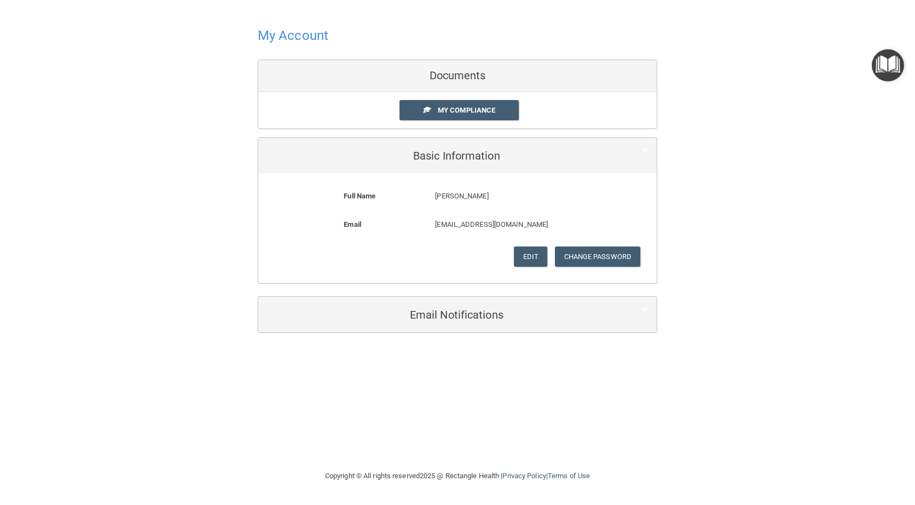
drag, startPoint x: 863, startPoint y: 167, endPoint x: 863, endPoint y: 159, distance: 8.2
click at [863, 167] on div "My Account Documents My Compliance My Compliance My BAA Basic Information Full …" at bounding box center [457, 178] width 871 height 335
click at [887, 67] on img "Open Resource Center" at bounding box center [887, 65] width 32 height 32
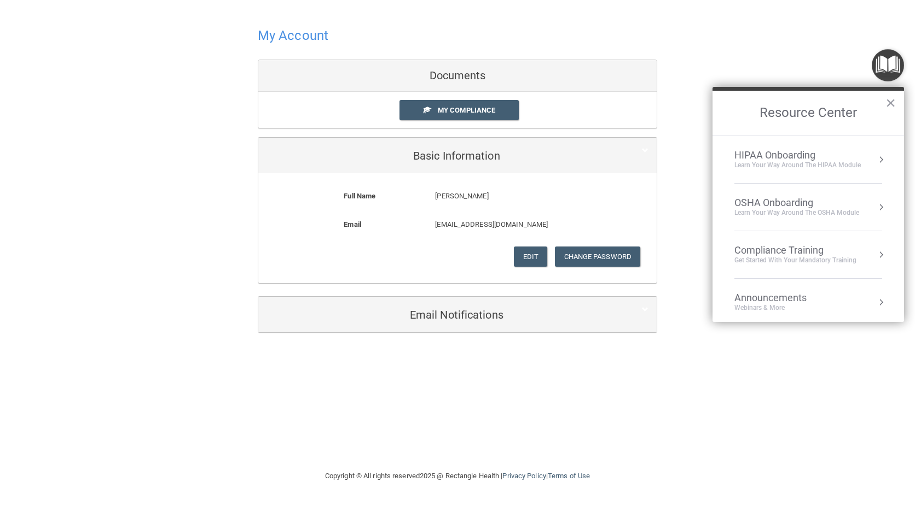
click at [764, 223] on li "OSHA Onboarding Learn your way around the OSHA module" at bounding box center [808, 208] width 148 height 48
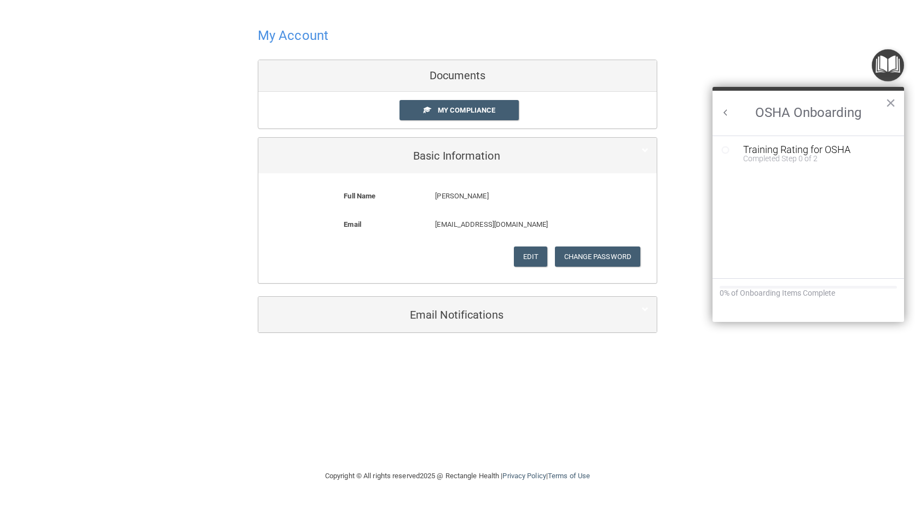
click at [728, 110] on button "Back to Resource Center Home" at bounding box center [725, 112] width 11 height 11
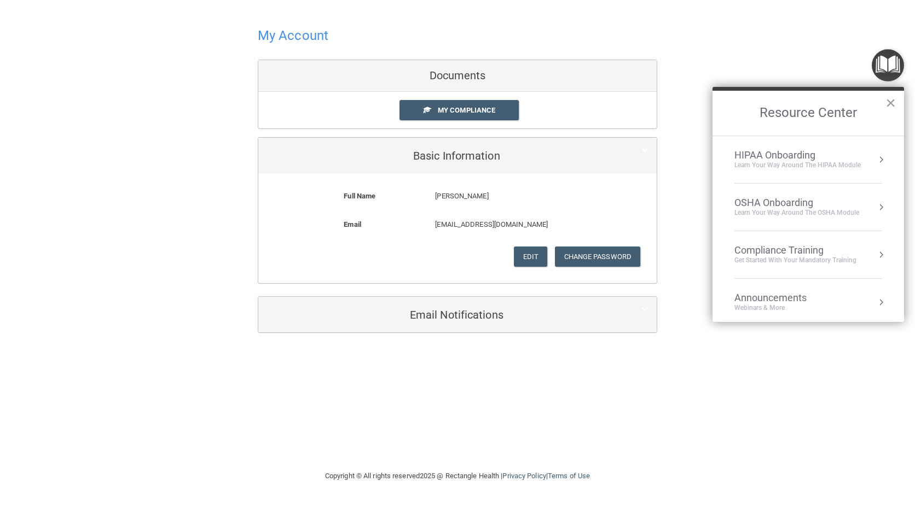
click at [887, 101] on button "×" at bounding box center [890, 103] width 10 height 18
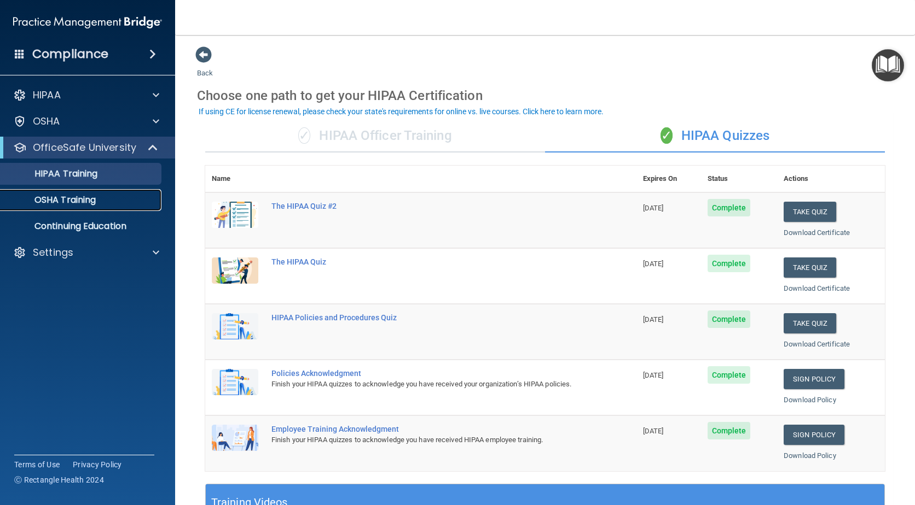
click at [75, 210] on link "OSHA Training" at bounding box center [75, 200] width 172 height 22
